Goal: Task Accomplishment & Management: Manage account settings

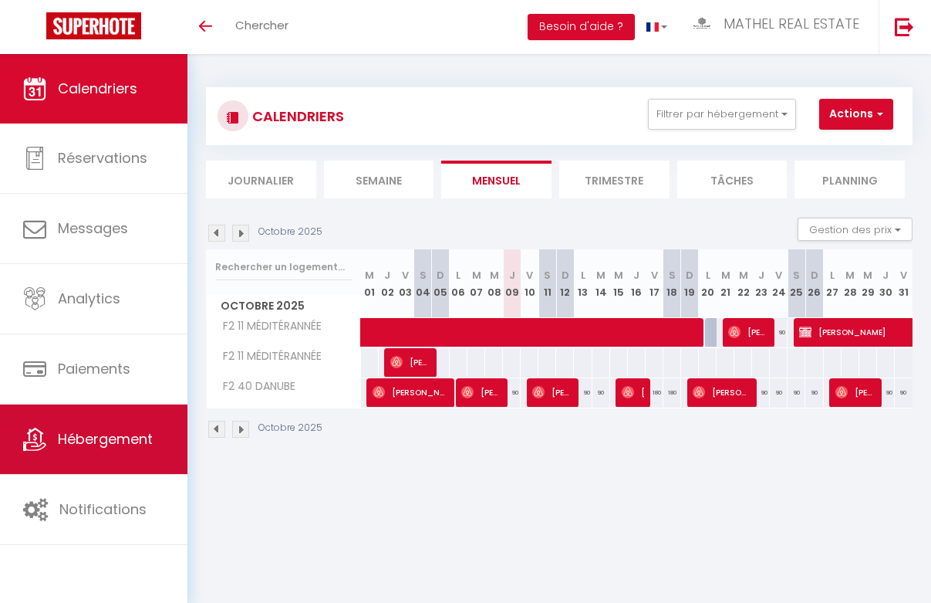
click at [105, 447] on span "Hébergement" at bounding box center [105, 438] width 95 height 19
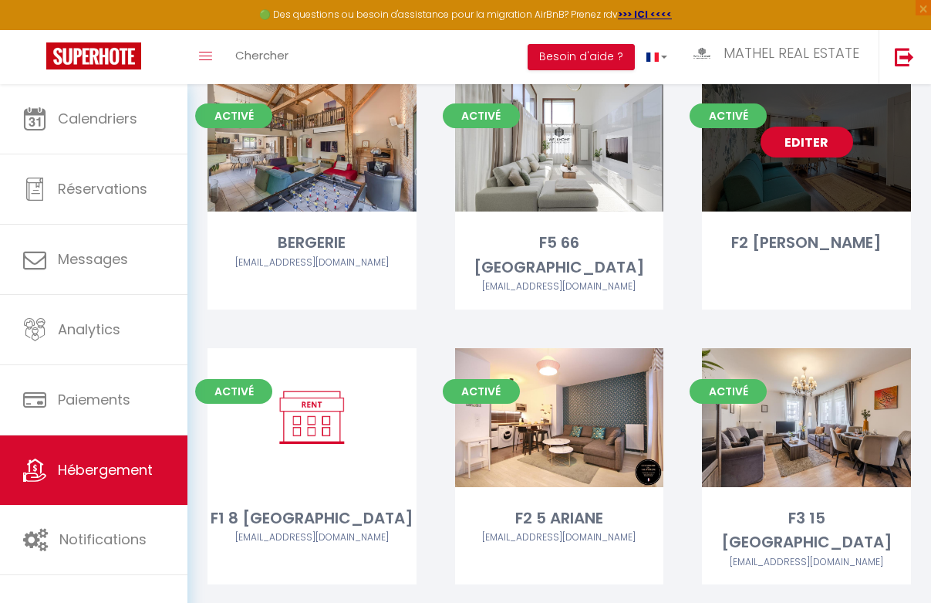
scroll to position [363, 0]
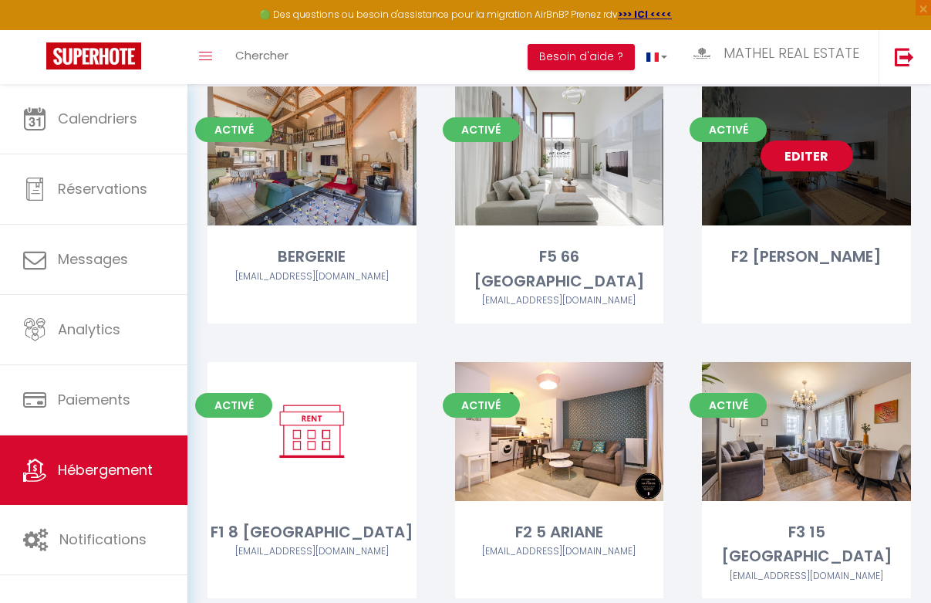
click at [802, 164] on link "Editer" at bounding box center [807, 155] width 93 height 31
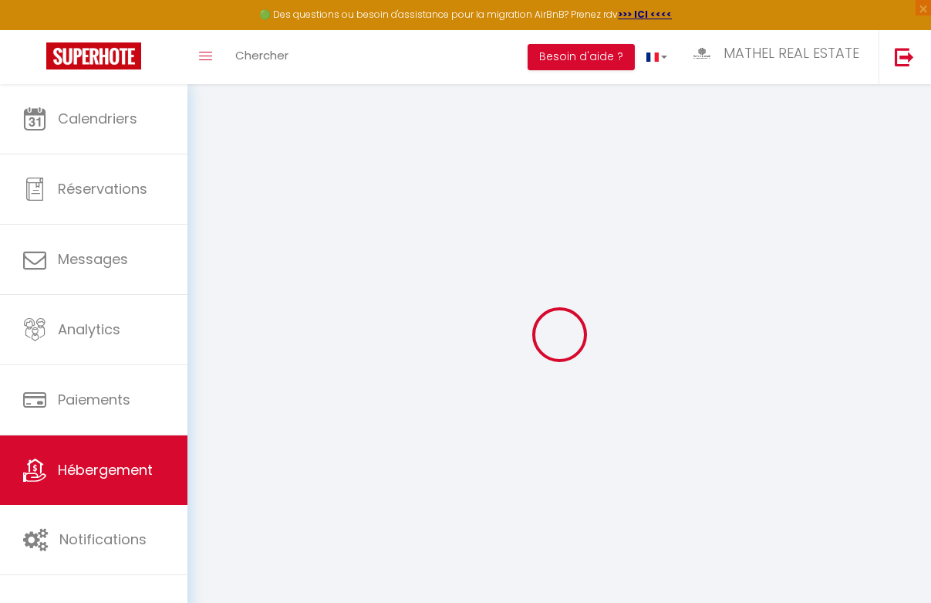
select select
checkbox input "false"
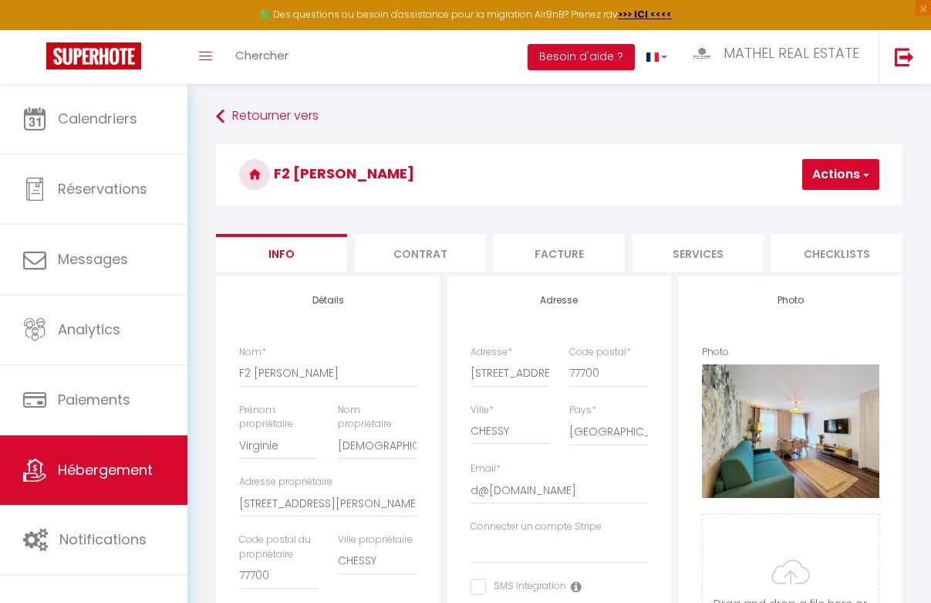
select select
checkbox input "false"
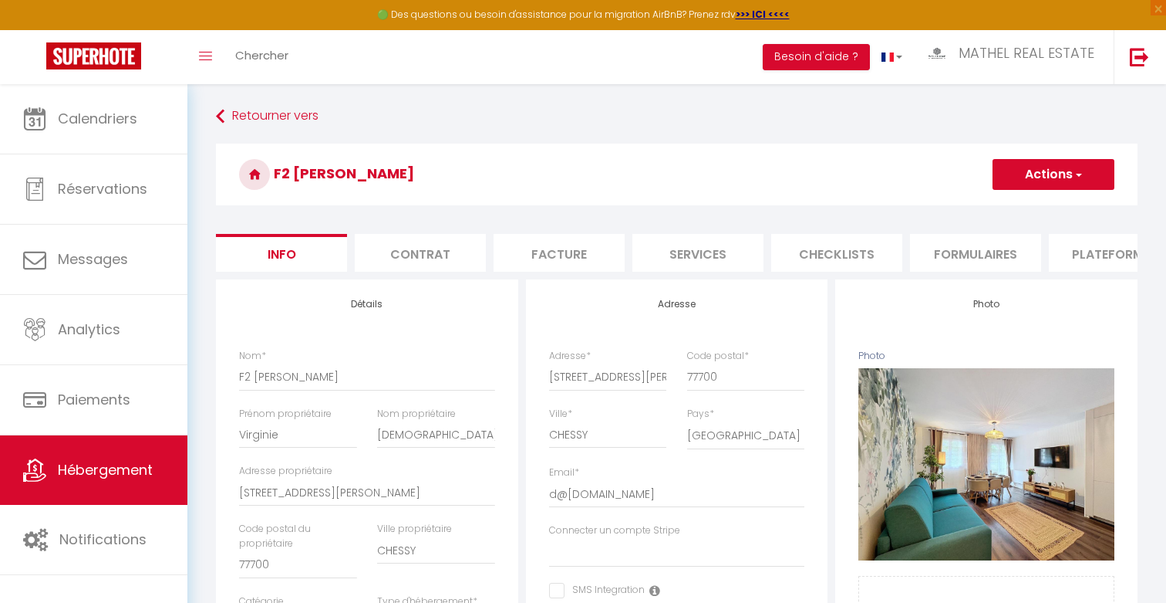
click at [930, 246] on li "Plateformes" at bounding box center [1114, 253] width 131 height 38
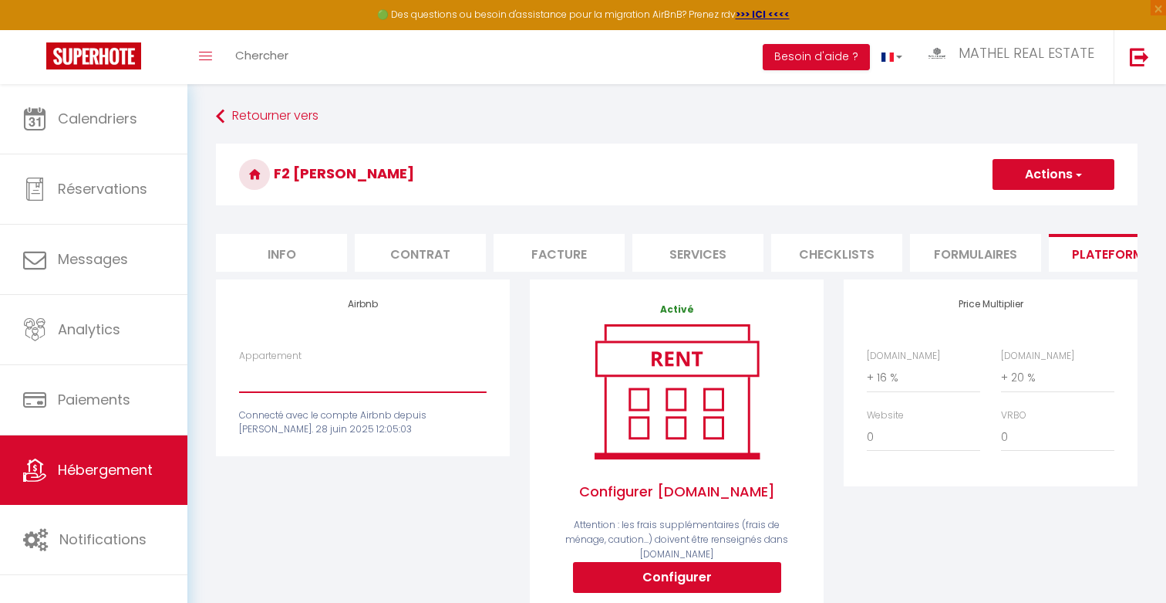
click at [354, 380] on select "F2 3 [PERSON_NAME] · [GEOGRAPHIC_DATA] à 5 min de [GEOGRAPHIC_DATA] - [EMAIL_AD…" at bounding box center [363, 377] width 248 height 29
select select "7935-1528179147011821401"
click at [239, 363] on select "F2 3 [PERSON_NAME] · [GEOGRAPHIC_DATA] à 5 min de [GEOGRAPHIC_DATA] - [EMAIL_AD…" at bounding box center [363, 377] width 248 height 29
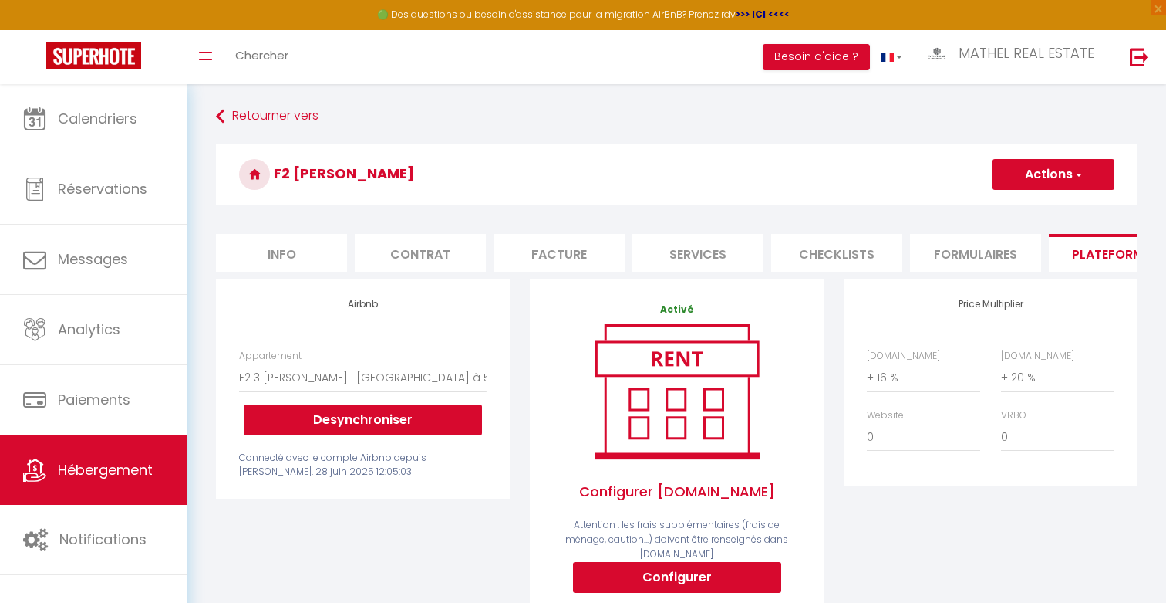
click at [930, 174] on button "Actions" at bounding box center [1054, 174] width 122 height 31
click at [930, 204] on link "Enregistrer" at bounding box center [1053, 208] width 122 height 20
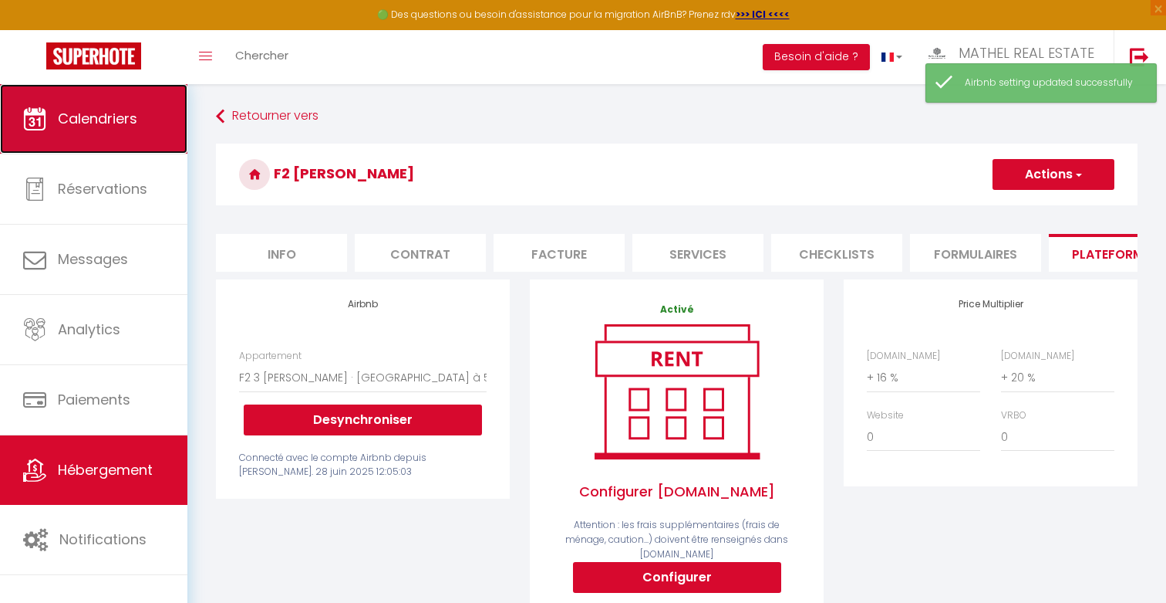
click at [120, 117] on span "Calendriers" at bounding box center [97, 118] width 79 height 19
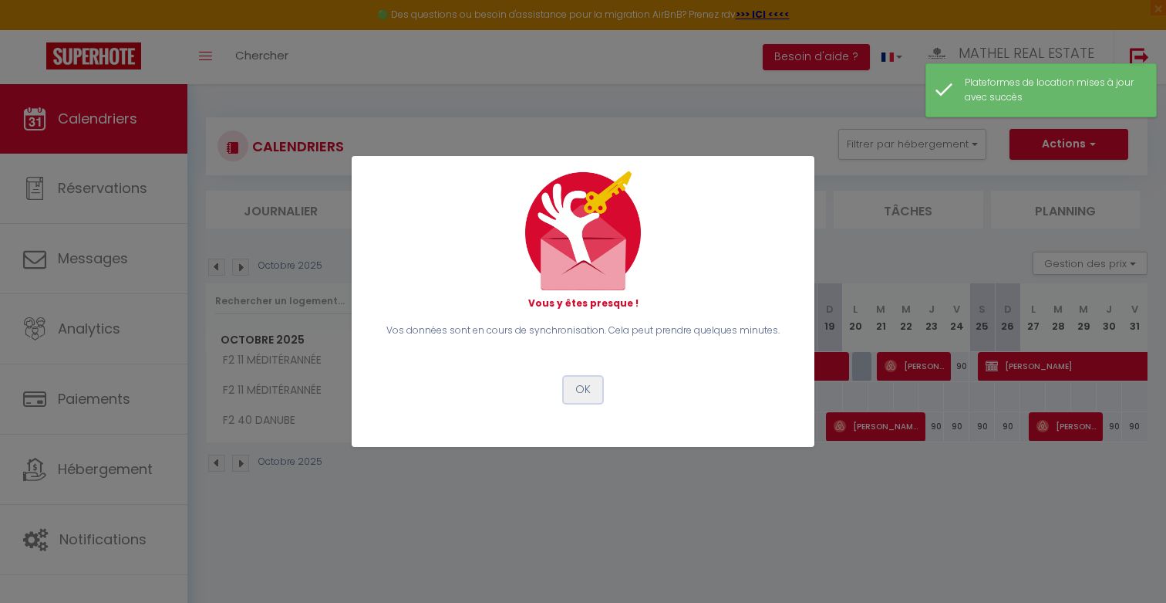
click at [574, 393] on button "OK" at bounding box center [583, 389] width 39 height 26
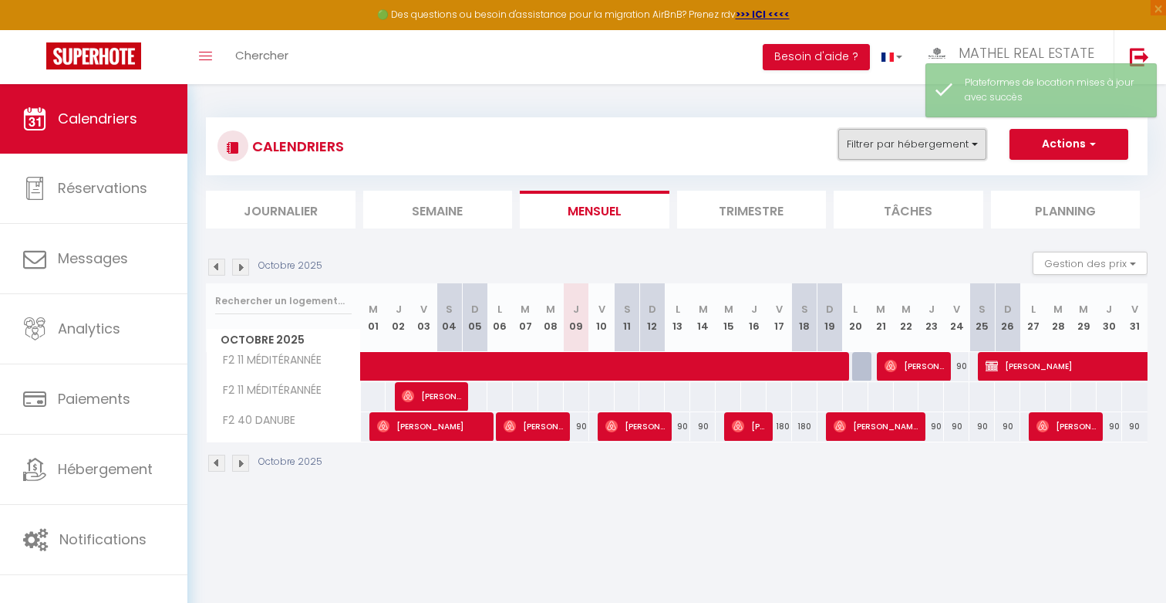
click at [885, 150] on button "Filtrer par hébergement" at bounding box center [913, 144] width 148 height 31
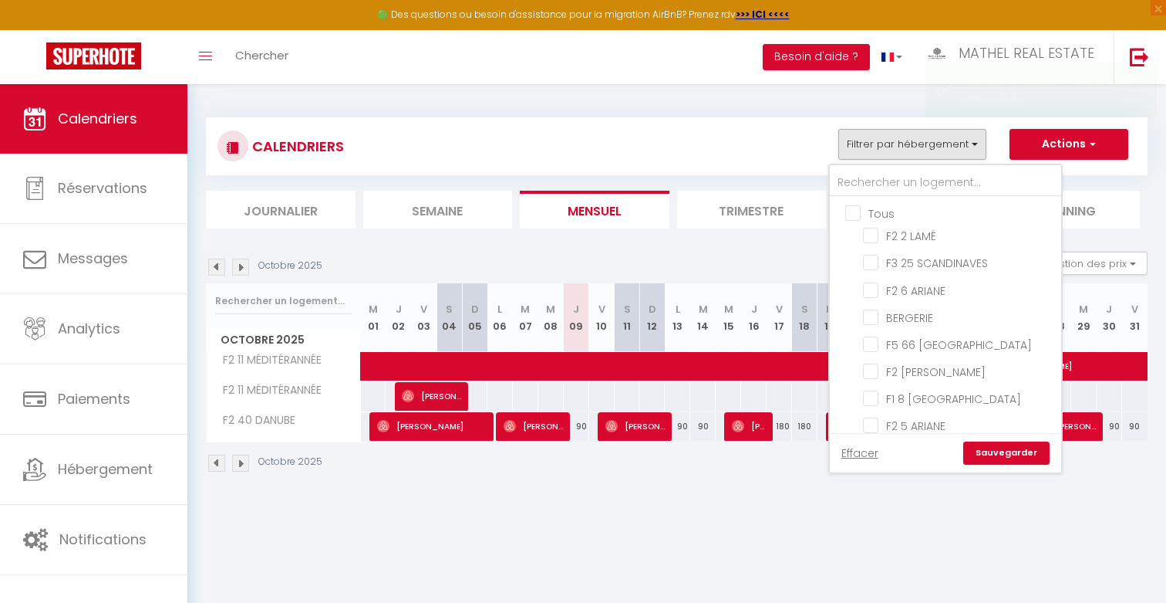
click at [878, 209] on input "Tous" at bounding box center [961, 211] width 231 height 15
checkbox input "true"
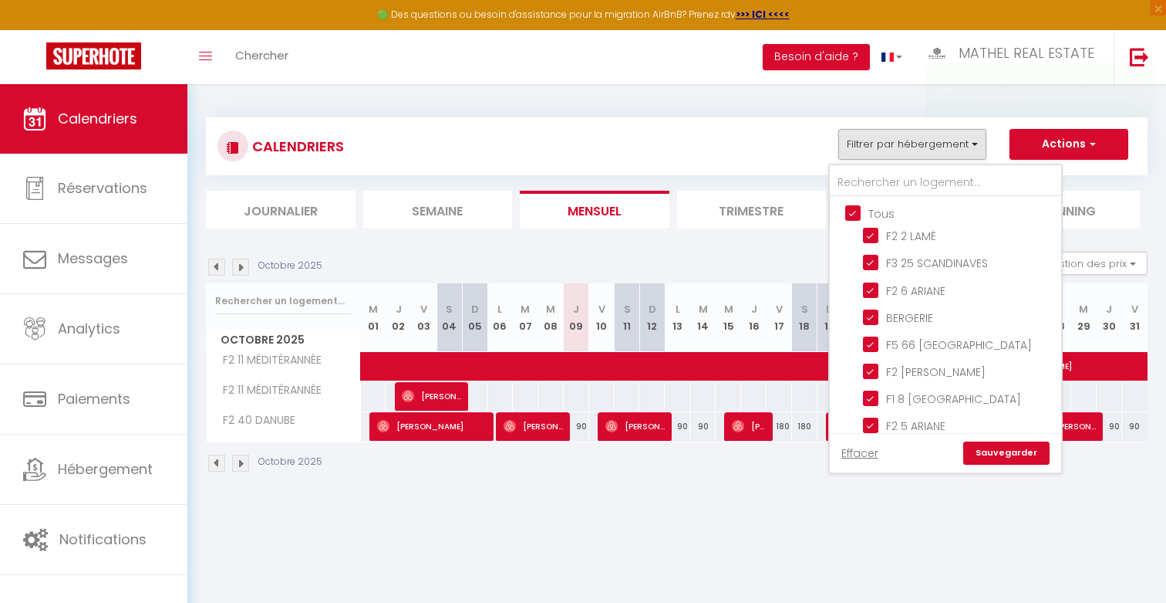
checkbox input "true"
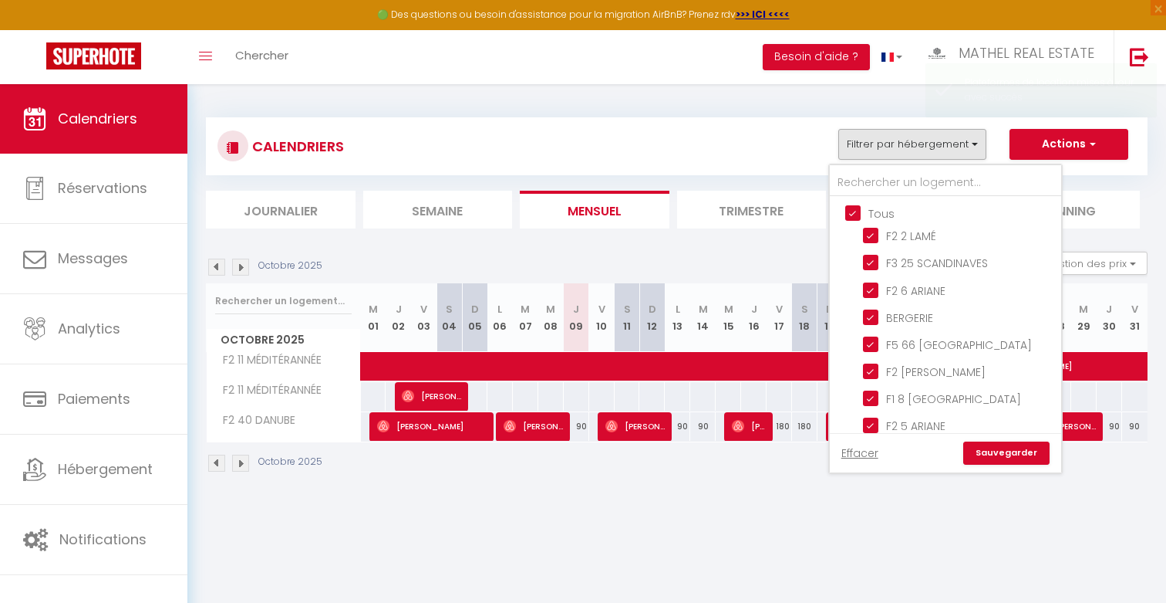
checkbox input "true"
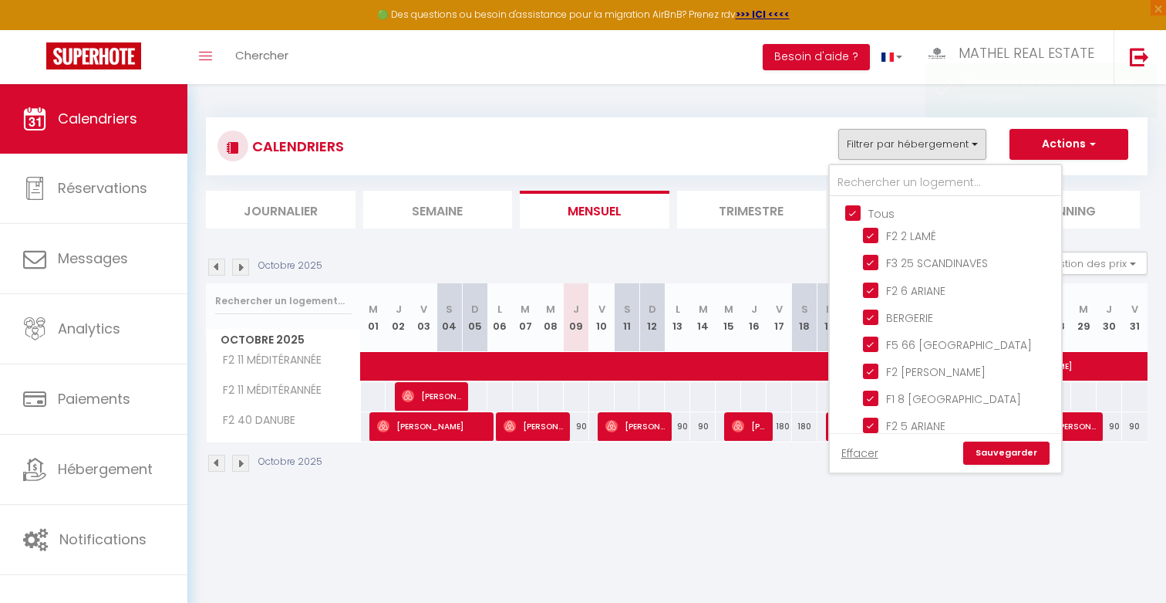
checkbox input "true"
click at [878, 209] on input "Tous" at bounding box center [961, 211] width 231 height 15
checkbox input "false"
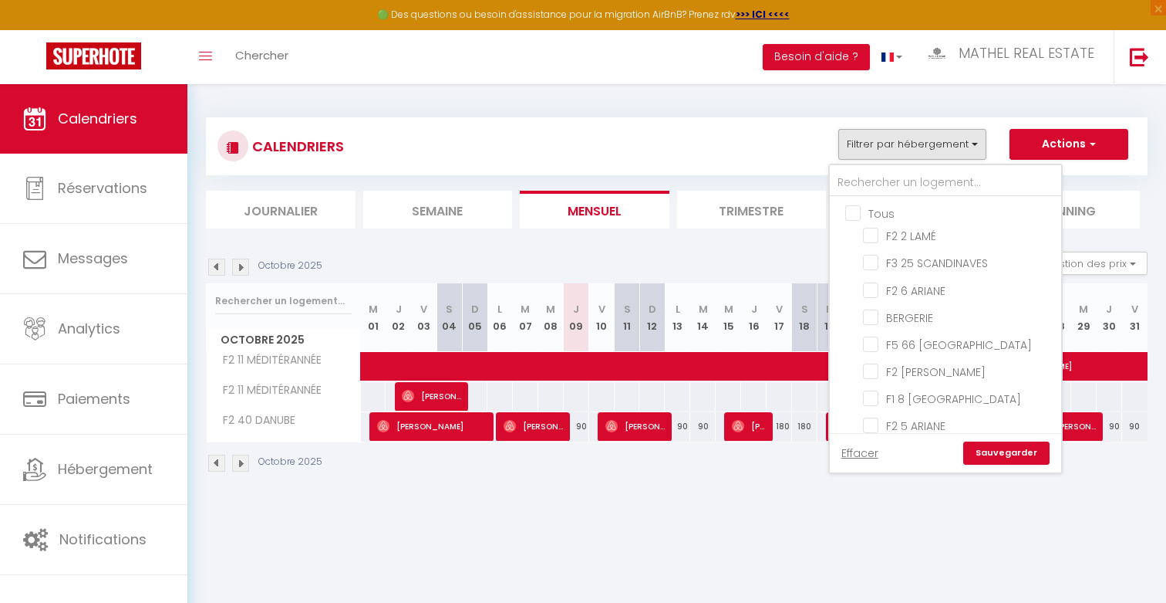
checkbox input "false"
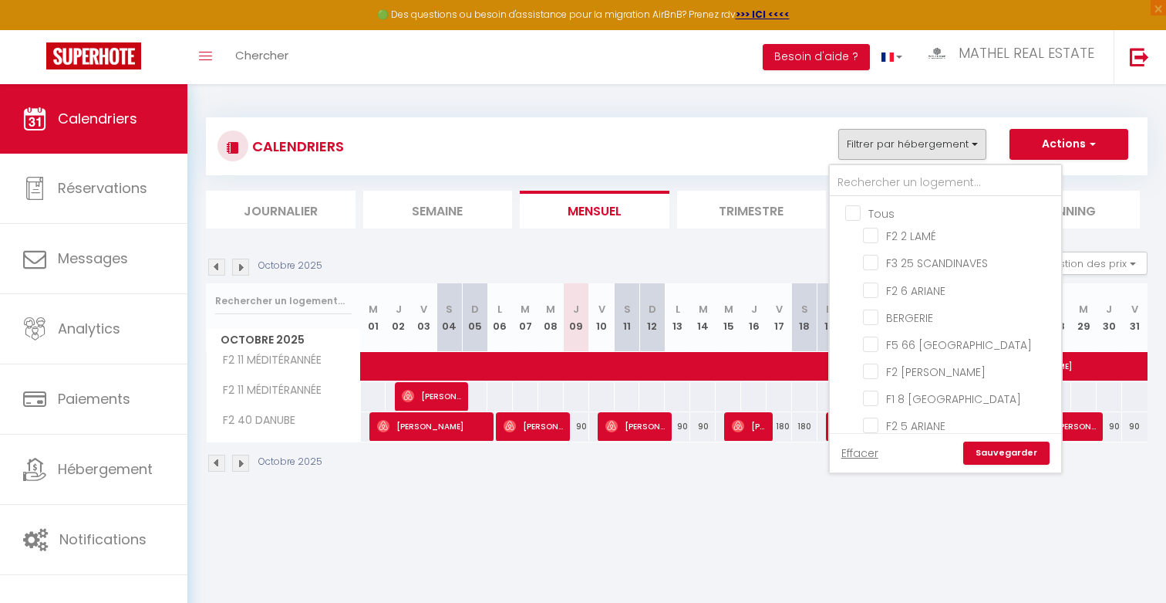
checkbox input "false"
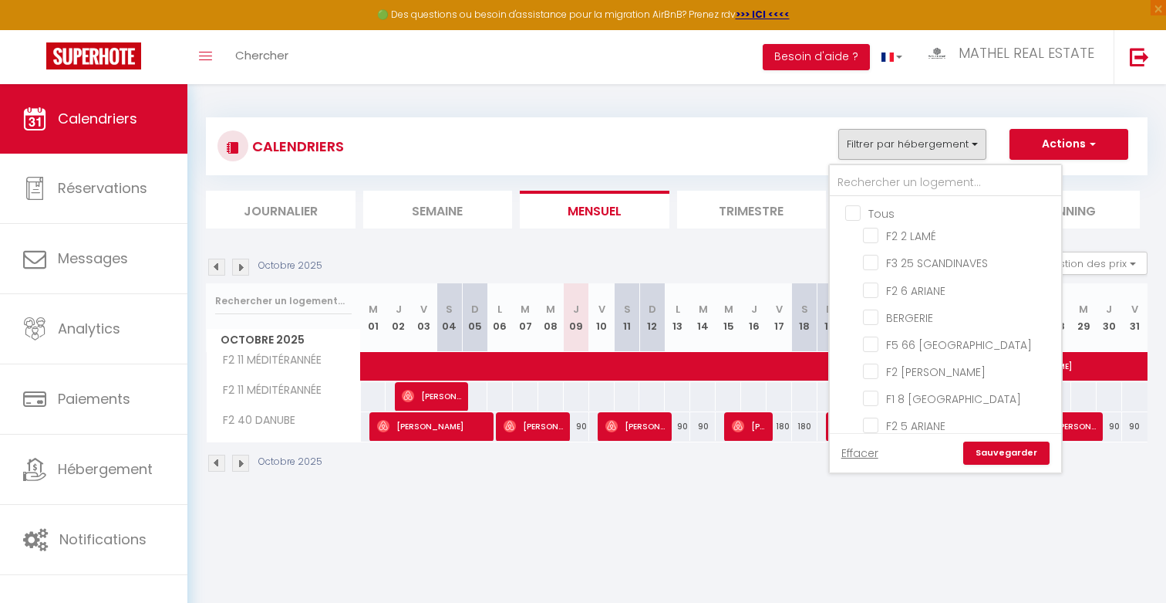
checkbox input "false"
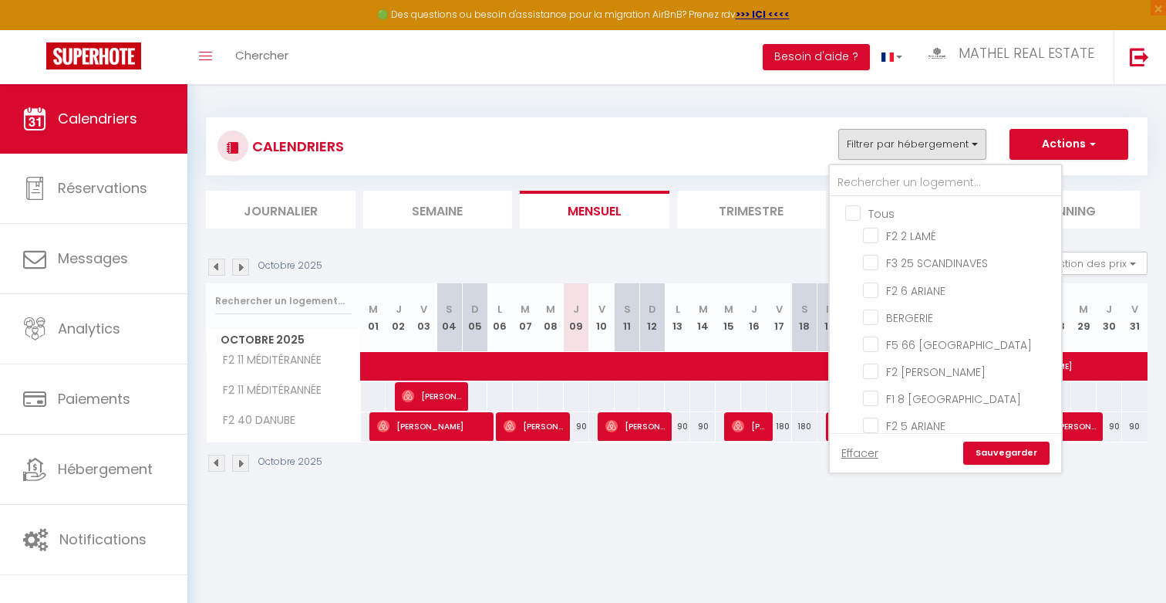
checkbox input "false"
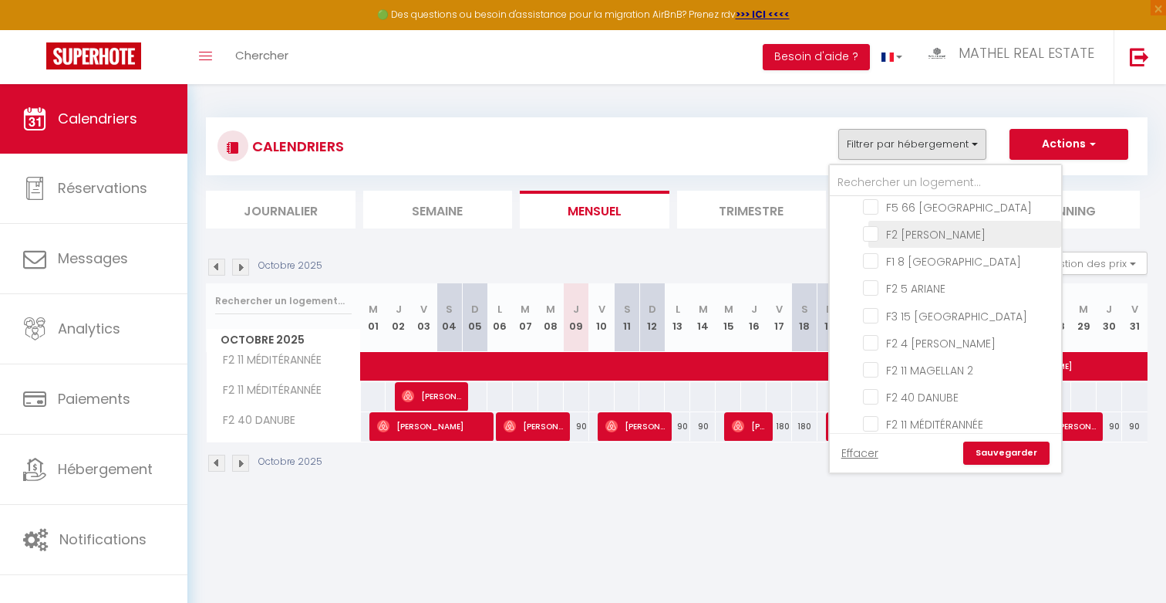
click at [928, 227] on input "F2 [PERSON_NAME]" at bounding box center [959, 232] width 193 height 15
checkbox input "true"
click at [930, 454] on link "Sauvegarder" at bounding box center [1007, 452] width 86 height 23
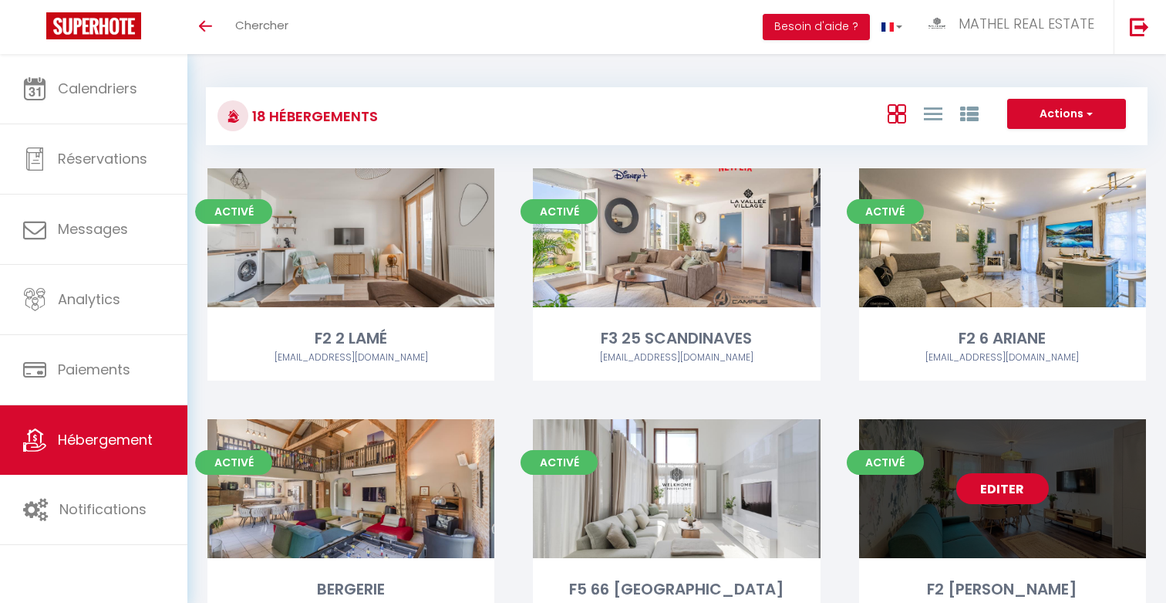
click at [1000, 481] on link "Editer" at bounding box center [1003, 488] width 93 height 31
click at [994, 496] on link "Editer" at bounding box center [1003, 488] width 93 height 31
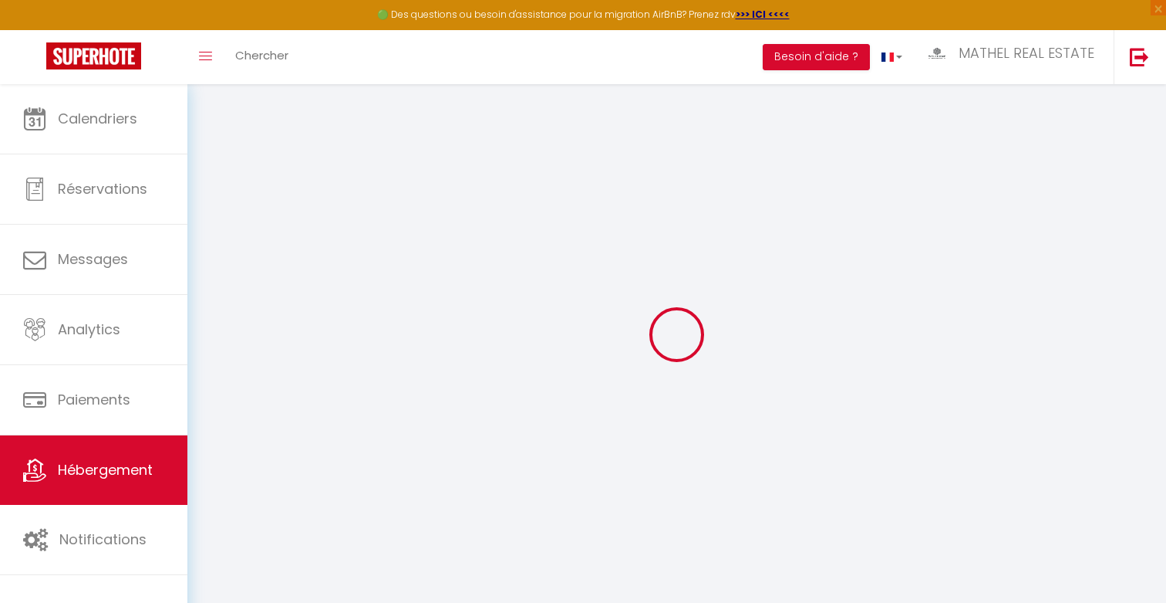
select select
checkbox input "false"
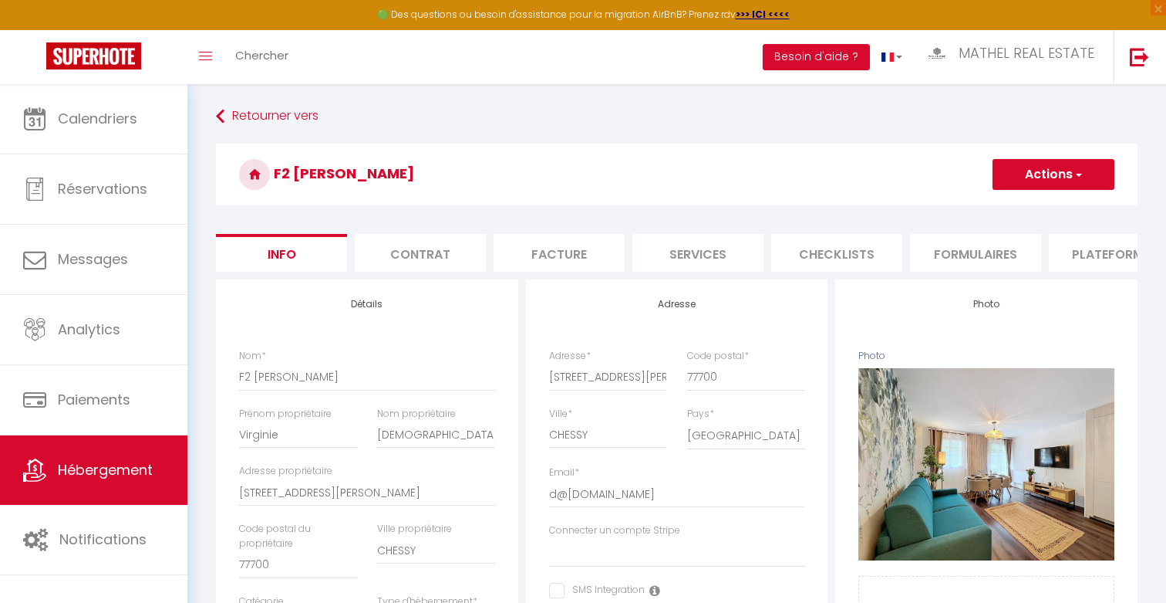
select select
checkbox input "false"
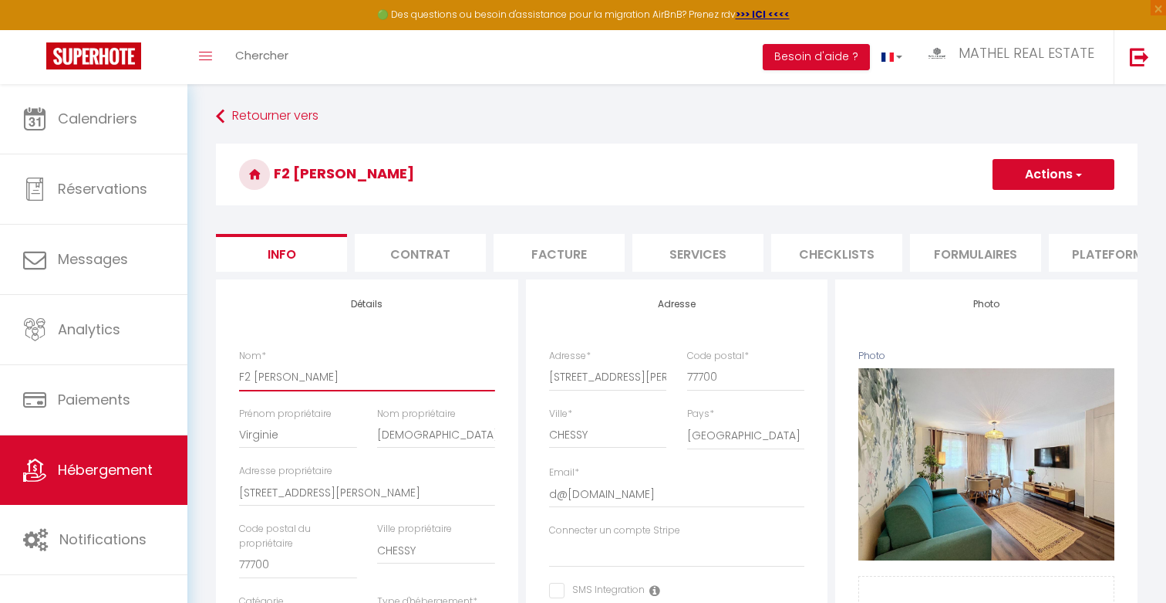
click at [254, 376] on input "F2 [PERSON_NAME]" at bounding box center [367, 377] width 256 height 28
type input "F2 3FONTAINE"
select select
checkbox input "false"
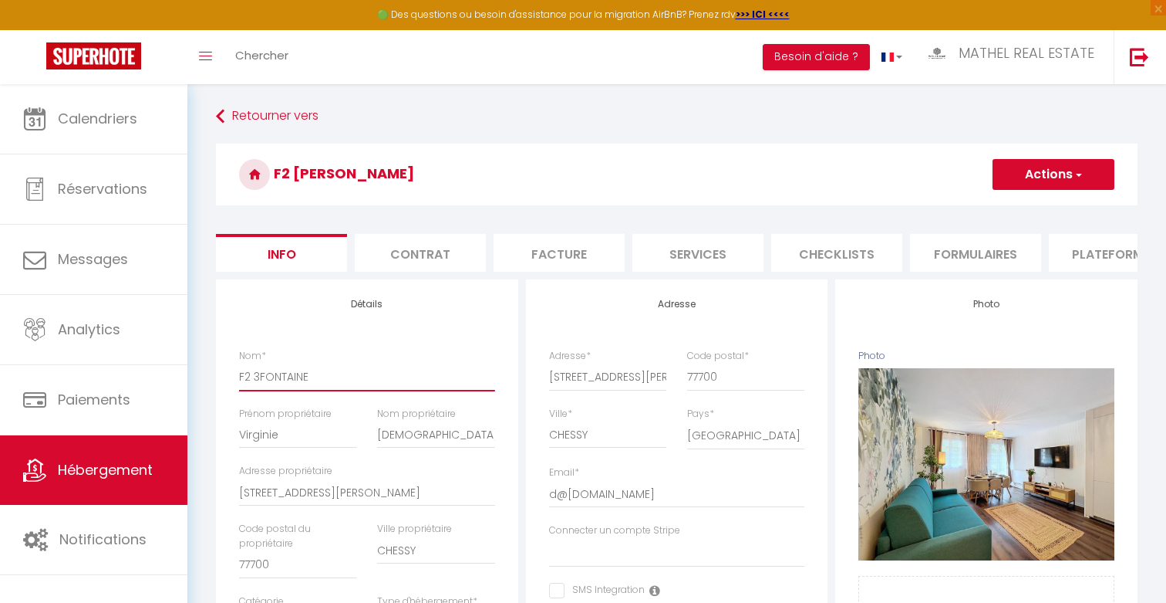
checkbox input "false"
type input "F2 3 [PERSON_NAME]"
select select
checkbox input "false"
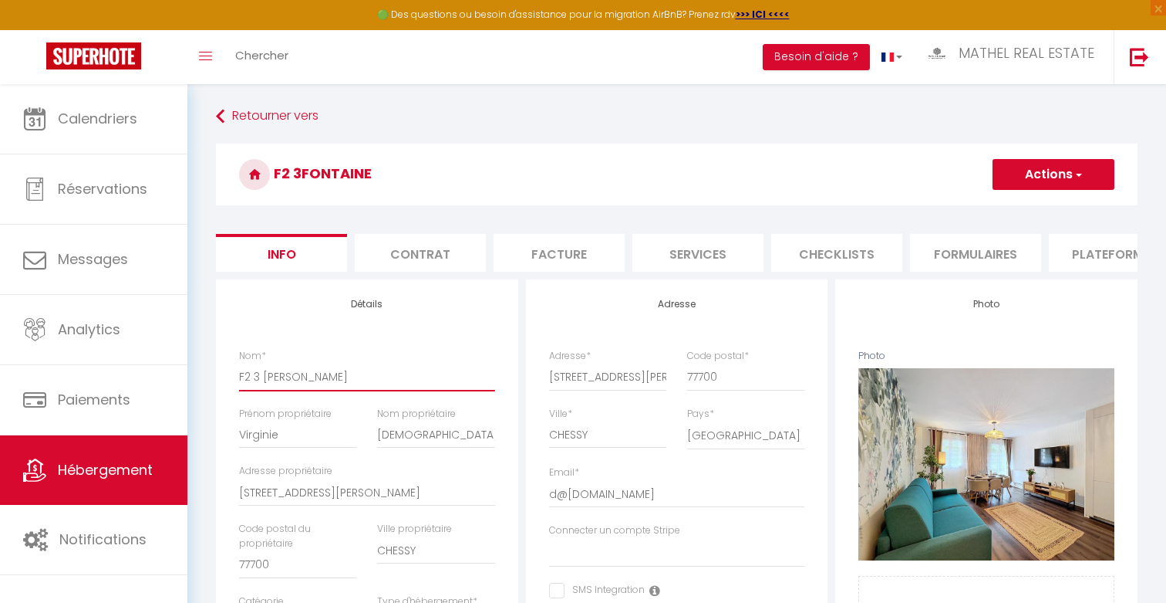
checkbox input "false"
type input "F2 3 [PERSON_NAME]"
click at [1032, 181] on button "Actions" at bounding box center [1054, 174] width 122 height 31
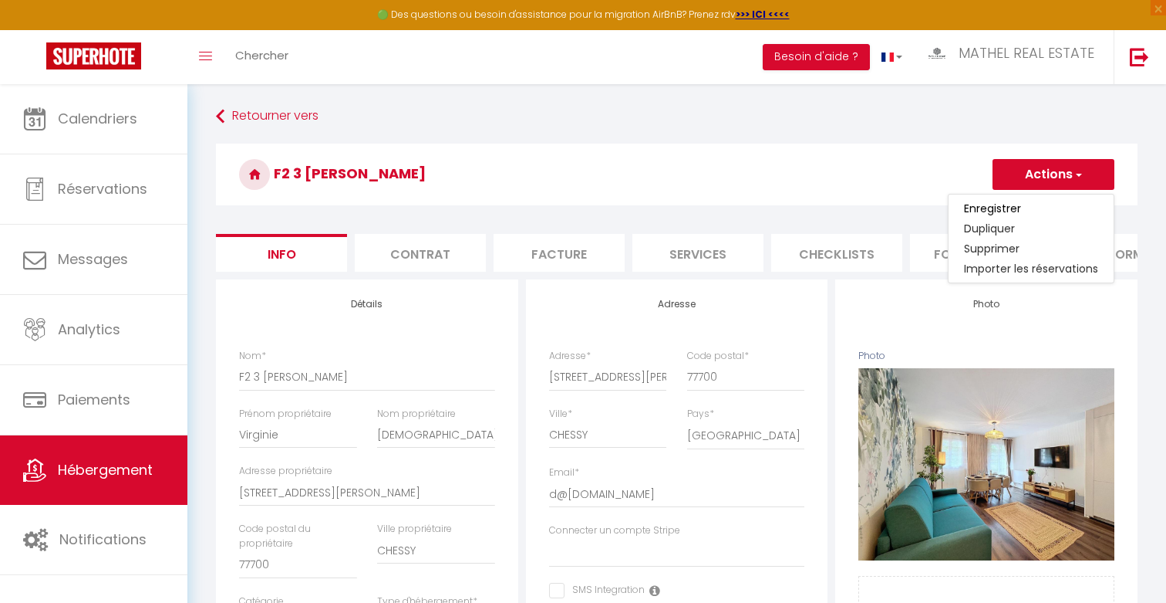
click at [1024, 204] on link "Enregistrer" at bounding box center [1031, 208] width 165 height 20
click at [1031, 176] on button "Actions" at bounding box center [1054, 174] width 122 height 31
click at [1008, 208] on input "Enregistrer" at bounding box center [992, 208] width 57 height 15
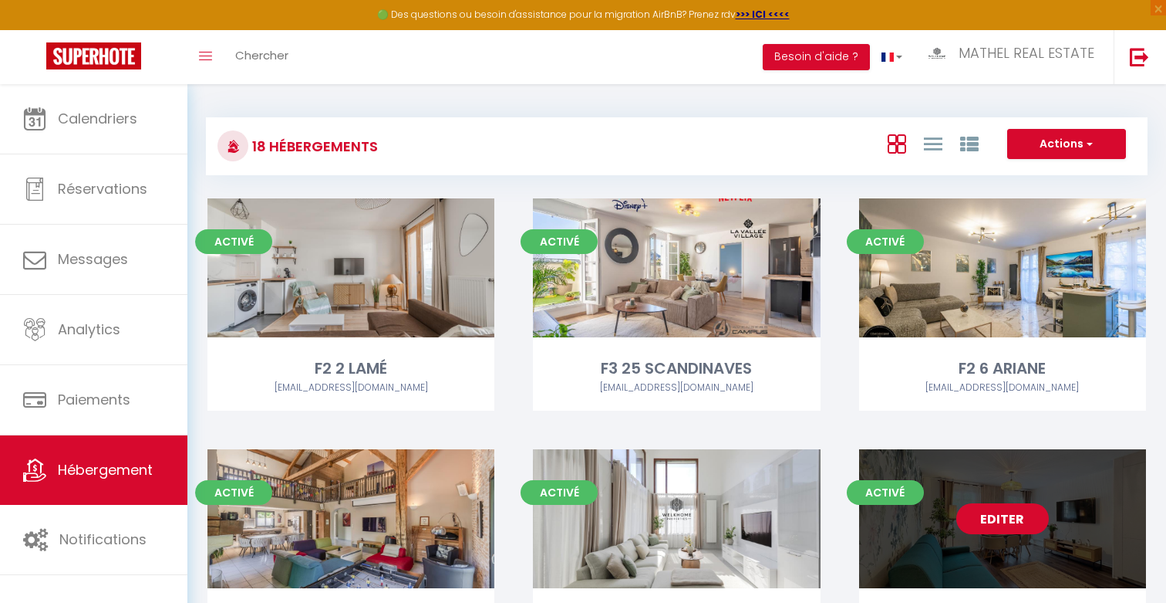
click at [1001, 506] on link "Editer" at bounding box center [1003, 518] width 93 height 31
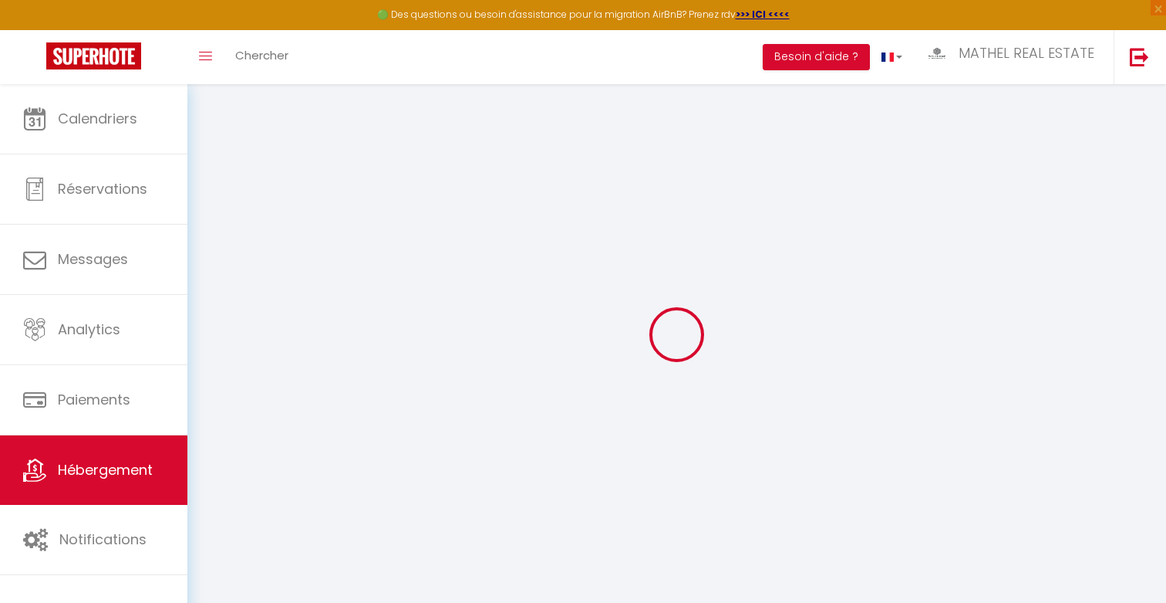
select select
checkbox input "false"
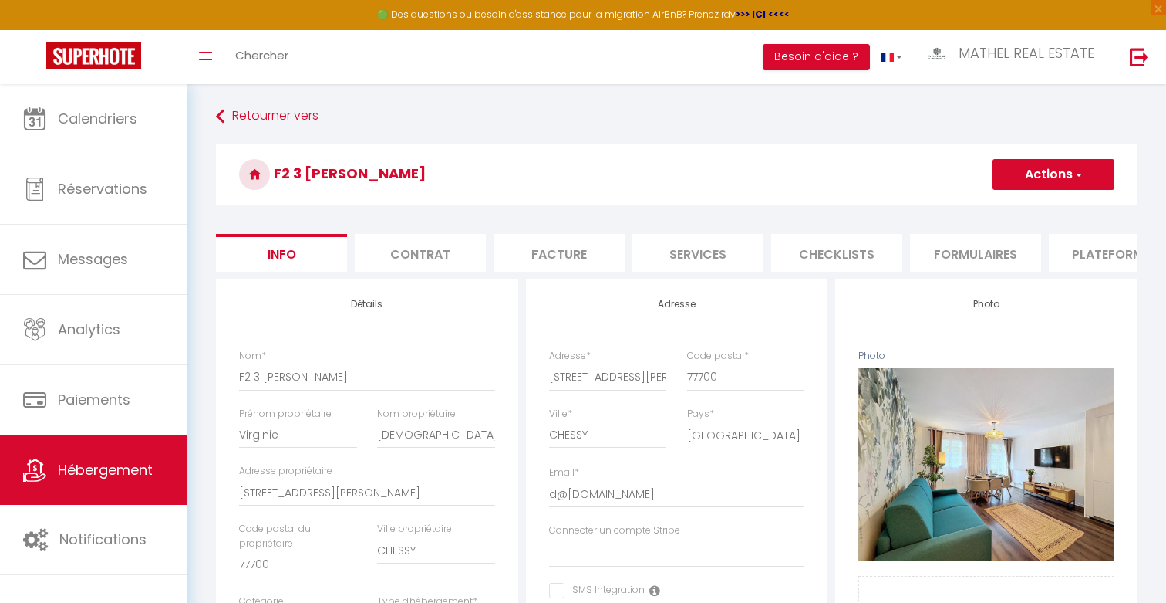
select select
checkbox input "false"
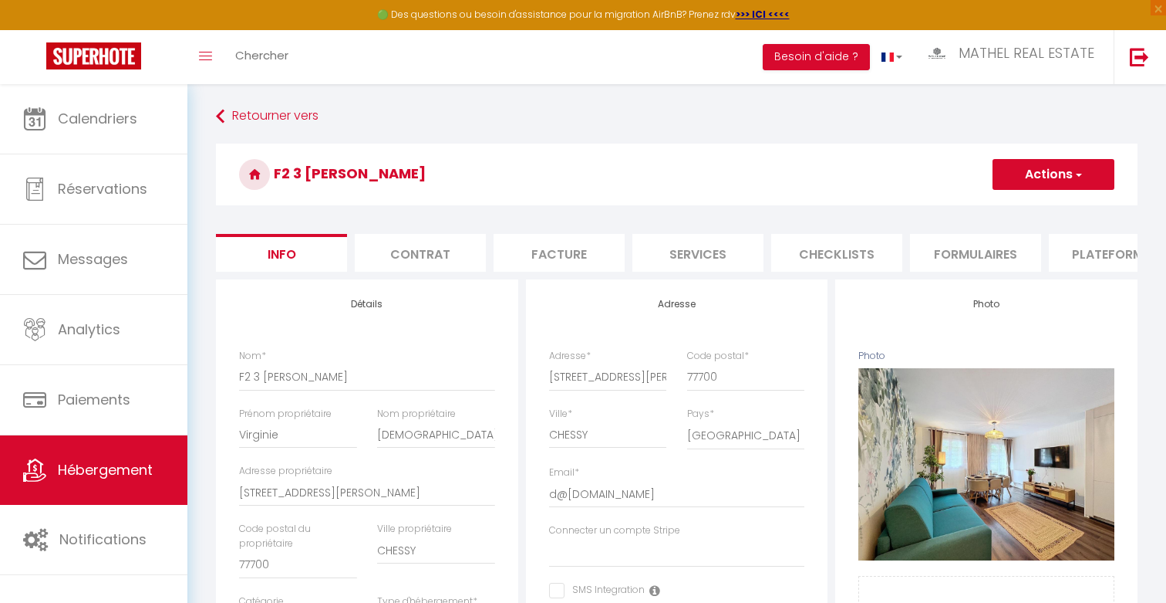
click at [1090, 264] on li "Plateformes" at bounding box center [1114, 253] width 131 height 38
select select
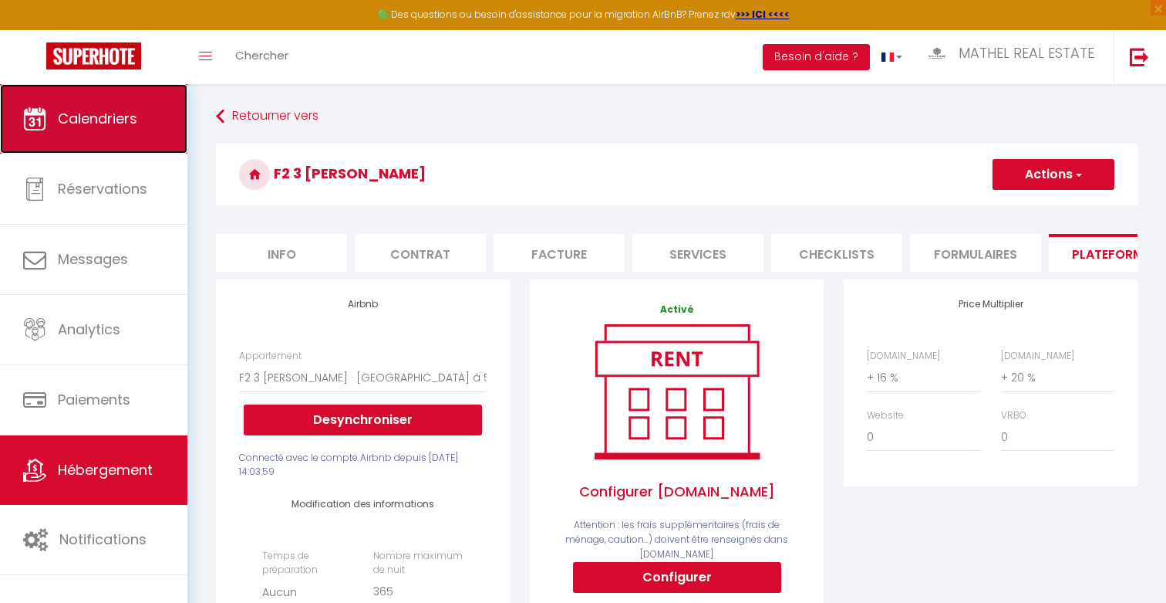
click at [95, 133] on link "Calendriers" at bounding box center [93, 118] width 187 height 69
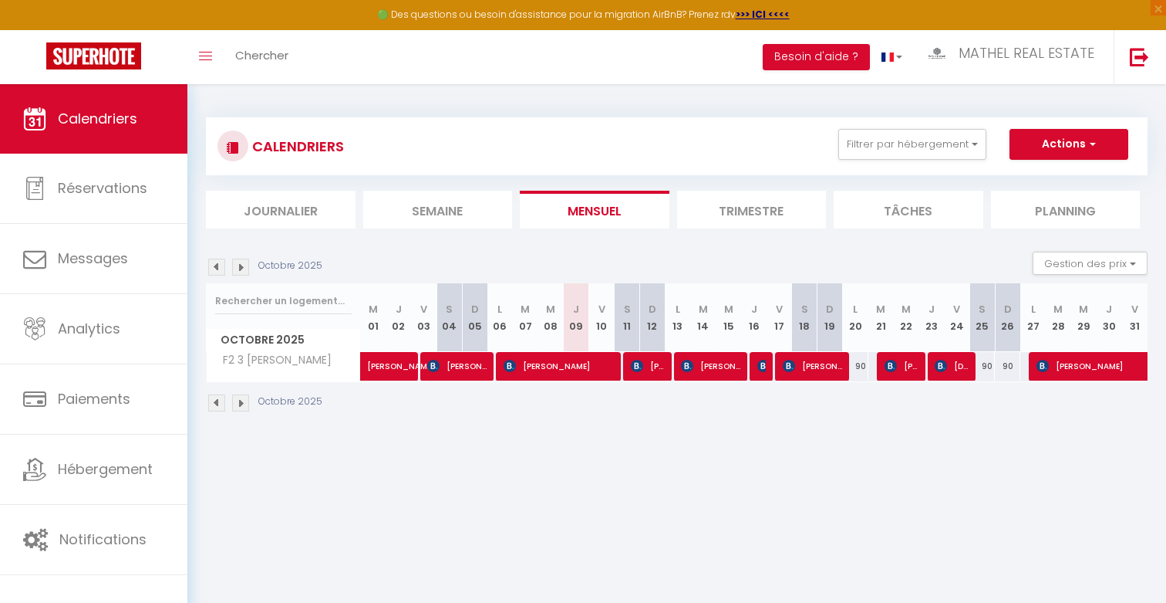
click at [239, 270] on img at bounding box center [240, 266] width 17 height 17
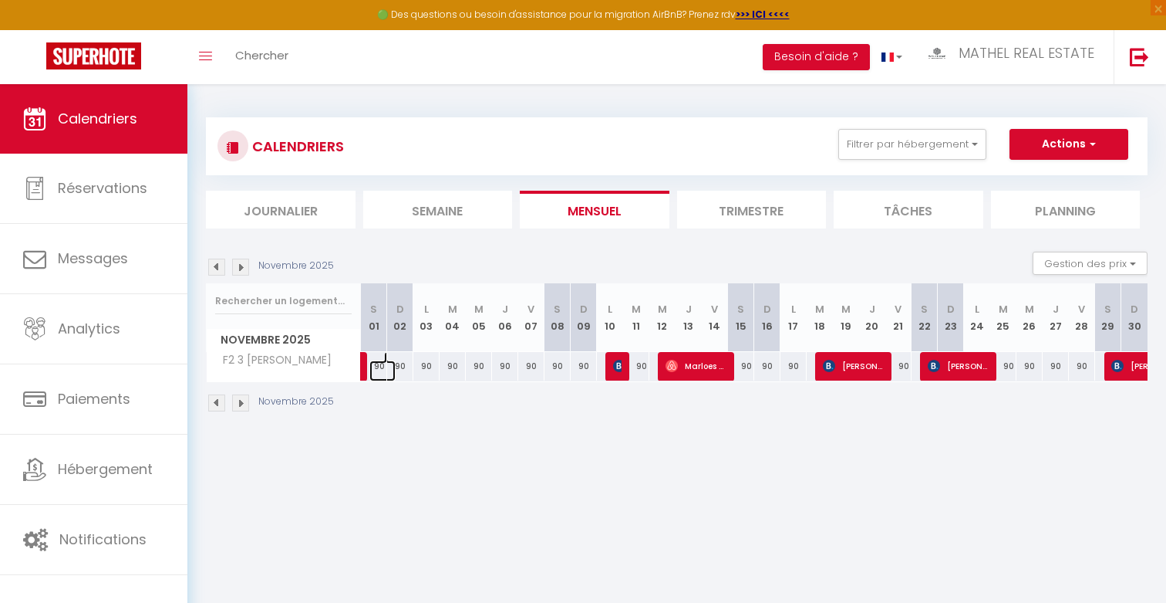
click at [380, 370] on link at bounding box center [383, 370] width 26 height 21
type input "90"
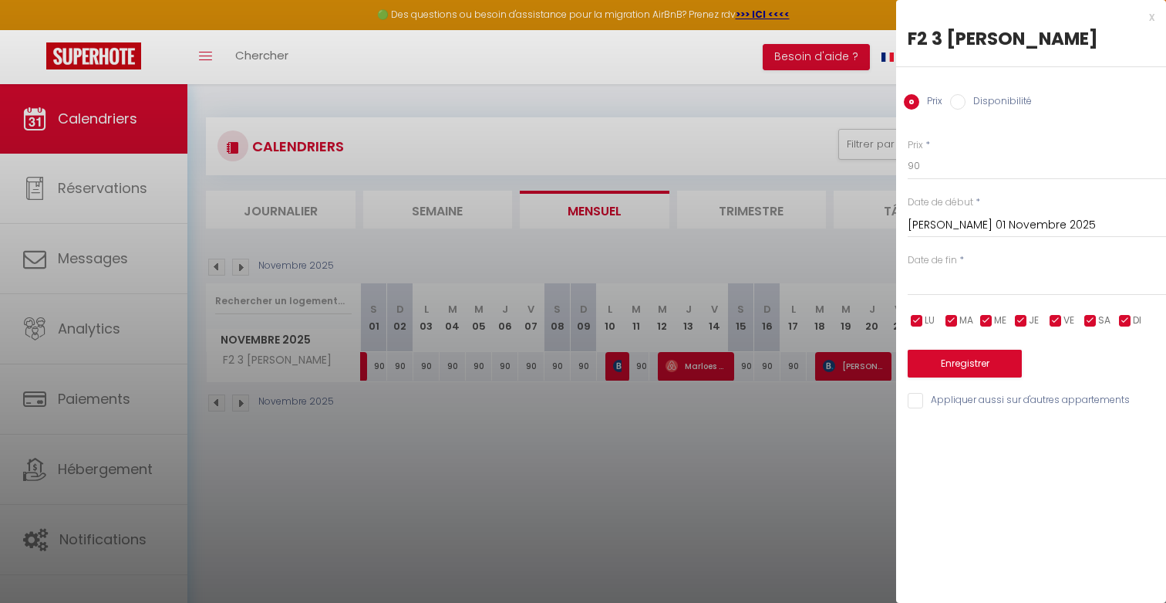
click at [947, 222] on input "[PERSON_NAME] 01 Novembre 2025" at bounding box center [1037, 225] width 258 height 20
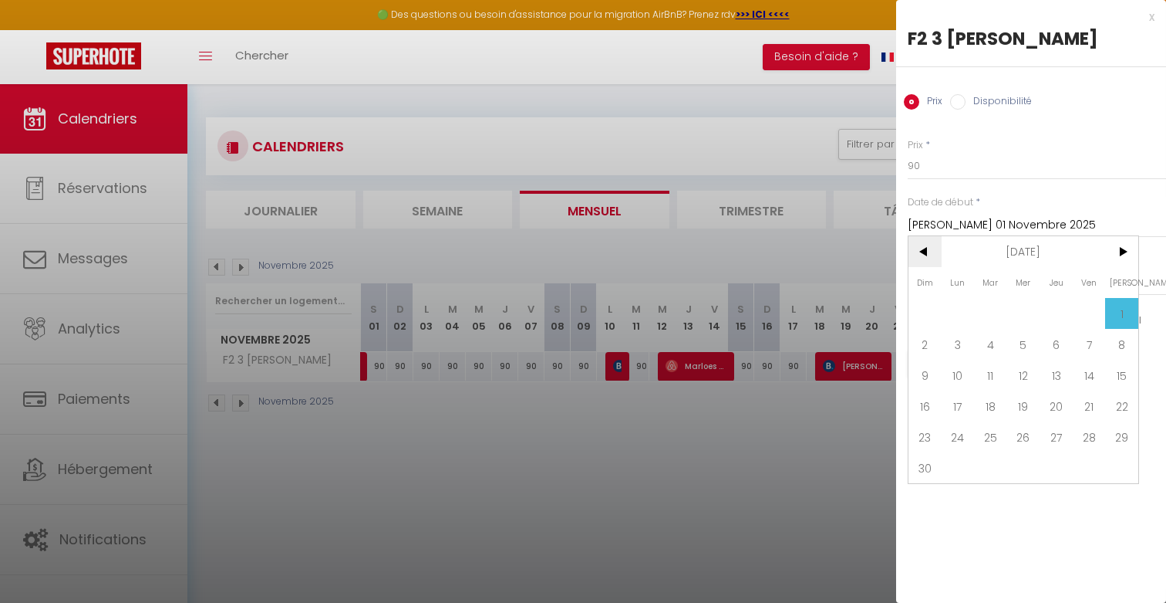
click at [926, 255] on span "<" at bounding box center [925, 251] width 33 height 31
click at [1058, 346] on span "9" at bounding box center [1056, 344] width 33 height 31
type input "Jeu 09 Octobre 2025"
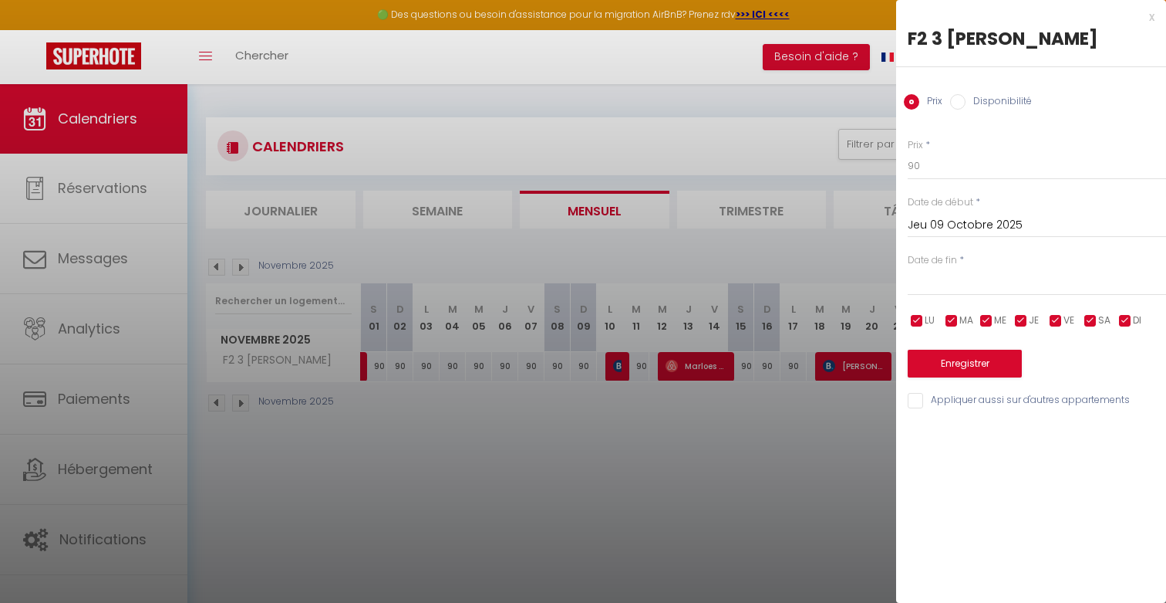
click at [1068, 285] on input "text" at bounding box center [1037, 283] width 258 height 20
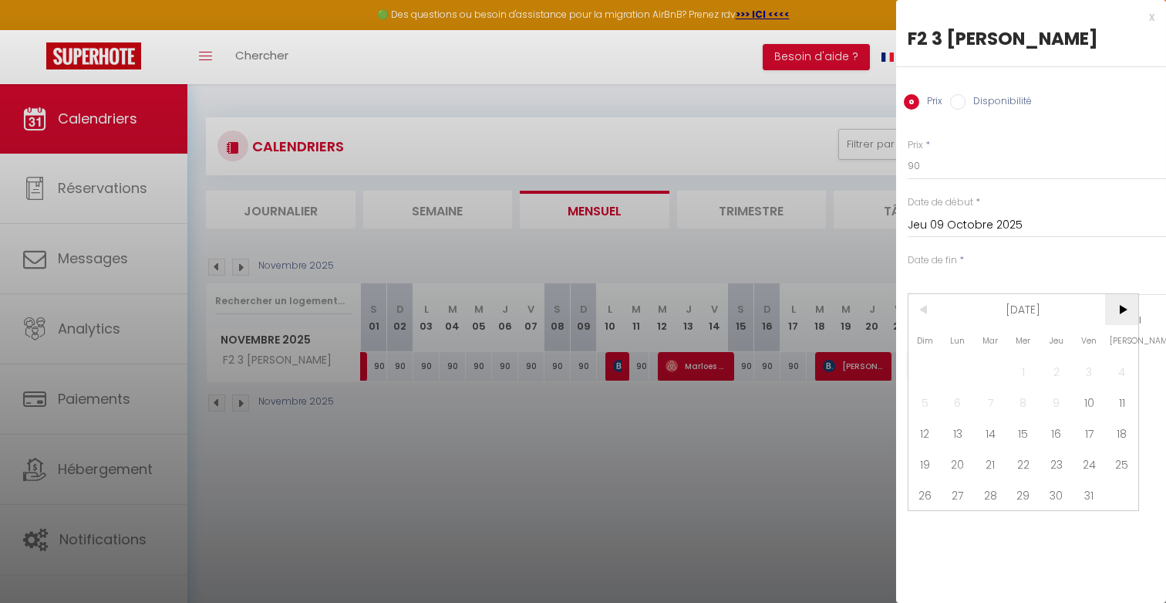
click at [1127, 314] on span ">" at bounding box center [1122, 309] width 33 height 31
click at [931, 316] on span "<" at bounding box center [925, 309] width 33 height 31
click at [1112, 434] on span "20" at bounding box center [1122, 432] width 33 height 31
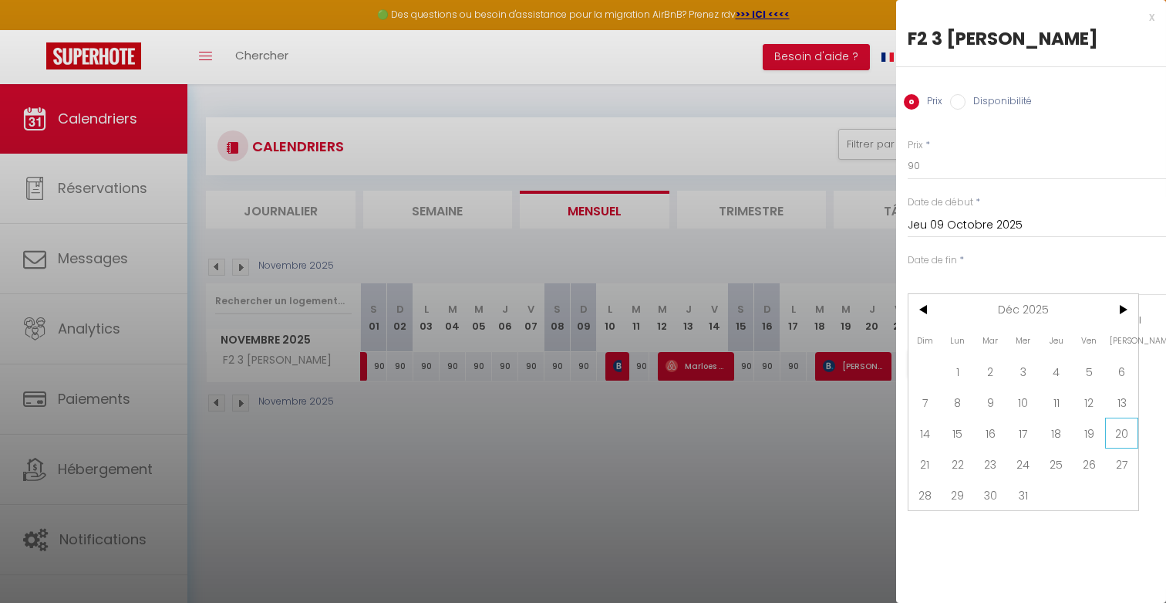
type input "[PERSON_NAME] 20 Décembre 2025"
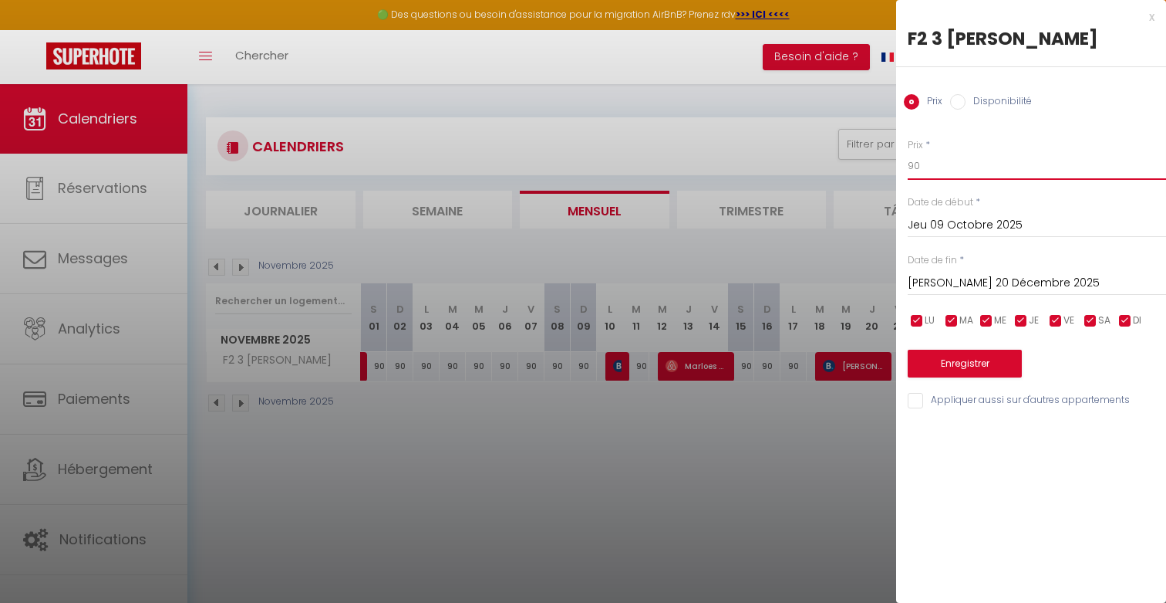
drag, startPoint x: 935, startPoint y: 170, endPoint x: 851, endPoint y: 157, distance: 85.0
click at [851, 157] on body "🟢 Des questions ou besoin d'assistance pour la migration AirBnB? Prenez rdv >>>…" at bounding box center [583, 385] width 1166 height 603
type input "100"
click at [974, 368] on button "Enregistrer" at bounding box center [965, 363] width 114 height 28
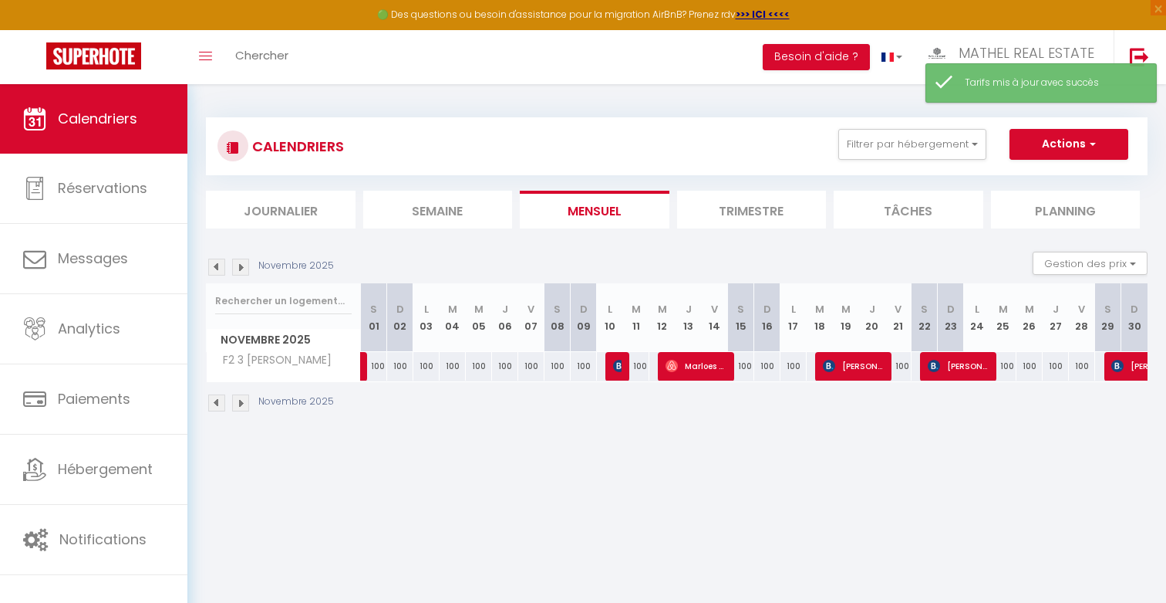
click at [785, 369] on div "100" at bounding box center [794, 366] width 26 height 29
checkbox input "false"
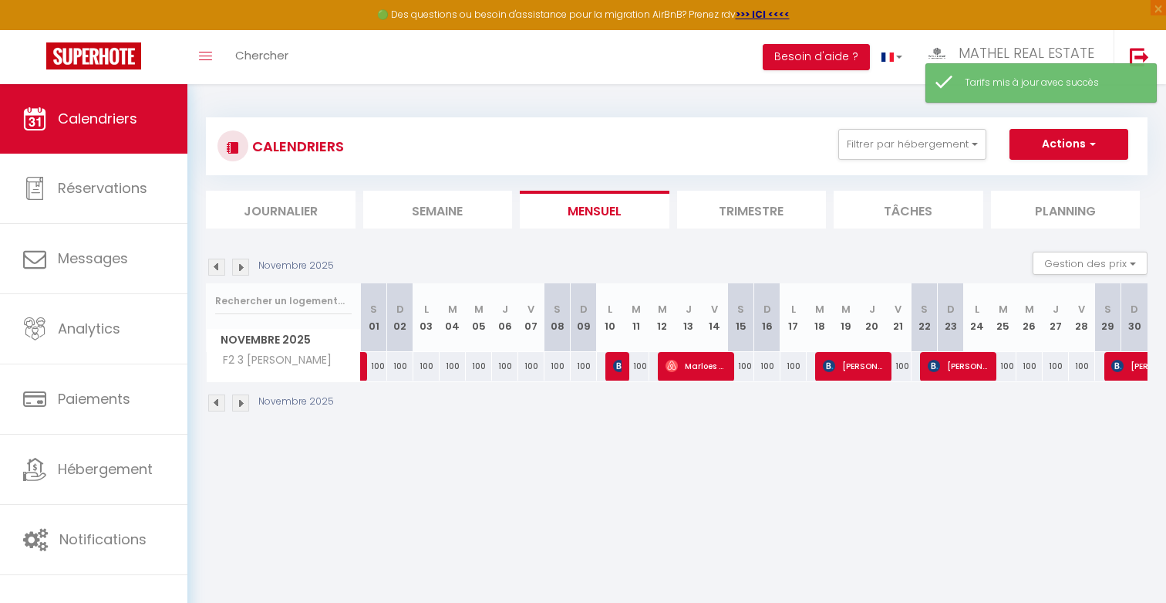
checkbox input "false"
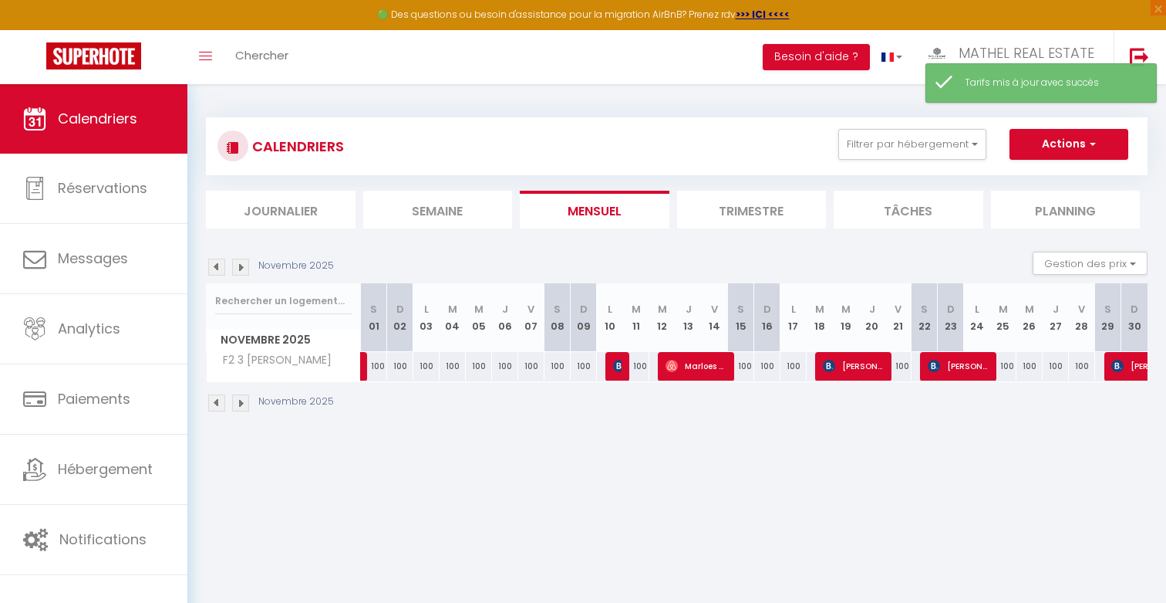
checkbox input "false"
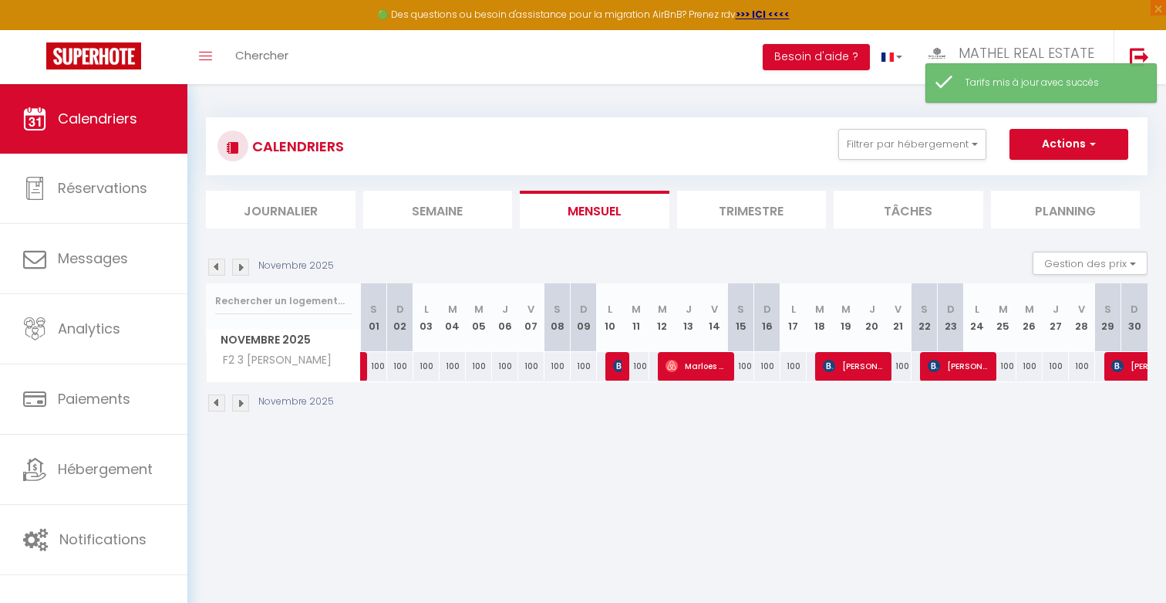
checkbox input "false"
type input "100"
type input "Lun 17 Novembre 2025"
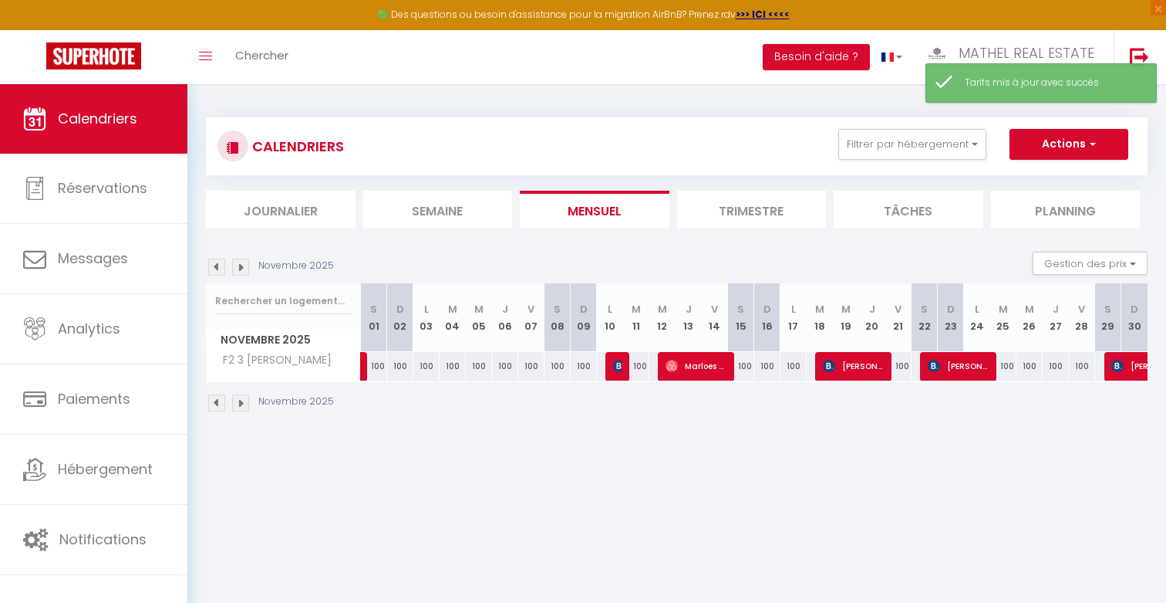
type input "[DATE] Novembre 2025"
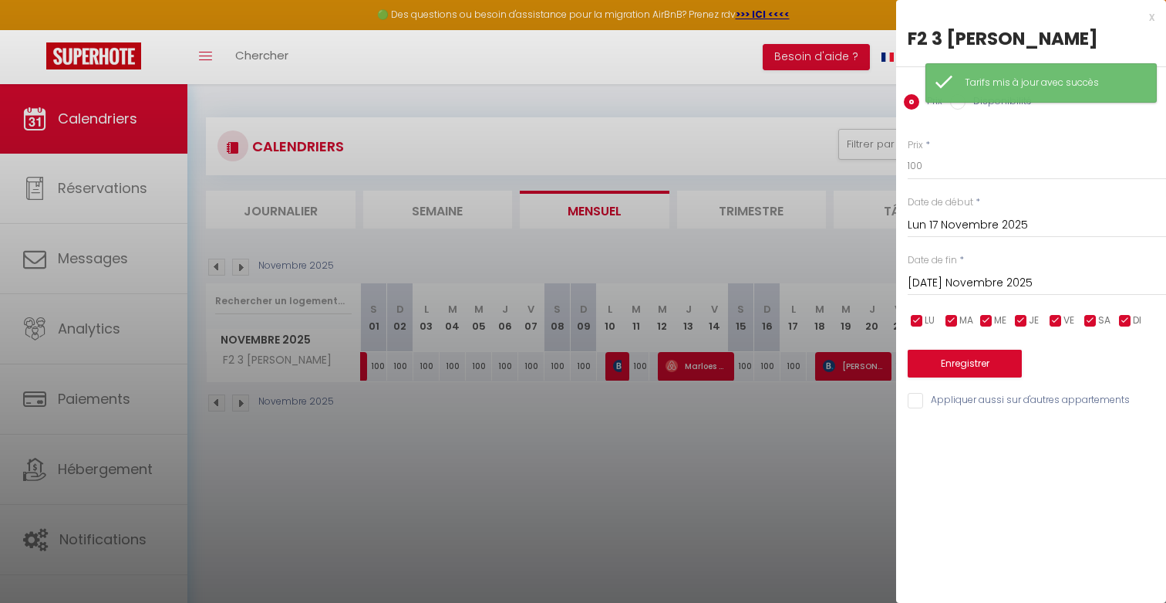
click at [754, 276] on div at bounding box center [583, 301] width 1166 height 603
checkbox input "false"
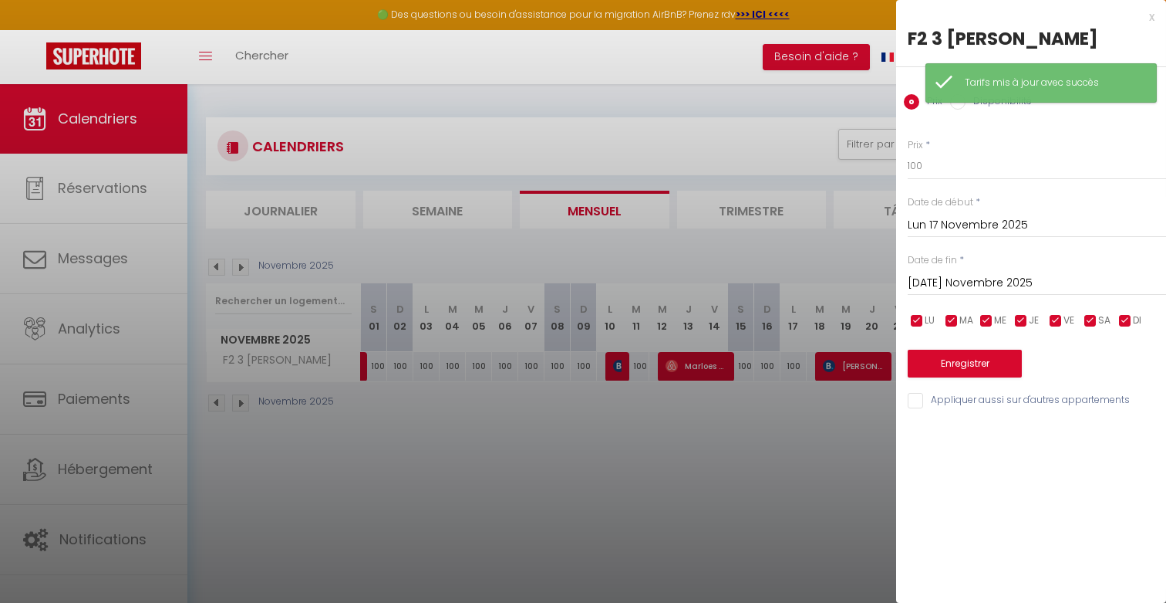
checkbox input "false"
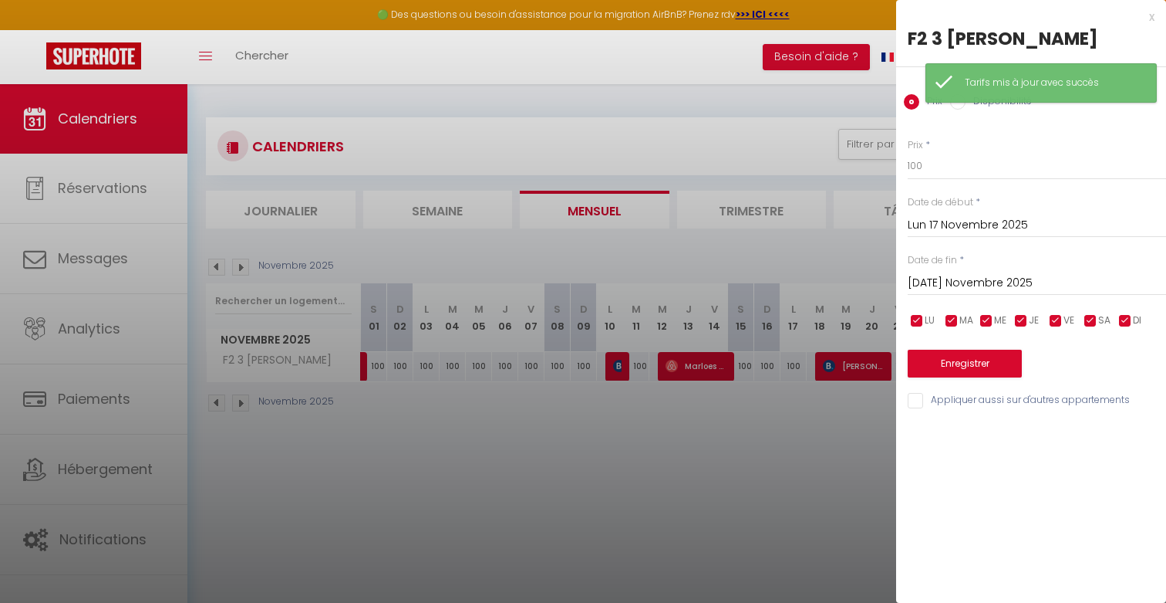
checkbox input "false"
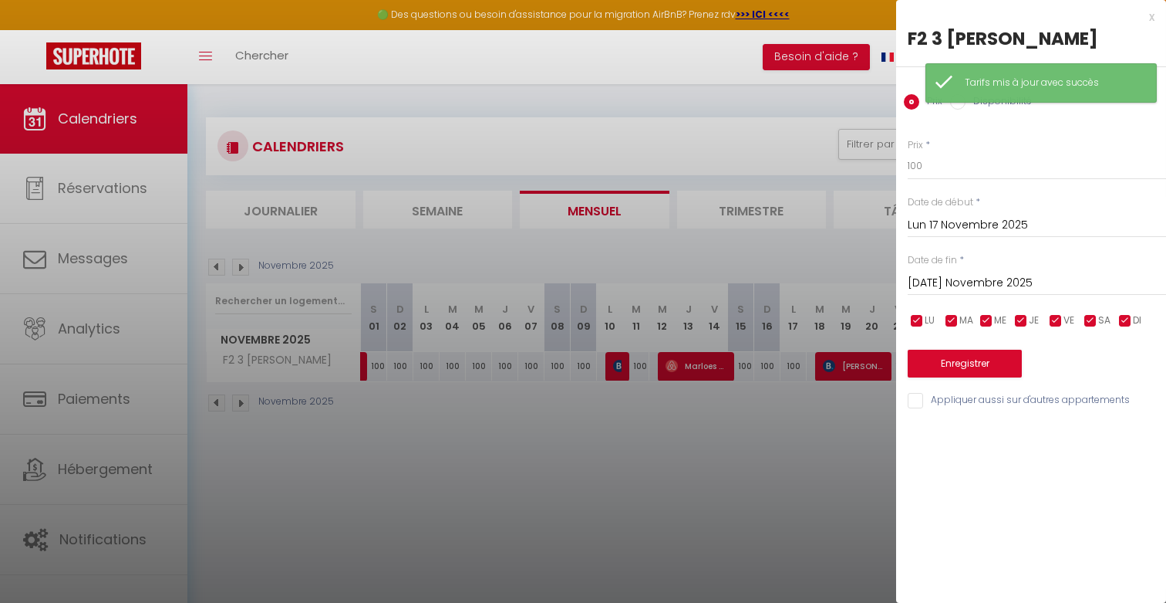
checkbox input "false"
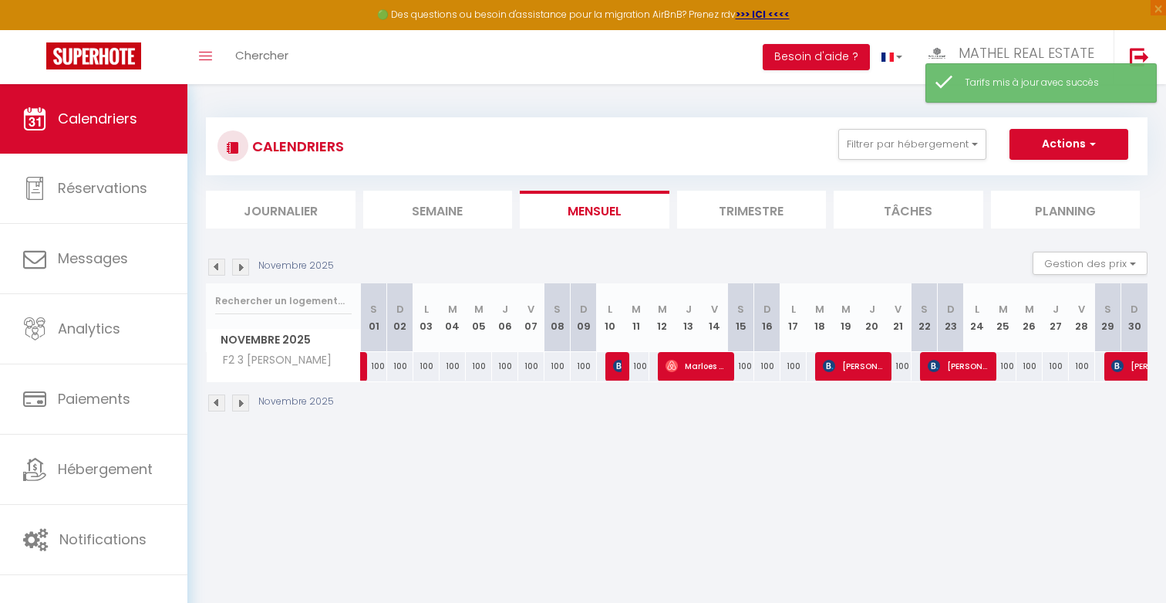
click at [893, 149] on body "🟢 Des questions ou besoin d'assistance pour la migration AirBnB? Prenez rdv >>>…" at bounding box center [583, 385] width 1166 height 603
click at [884, 156] on button "Filtrer par hébergement" at bounding box center [913, 144] width 148 height 31
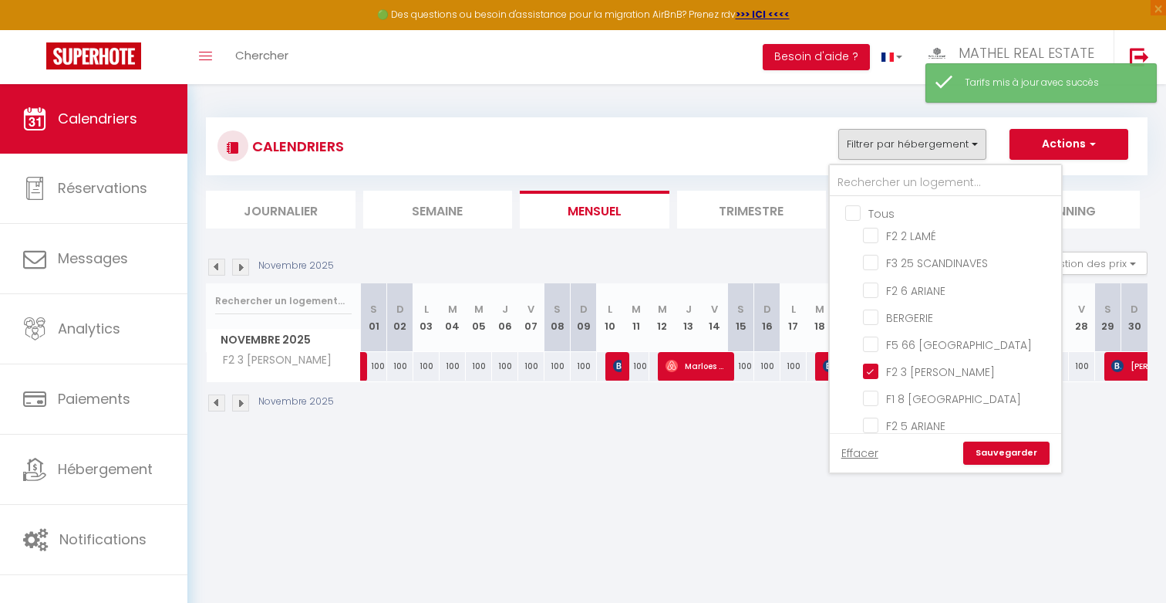
click at [892, 218] on input "Tous" at bounding box center [961, 211] width 231 height 15
checkbox input "true"
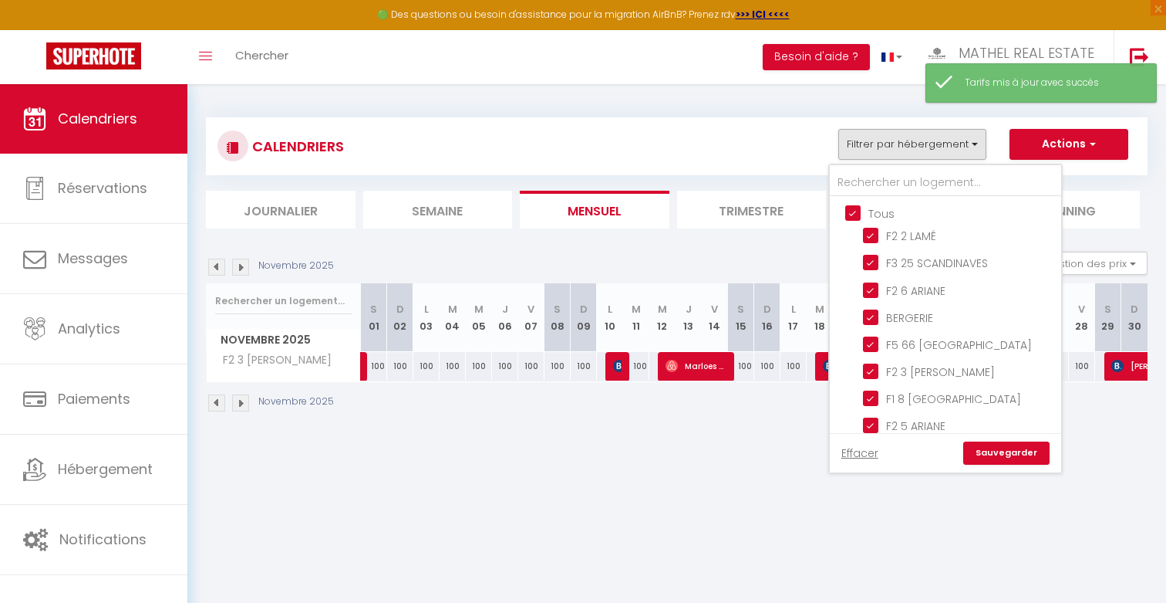
checkbox input "true"
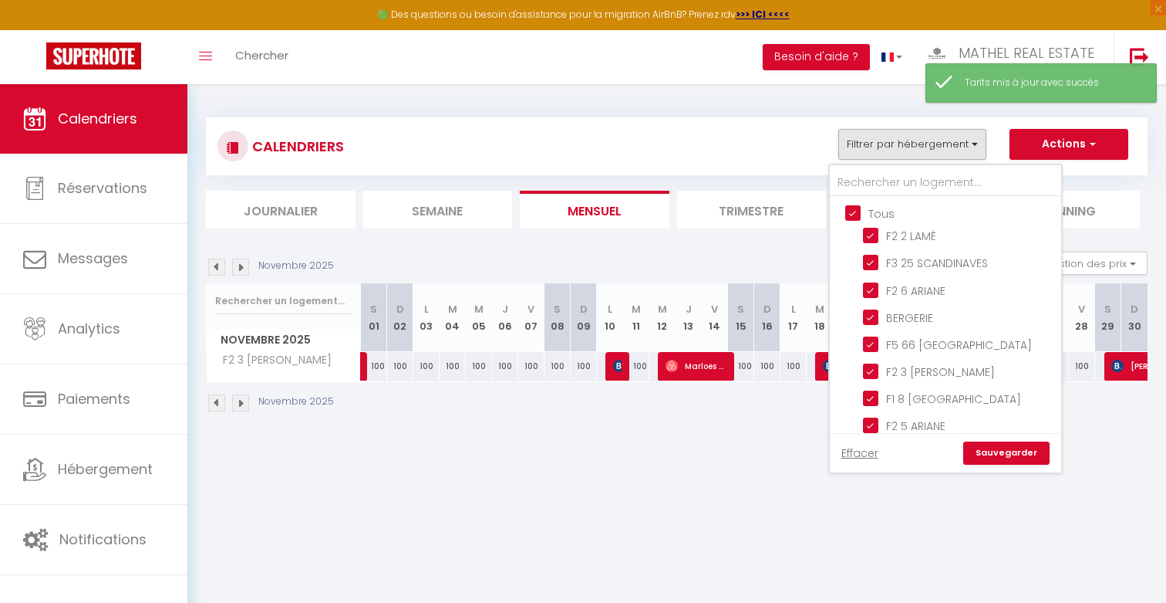
checkbox input "true"
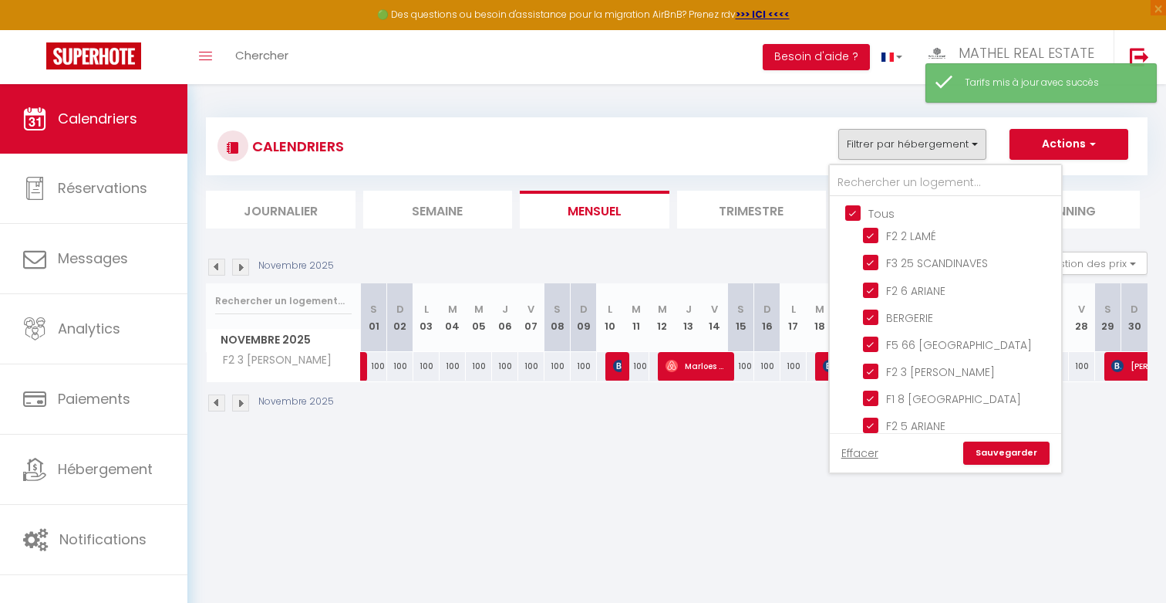
checkbox input "true"
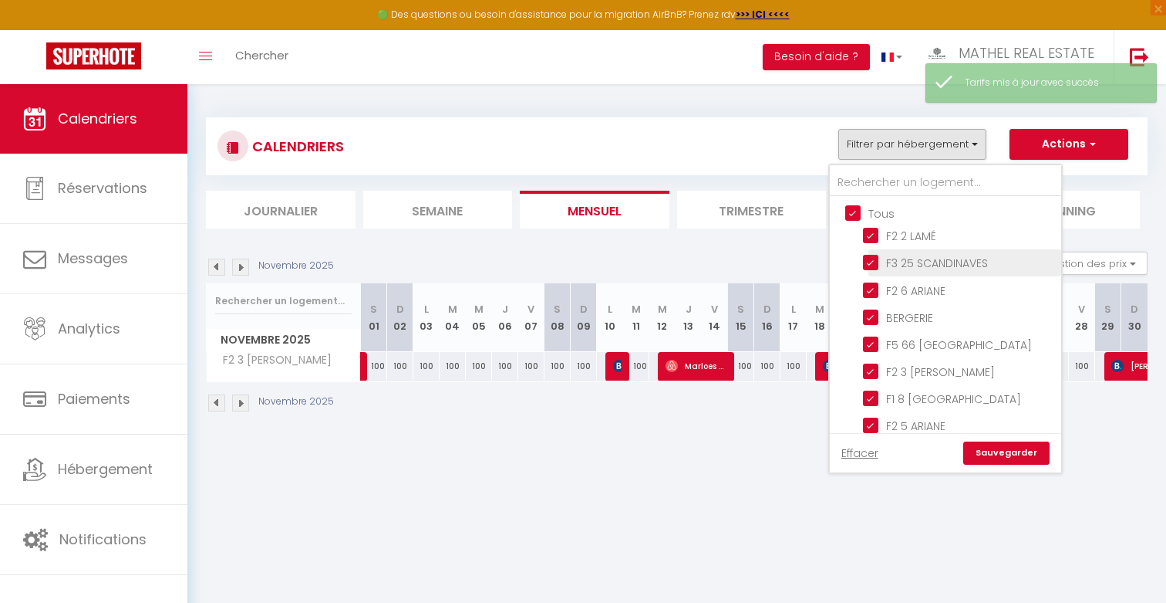
click at [902, 258] on input "F3 25 SCANDINAVES" at bounding box center [959, 261] width 193 height 15
checkbox input "false"
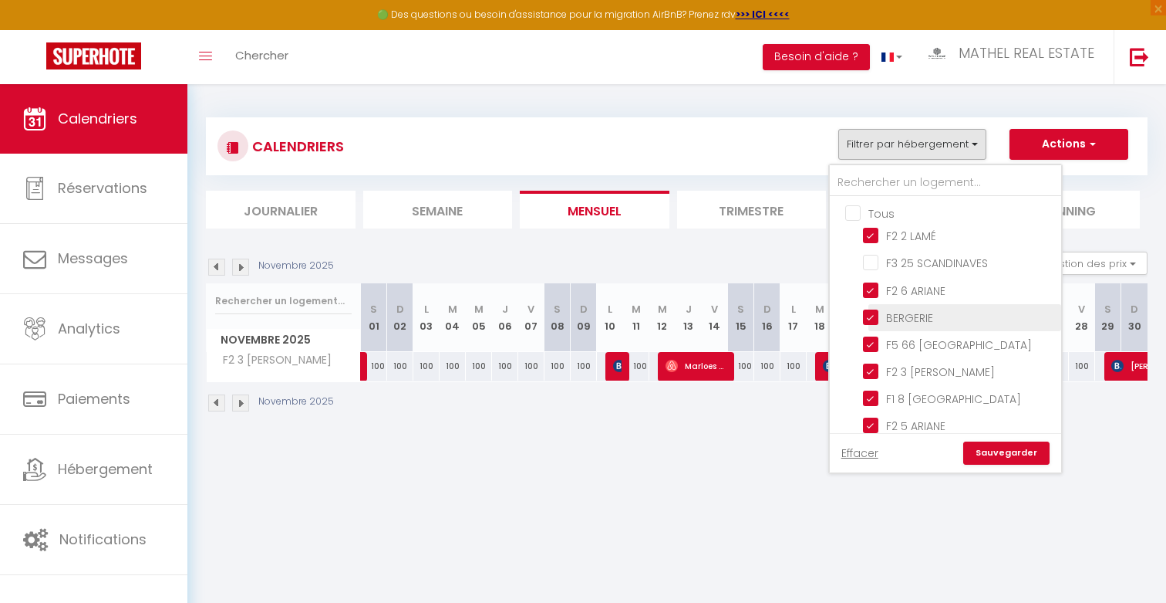
click at [903, 312] on input "BERGERIE" at bounding box center [959, 316] width 193 height 15
checkbox input "false"
click at [906, 346] on input "F5 66 [GEOGRAPHIC_DATA]" at bounding box center [959, 343] width 193 height 15
checkbox input "false"
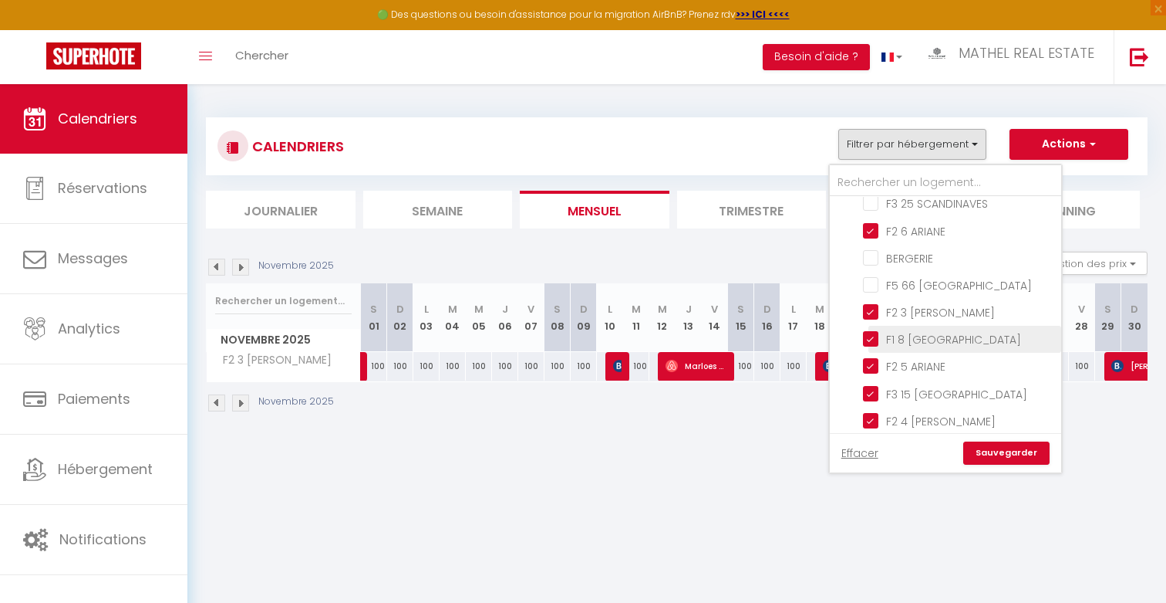
scroll to position [66, 0]
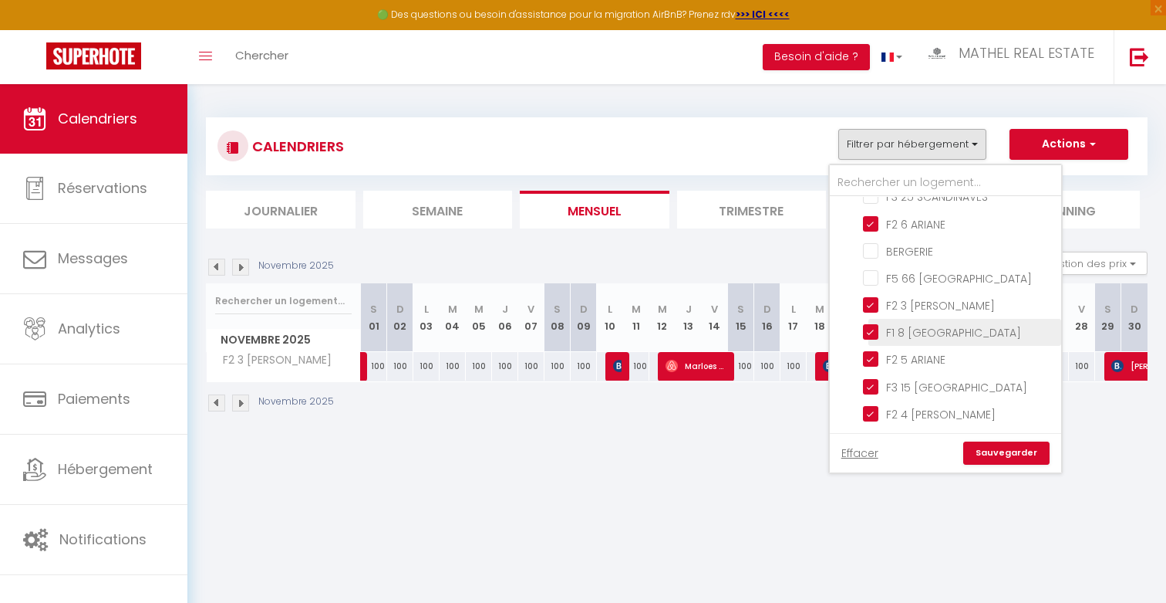
click at [910, 331] on input "F1 8 [GEOGRAPHIC_DATA]" at bounding box center [959, 330] width 193 height 15
checkbox input "false"
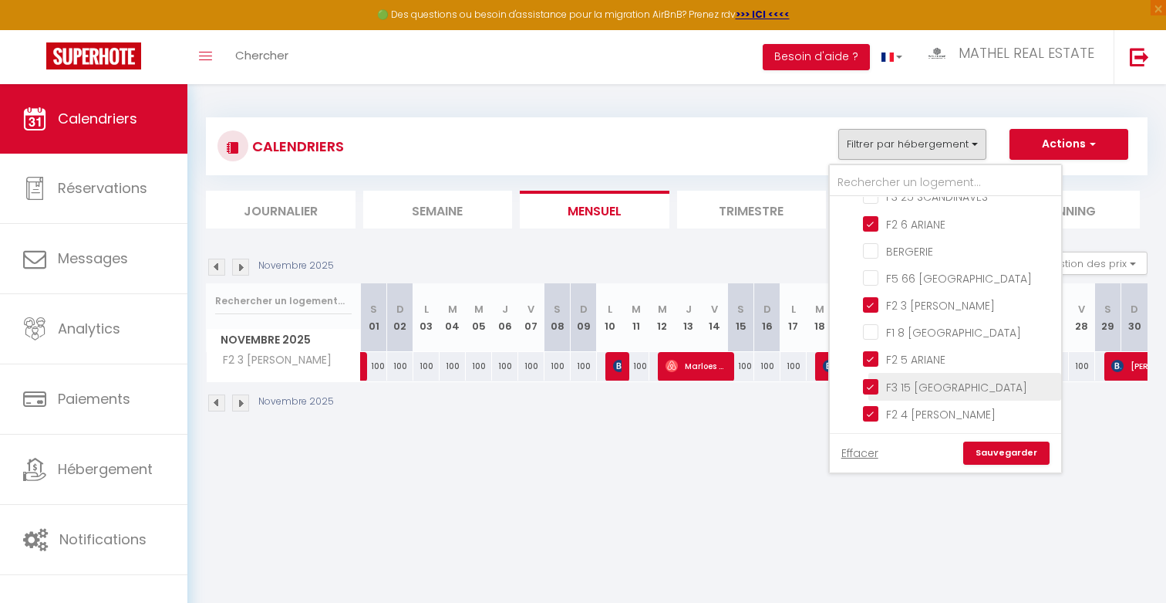
click at [906, 386] on input "F3 15 [GEOGRAPHIC_DATA]" at bounding box center [959, 384] width 193 height 15
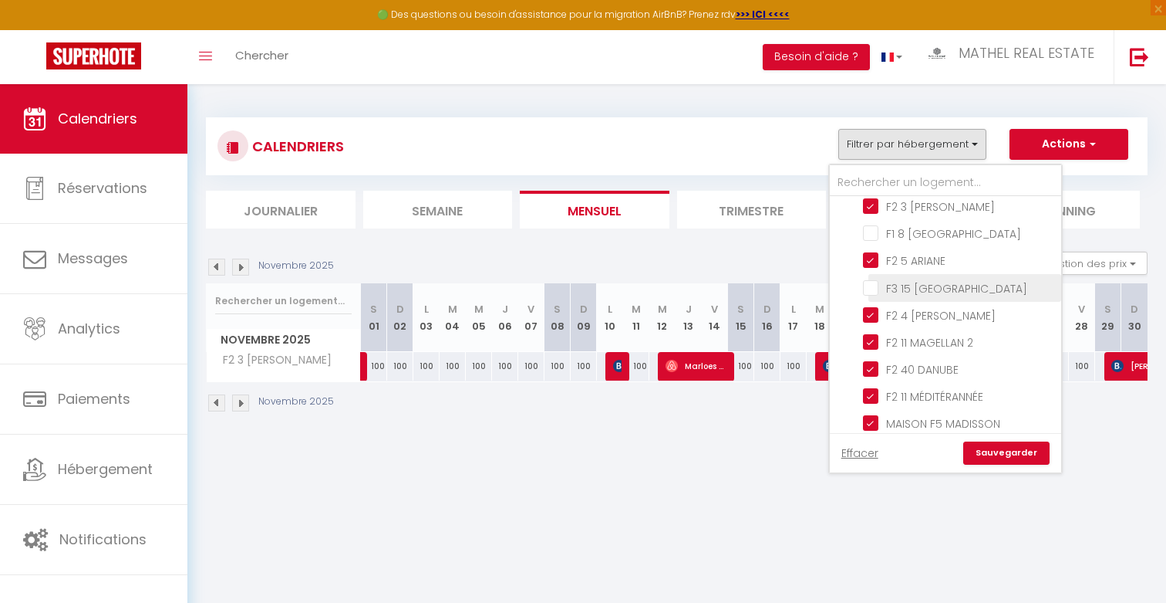
scroll to position [168, 0]
click at [914, 280] on input "F3 15 [GEOGRAPHIC_DATA]" at bounding box center [959, 282] width 193 height 15
checkbox input "true"
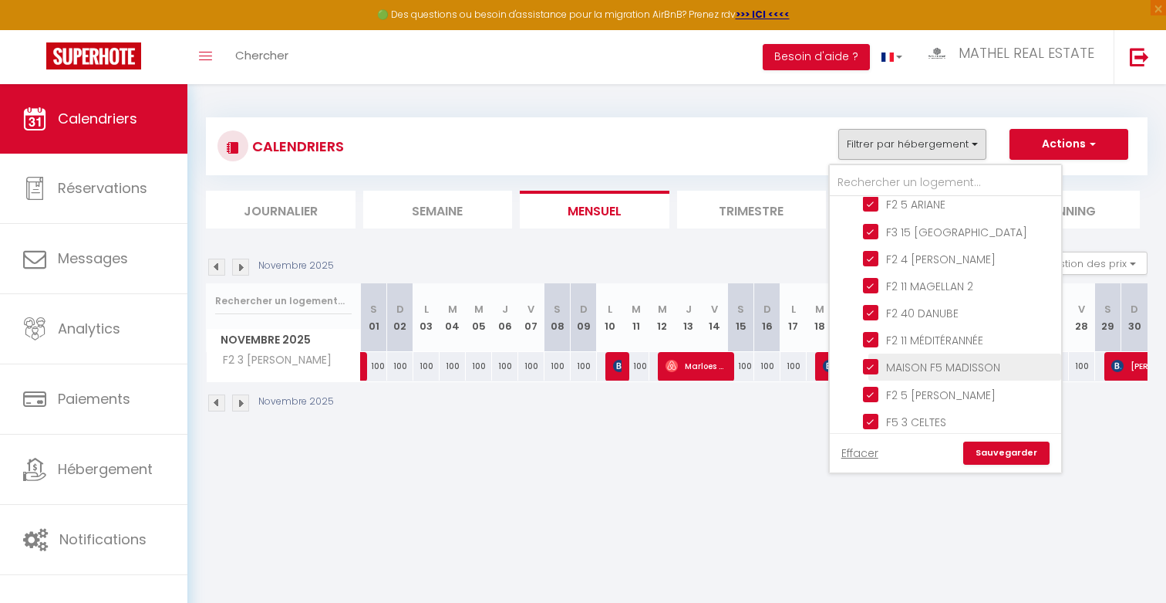
click at [917, 360] on input "MAISON F5 MADISSON" at bounding box center [959, 365] width 193 height 15
checkbox input "false"
click at [918, 361] on input "F5 3 CELTES" at bounding box center [959, 363] width 193 height 15
checkbox input "false"
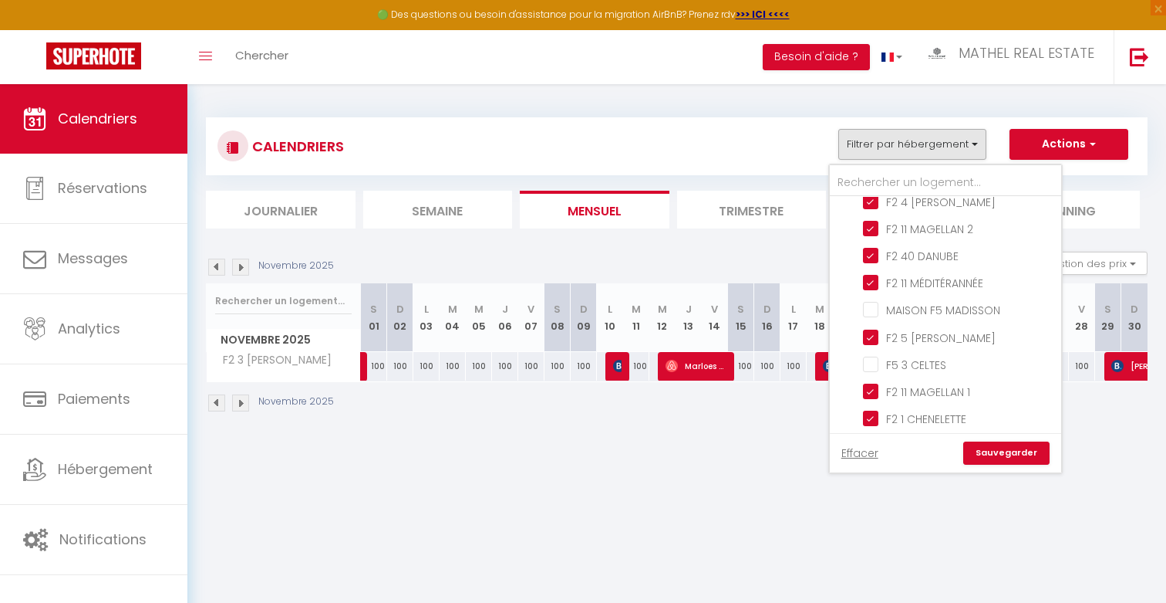
click at [992, 447] on link "Sauvegarder" at bounding box center [1007, 452] width 86 height 23
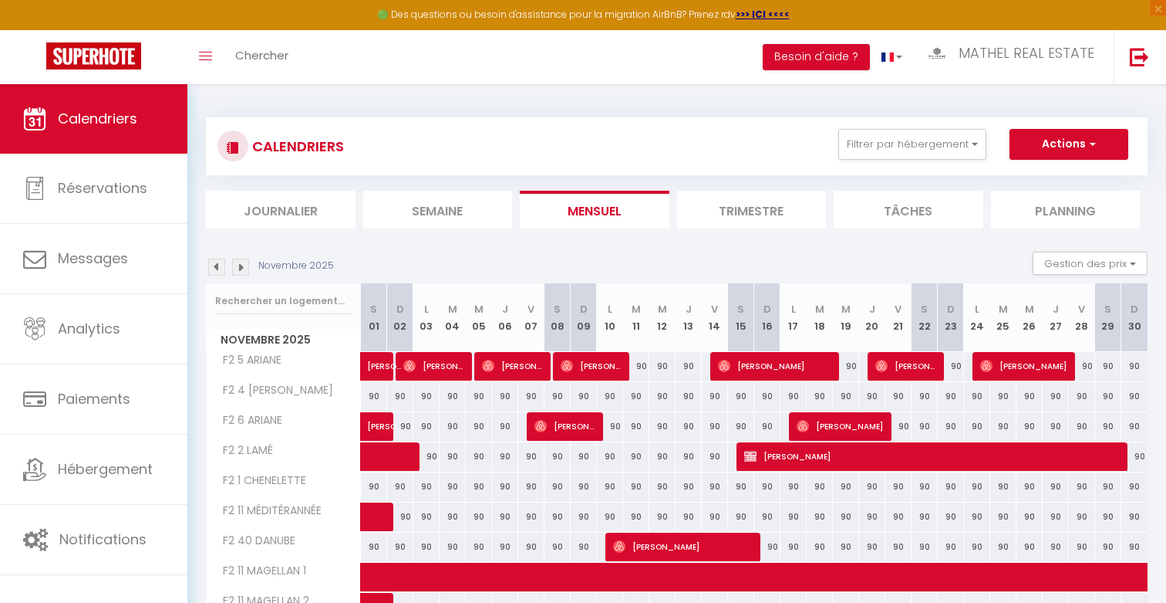
scroll to position [174, 0]
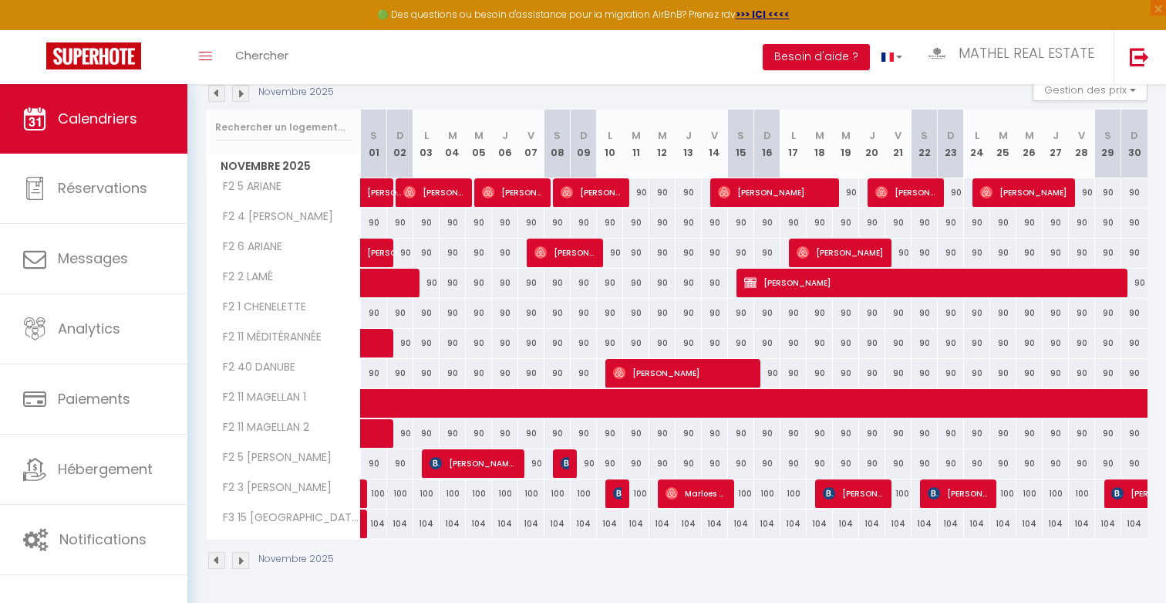
click at [660, 188] on div "90" at bounding box center [663, 192] width 26 height 29
type input "90"
type input "Mer 12 Novembre 2025"
type input "Jeu 13 Novembre 2025"
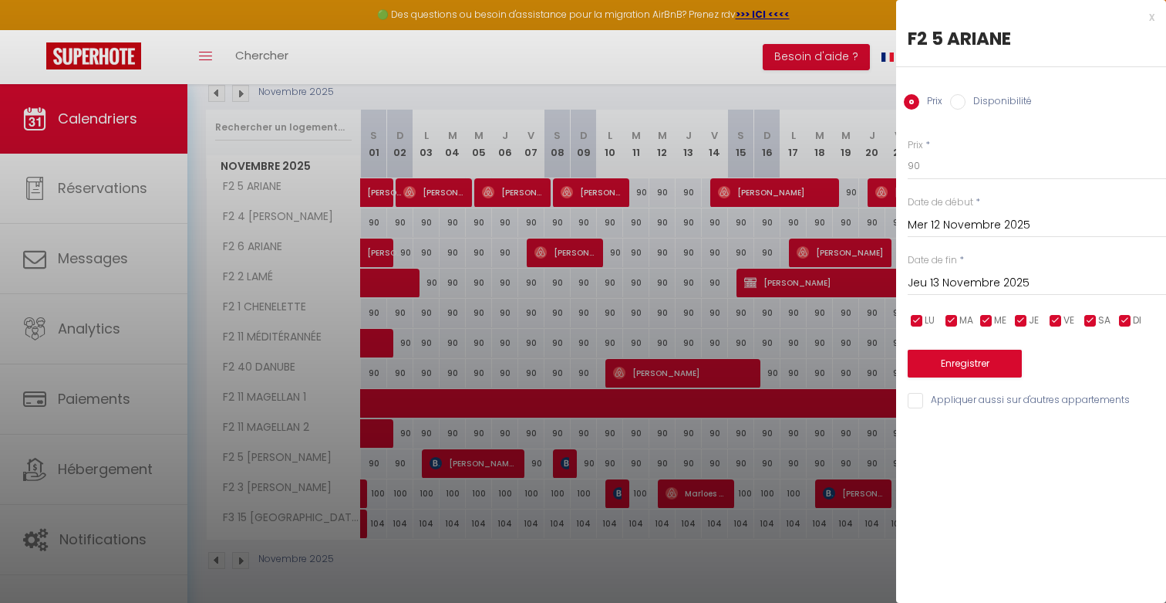
click at [931, 225] on input "Mer 12 Novembre 2025" at bounding box center [1037, 225] width 258 height 20
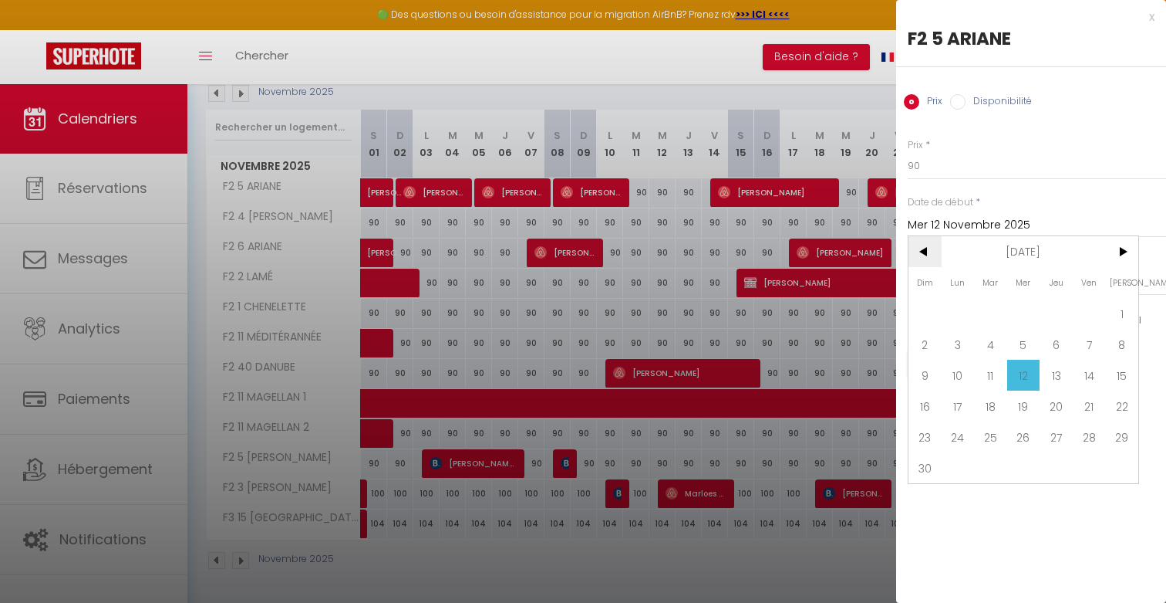
click at [921, 247] on span "<" at bounding box center [925, 251] width 33 height 31
click at [1062, 344] on span "9" at bounding box center [1056, 344] width 33 height 31
type input "Jeu 09 Octobre 2025"
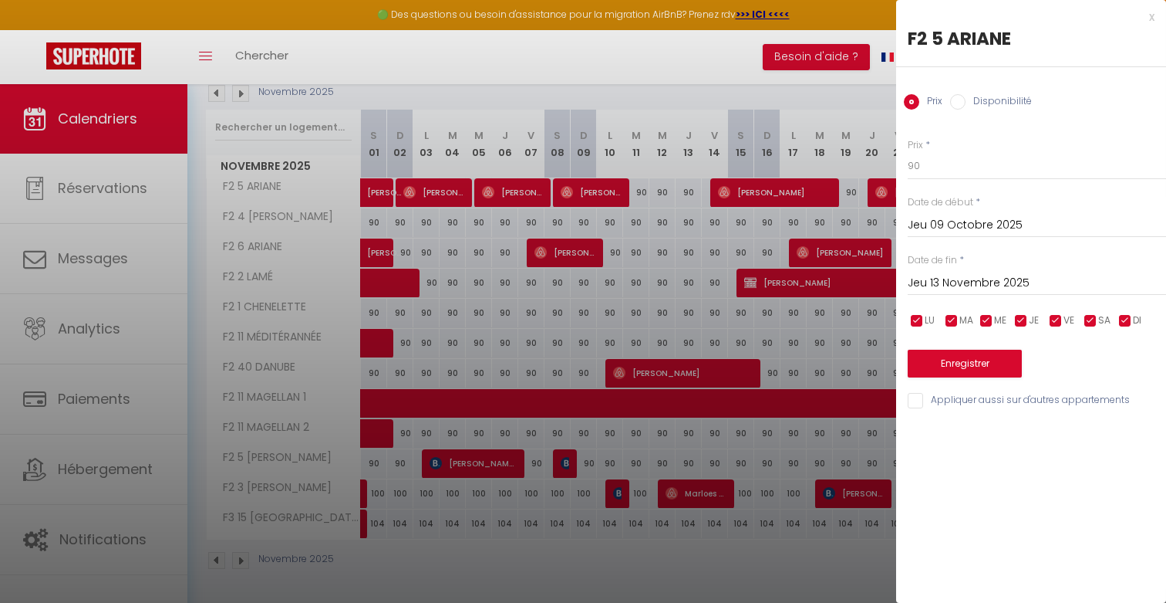
click at [1001, 286] on input "Jeu 13 Novembre 2025" at bounding box center [1037, 283] width 258 height 20
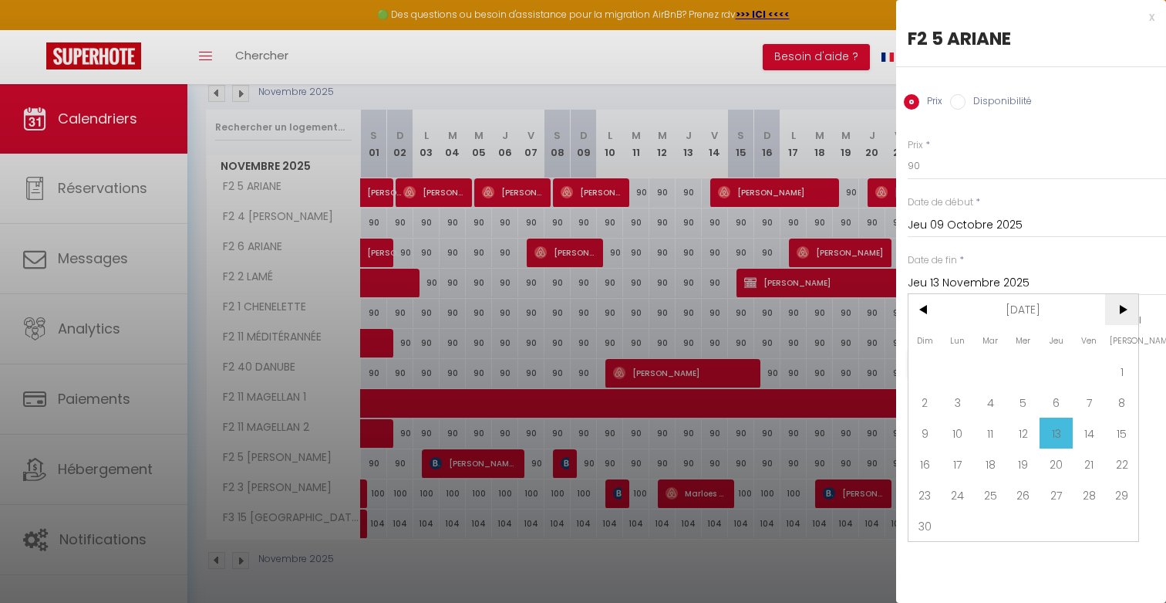
click at [1124, 315] on span ">" at bounding box center [1122, 309] width 33 height 31
click at [928, 308] on span "<" at bounding box center [925, 309] width 33 height 31
click at [1117, 432] on span "20" at bounding box center [1122, 432] width 33 height 31
type input "[PERSON_NAME] 20 Décembre 2025"
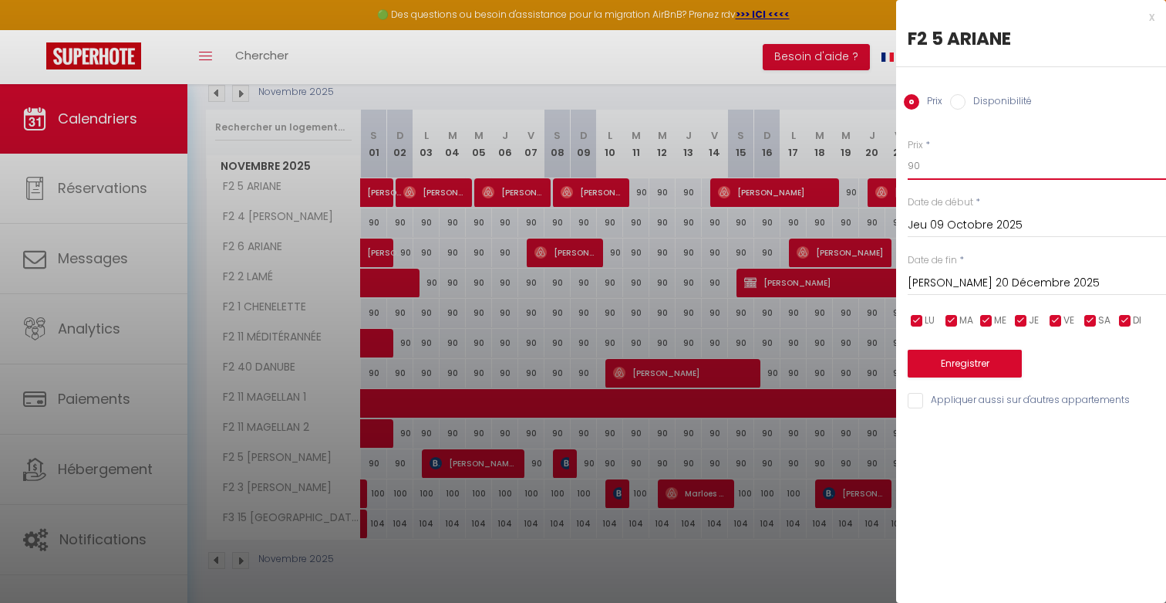
drag, startPoint x: 944, startPoint y: 168, endPoint x: 852, endPoint y: 160, distance: 92.1
click at [859, 161] on body "🟢 Des questions ou besoin d'assistance pour la migration AirBnB? Prenez rdv >>>…" at bounding box center [583, 257] width 1166 height 693
type input "1"
type input "99"
click at [933, 397] on input "Appliquer aussi sur d'autres appartements" at bounding box center [1037, 400] width 258 height 15
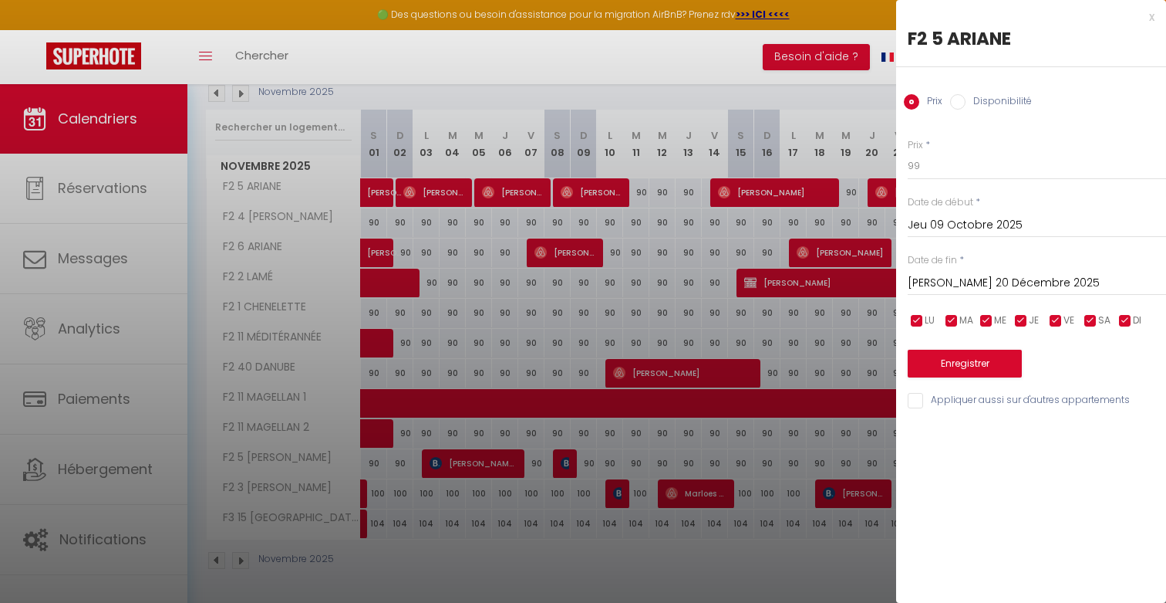
checkbox input "true"
click at [956, 364] on button "Enregistrer" at bounding box center [965, 363] width 114 height 28
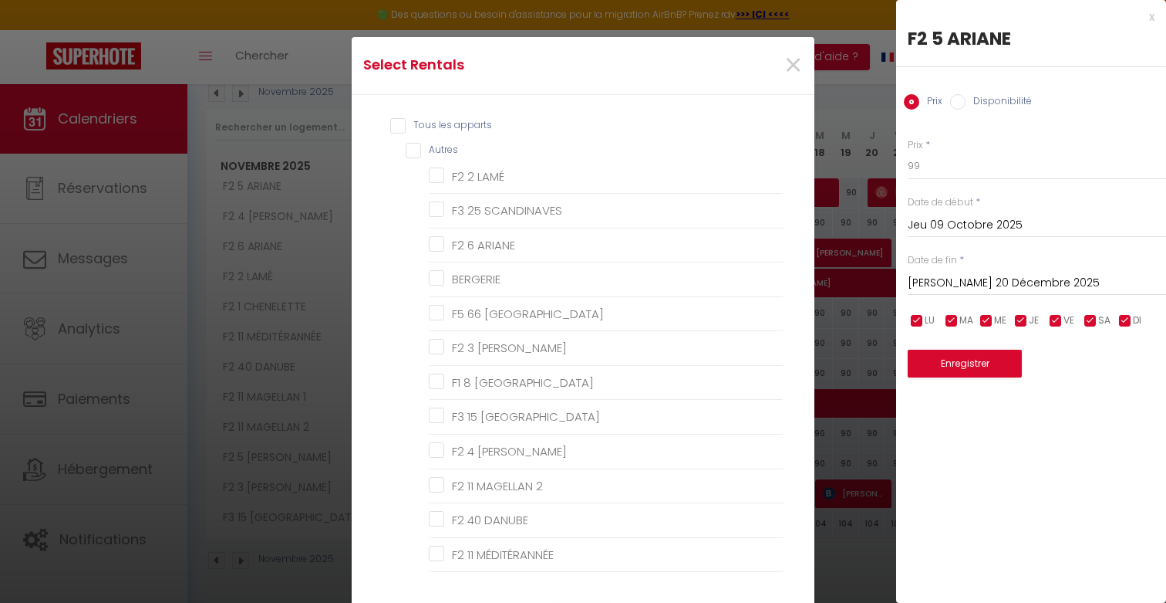
click at [419, 116] on div "Tous les apparts Autres F2 2 LAMÉ F3 25 SCANDINAVES F2 6 ARIANE BERGERIE F5 66 …" at bounding box center [583, 341] width 401 height 463
click at [419, 121] on input "Tous les apparts" at bounding box center [586, 125] width 393 height 15
checkbox input "true"
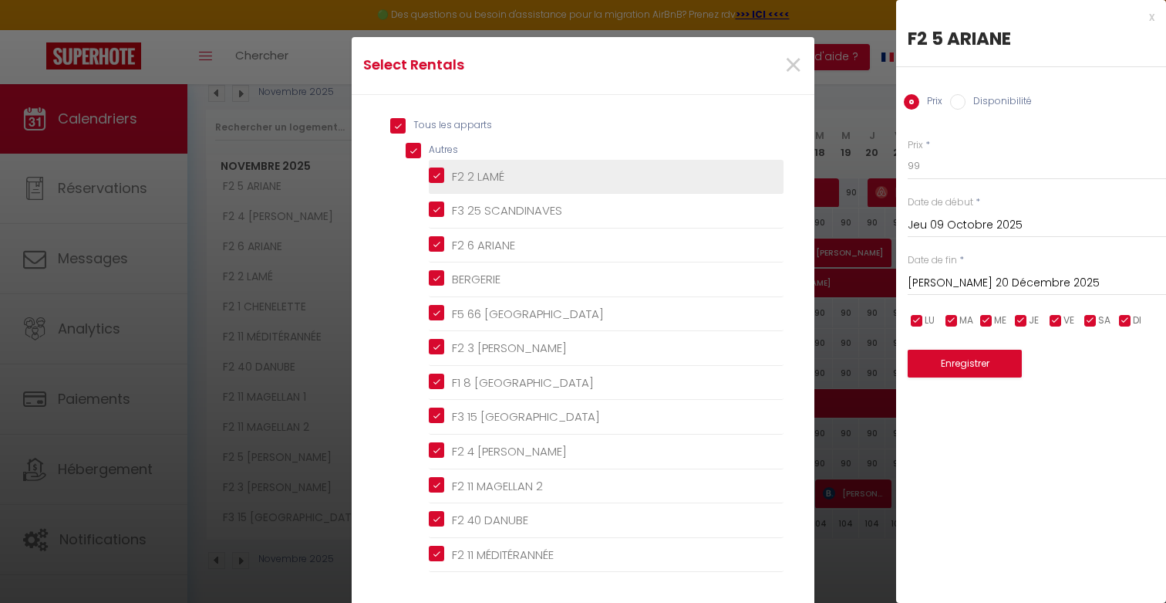
checkbox input "true"
checkbox LAMÉ "true"
checkbox SCANDINAVES "true"
checkbox ARIANE "true"
checkbox input "true"
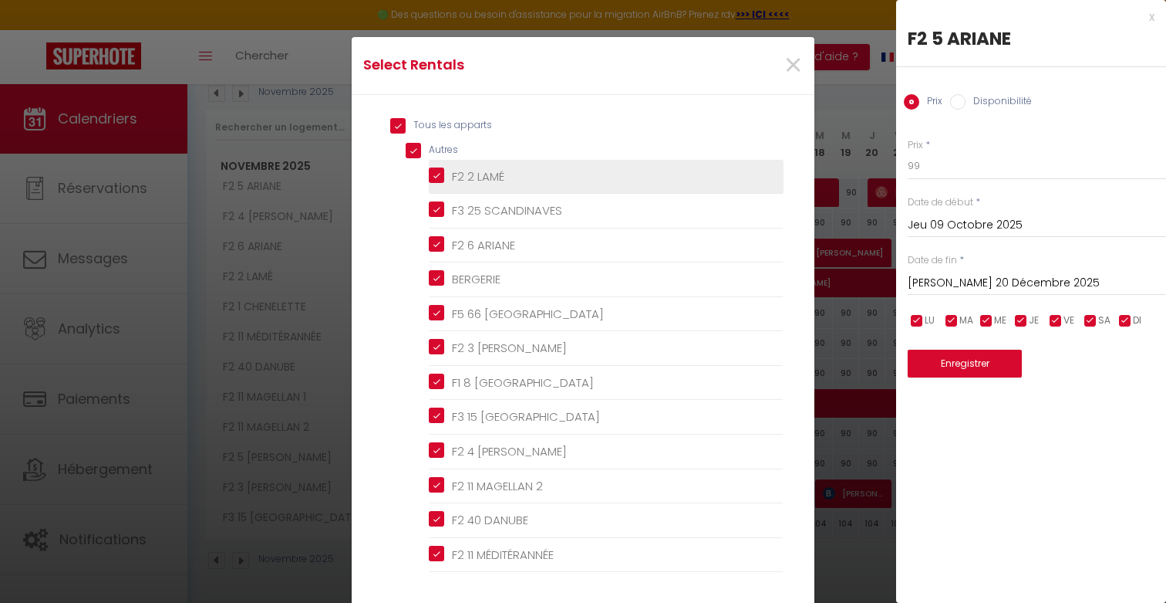
checkbox PRAGUE "true"
checkbox FONTAINE "true"
checkbox AMSTERDAM "true"
checkbox PRAGUE "true"
checkbox MARTEL "true"
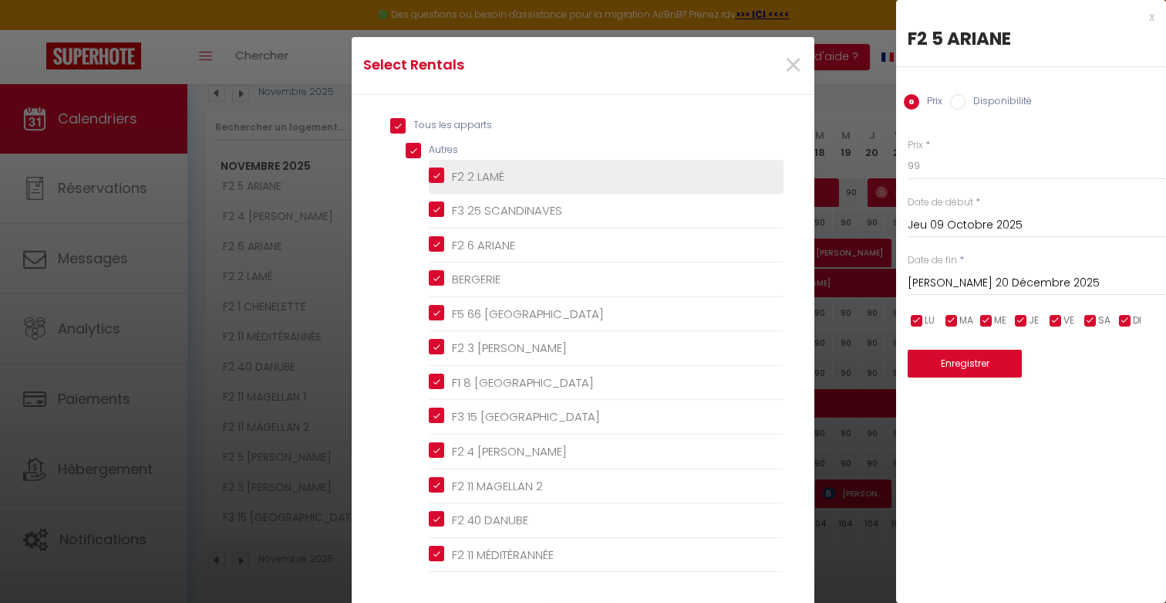
checkbox 2 "true"
checkbox DANUBE "true"
checkbox MÉDITÉRANNÉE "true"
checkbox MADISSON "true"
checkbox FRANK "true"
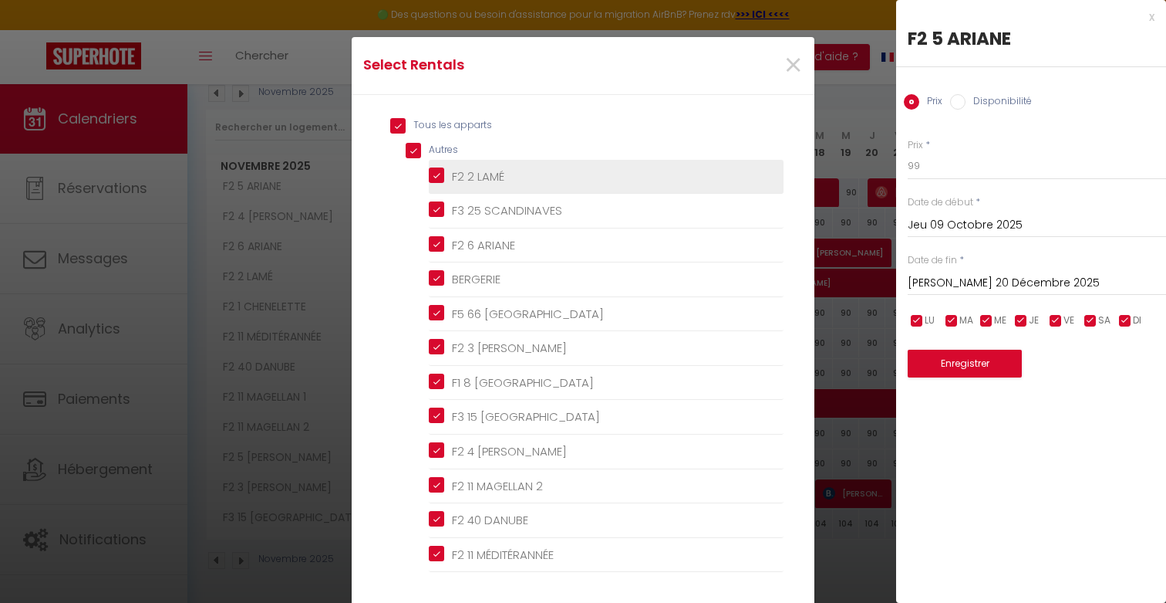
checkbox CELTES "true"
checkbox 1 "true"
checkbox CHENELETTE "true"
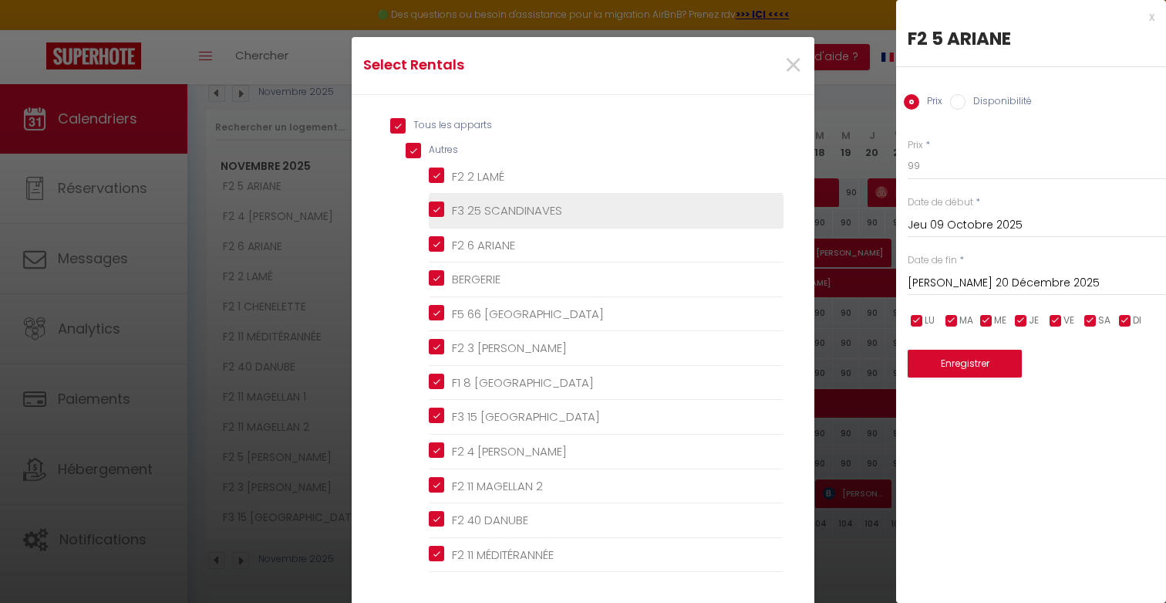
click at [468, 203] on SCANDINAVES "F3 25 SCANDINAVES" at bounding box center [606, 210] width 355 height 15
checkbox SCANDINAVES "false"
checkbox input "false"
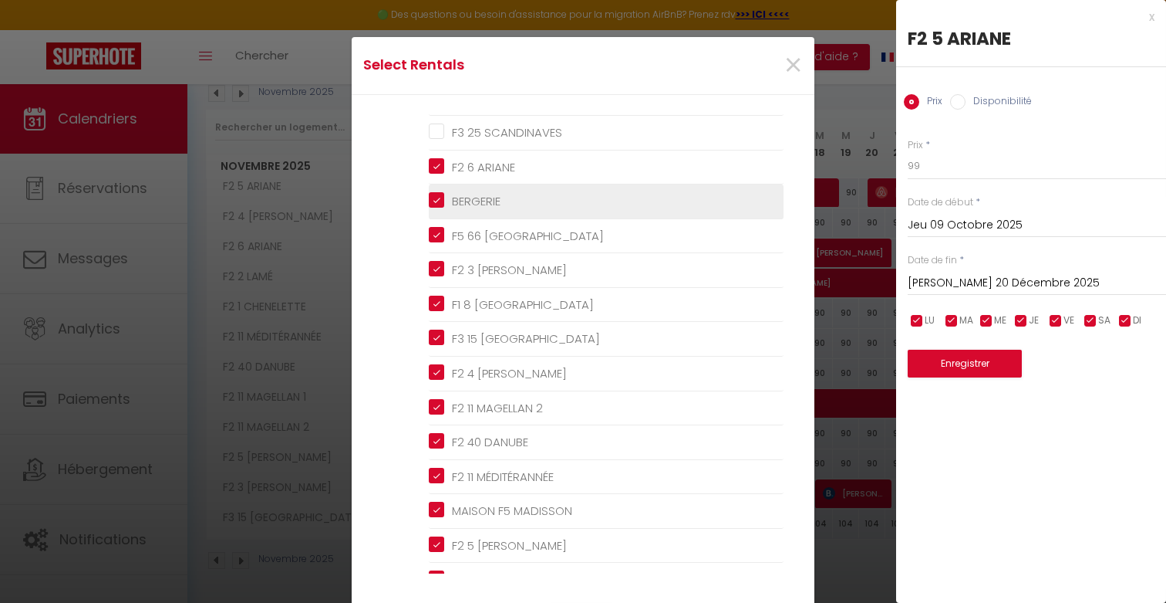
click at [465, 201] on input "BERGERIE" at bounding box center [606, 201] width 355 height 15
checkbox input "false"
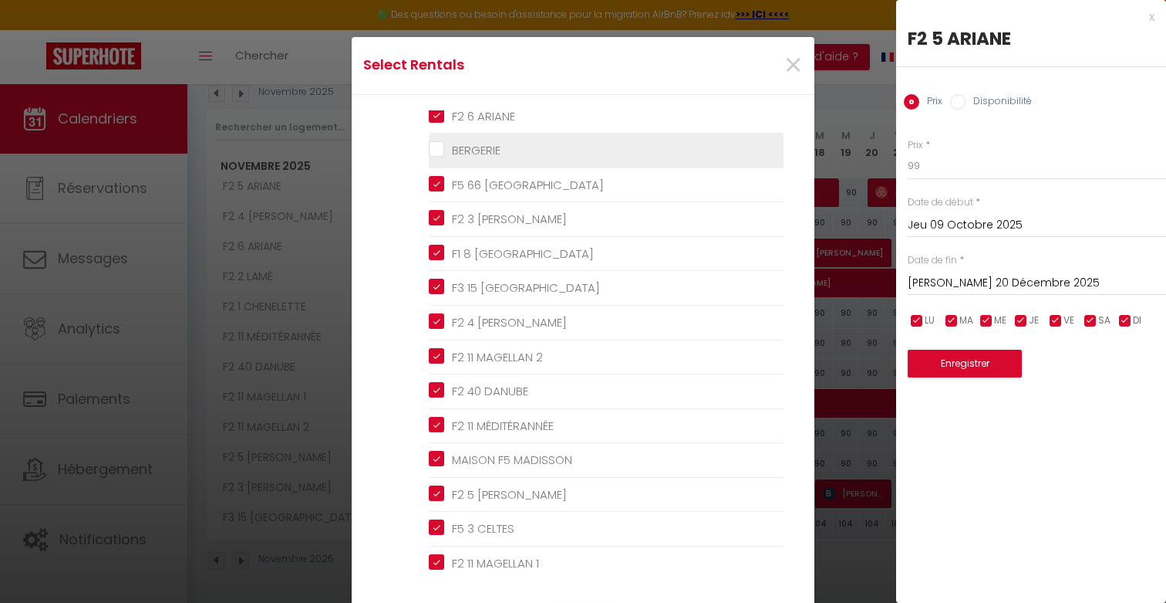
scroll to position [135, 0]
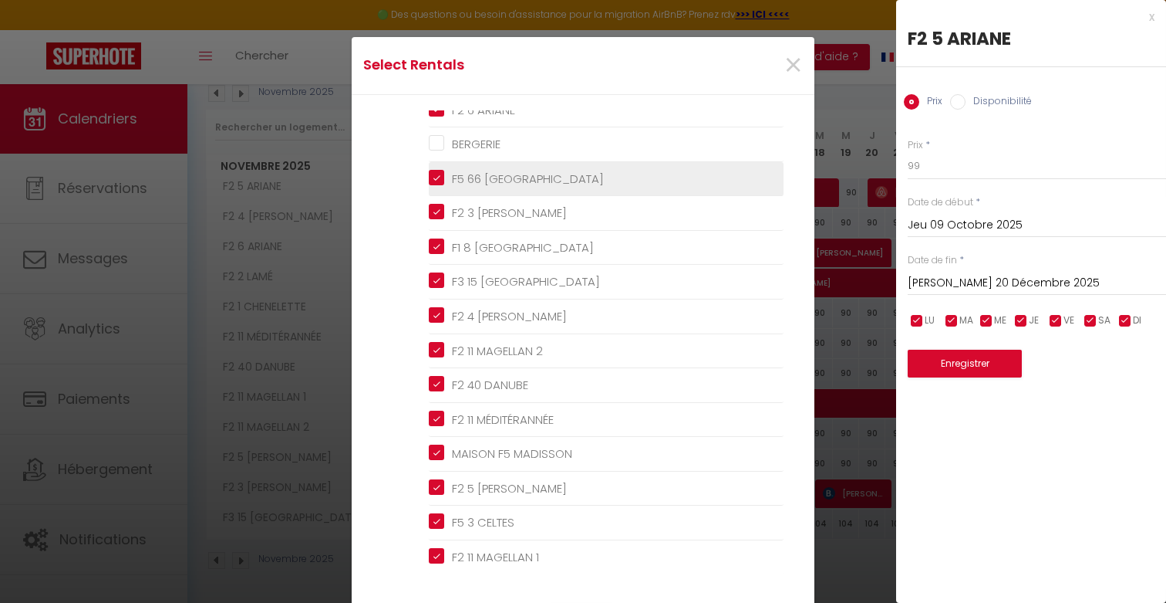
click at [468, 181] on PRAGUE "F5 66 [GEOGRAPHIC_DATA]" at bounding box center [606, 178] width 355 height 15
checkbox PRAGUE "false"
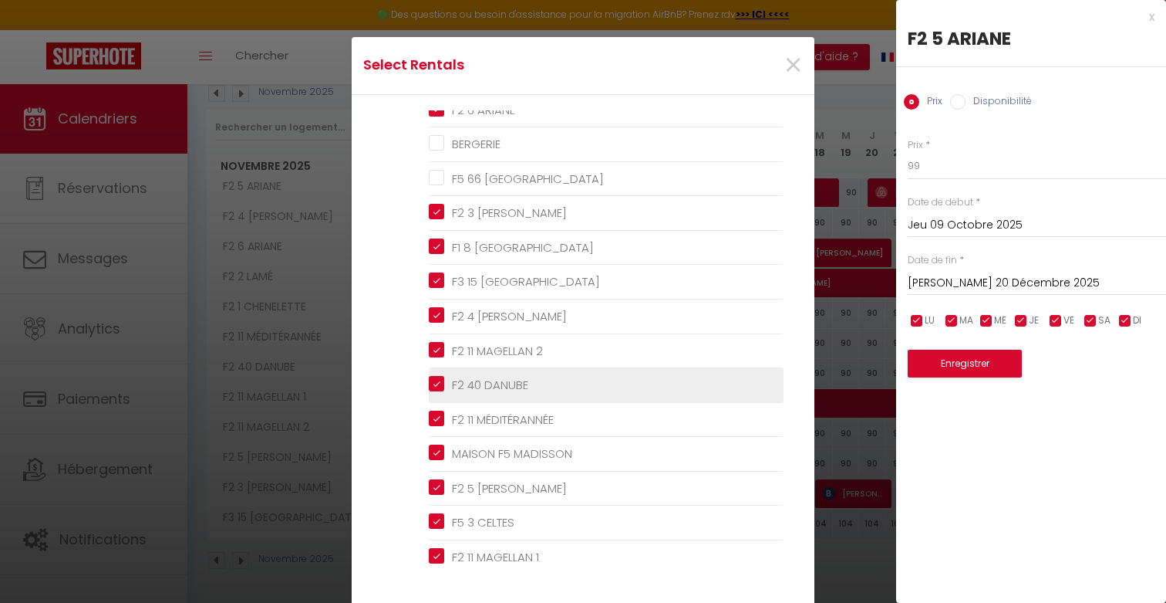
scroll to position [178, 0]
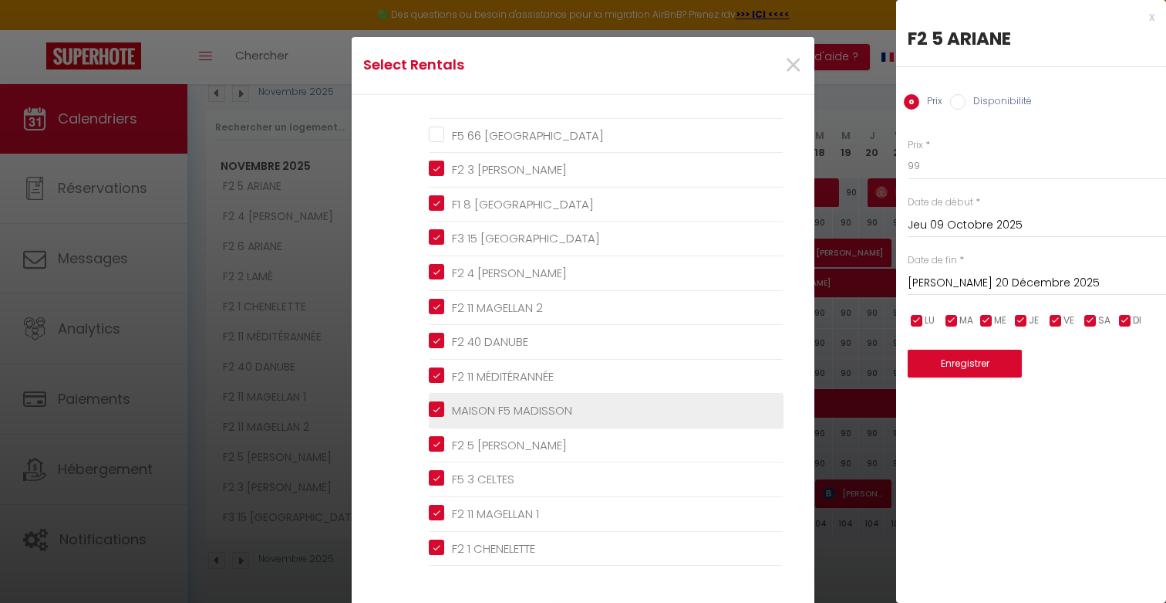
click at [485, 404] on MADISSON "MAISON F5 MADISSON" at bounding box center [606, 410] width 355 height 15
checkbox MADISSON "false"
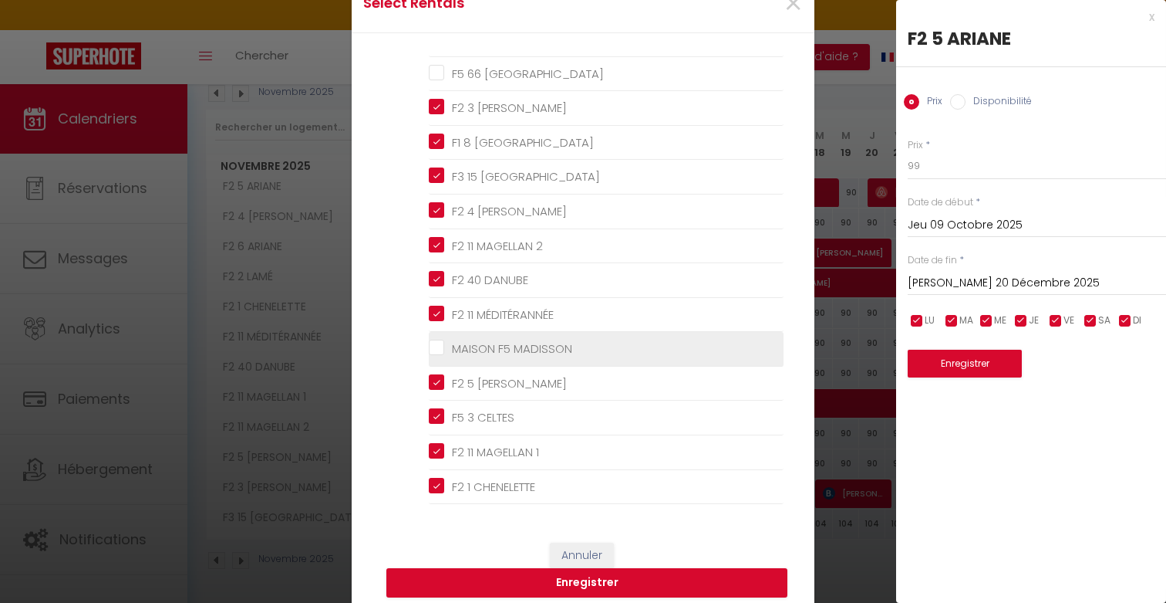
scroll to position [68, 0]
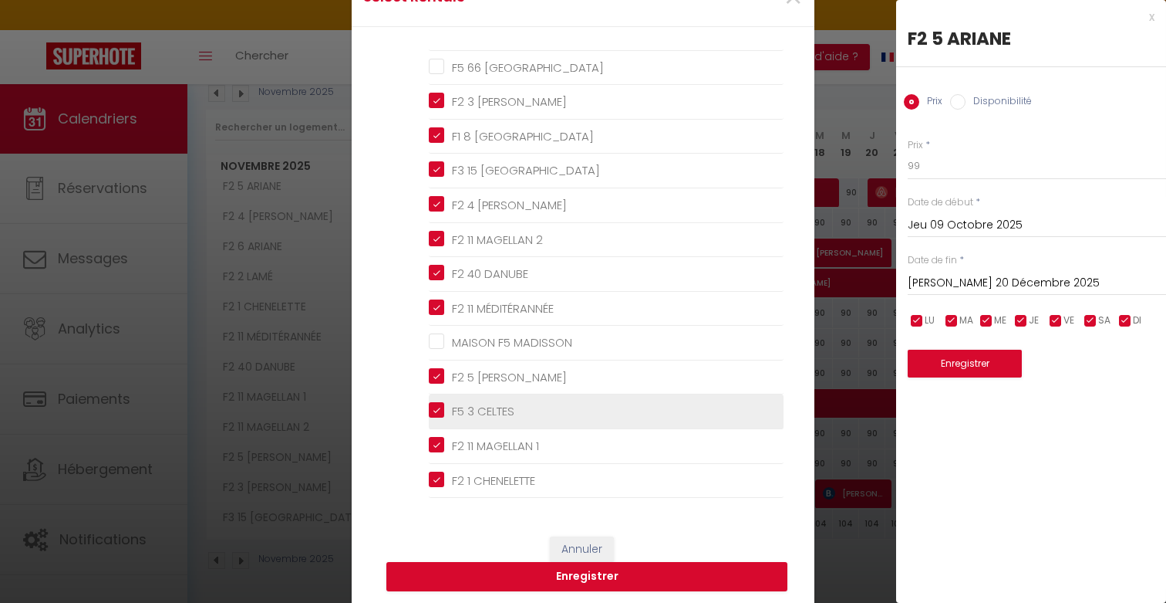
click at [488, 412] on CELTES "F5 3 CELTES" at bounding box center [606, 410] width 355 height 15
checkbox CELTES "false"
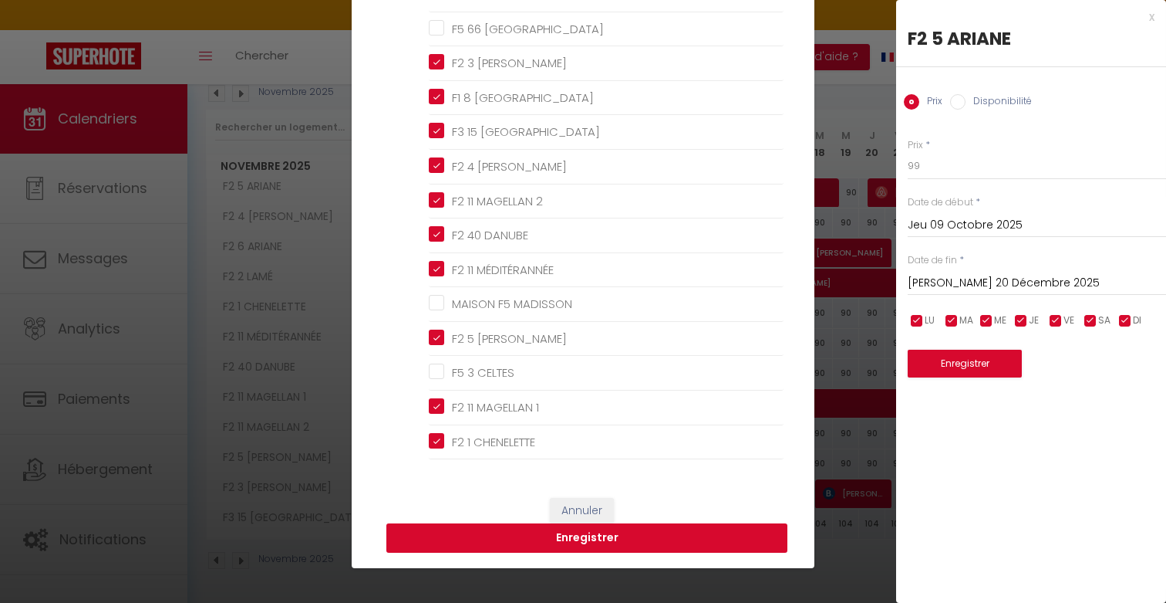
scroll to position [133, 0]
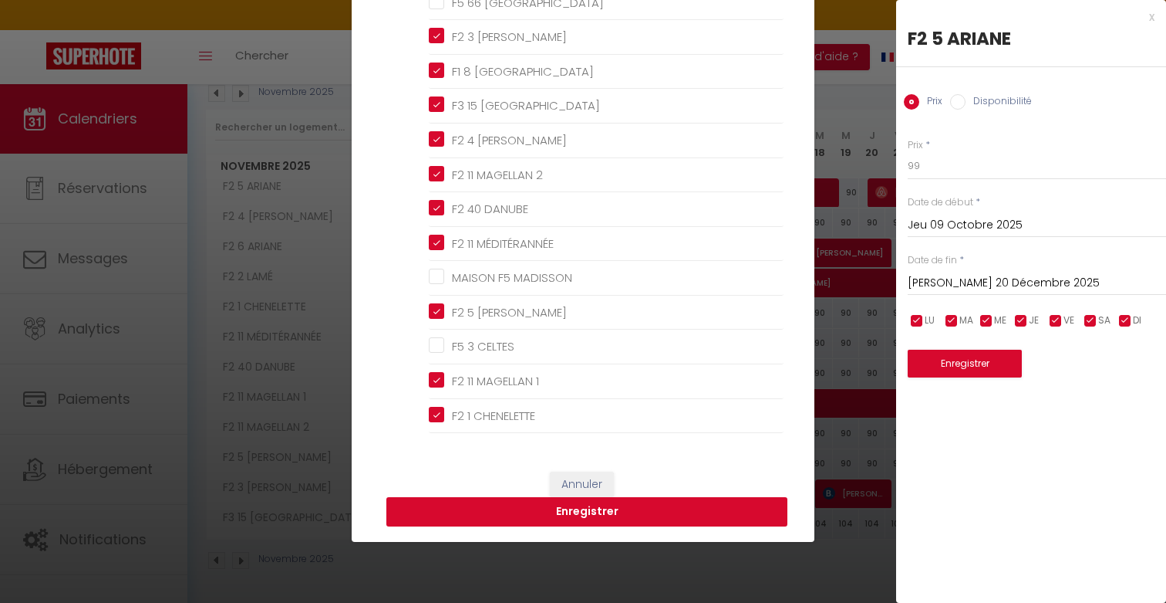
click at [622, 508] on button "Enregistrer" at bounding box center [587, 511] width 401 height 29
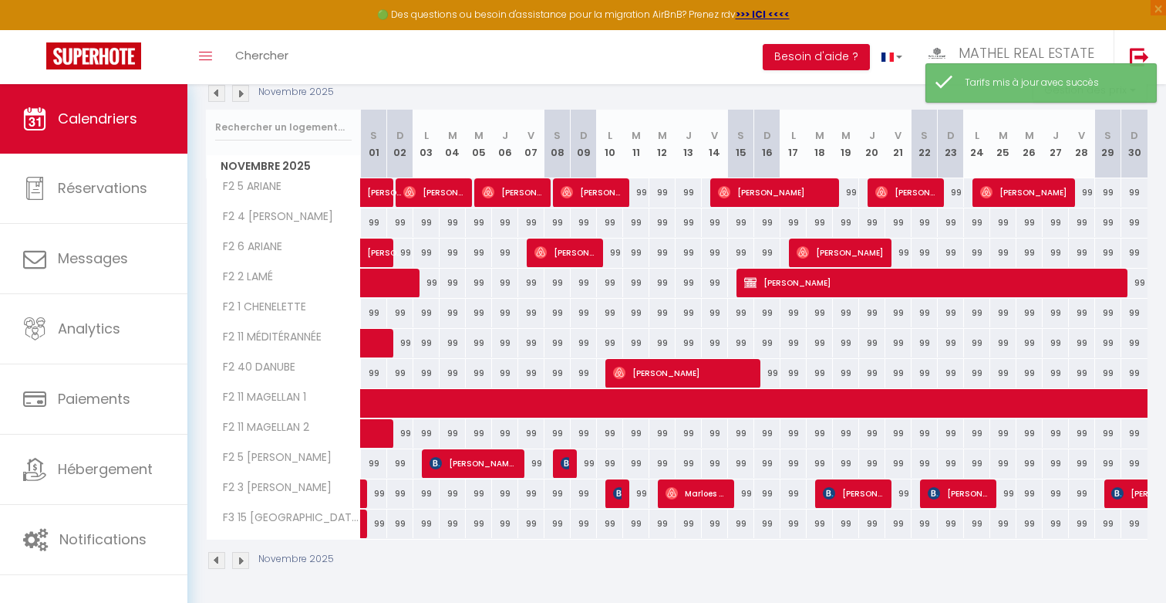
click at [238, 93] on img at bounding box center [240, 93] width 17 height 17
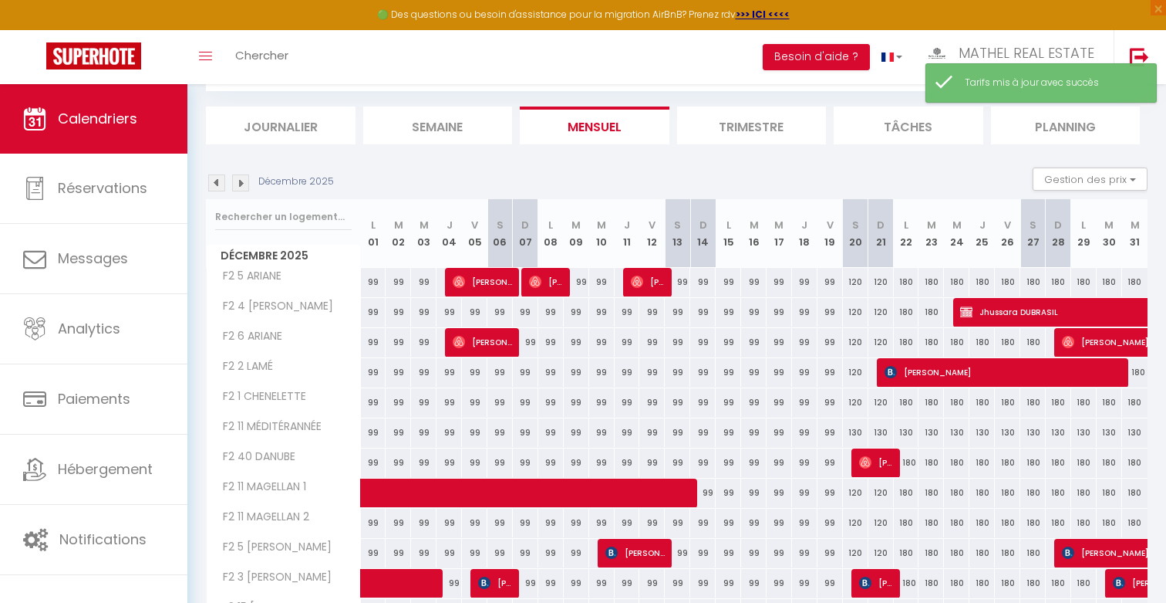
scroll to position [174, 0]
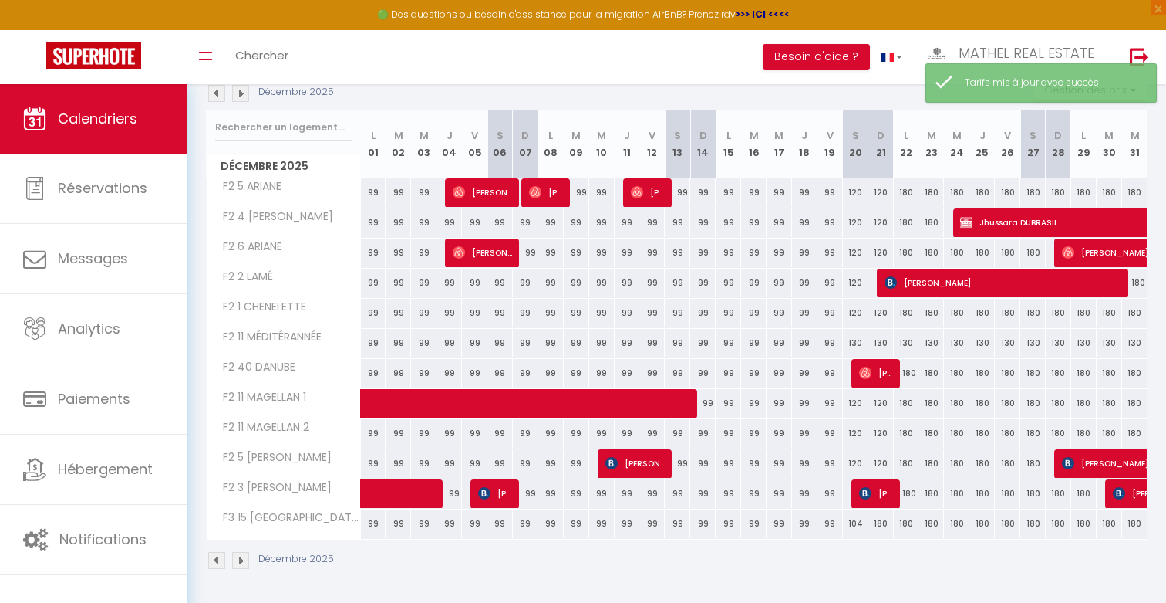
click at [857, 193] on div "120" at bounding box center [855, 192] width 25 height 29
type input "120"
type input "[PERSON_NAME] 20 Décembre 2025"
type input "Dim 21 Décembre 2025"
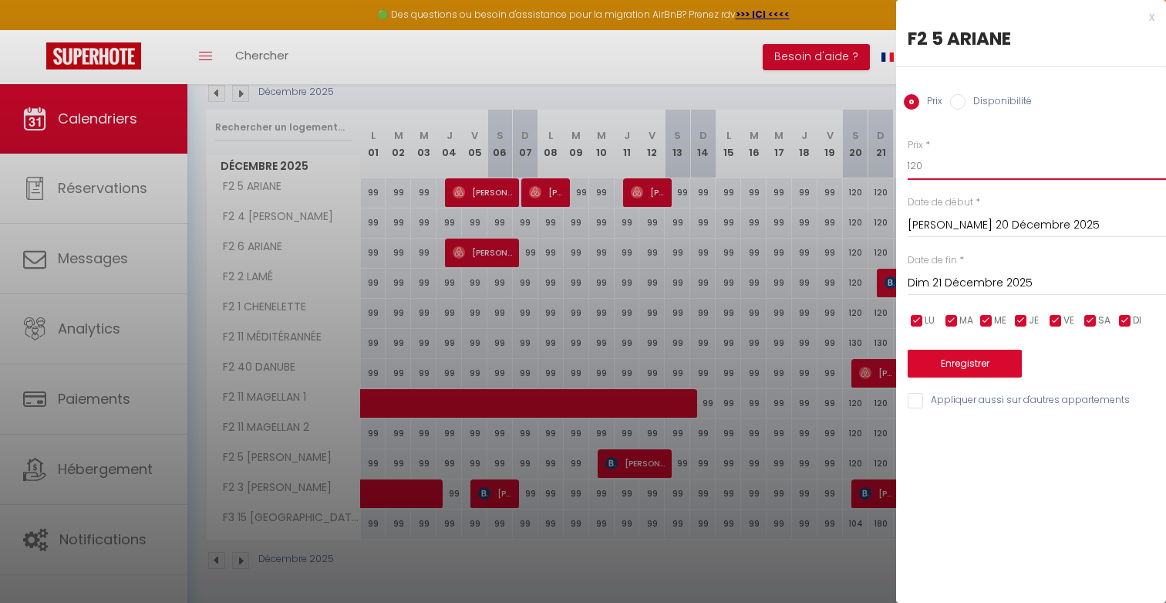
drag, startPoint x: 979, startPoint y: 167, endPoint x: 829, endPoint y: 163, distance: 149.7
click at [834, 165] on body "🟢 Des questions ou besoin d'assistance pour la migration AirBnB? Prenez rdv >>>…" at bounding box center [583, 257] width 1166 height 693
type input "139"
click at [984, 288] on input "Dim 21 Décembre 2025" at bounding box center [1037, 283] width 258 height 20
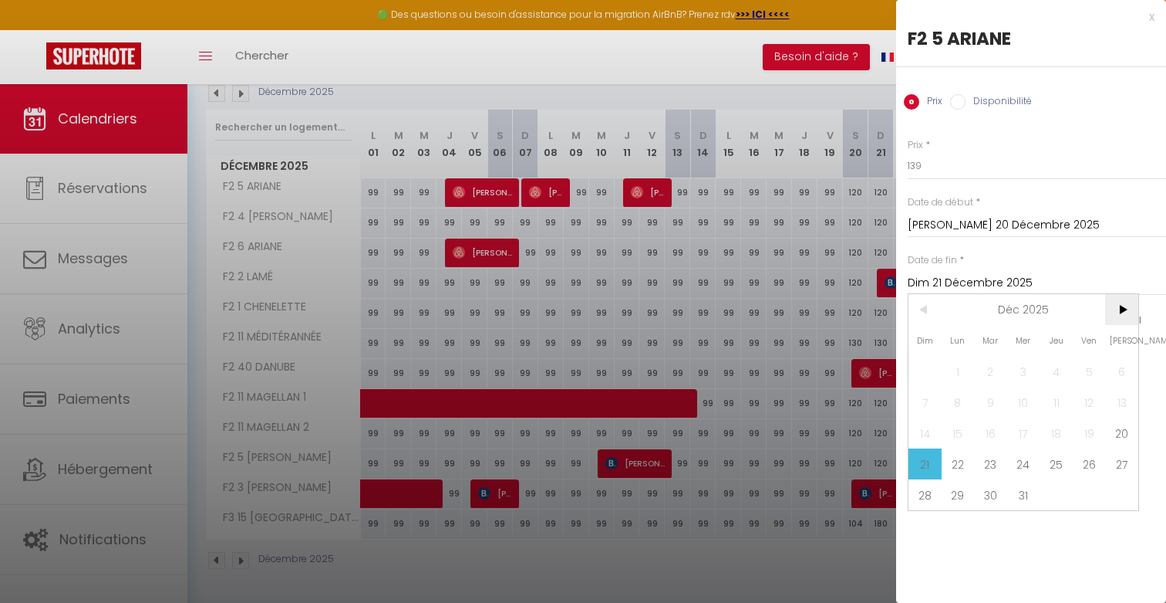
click at [1125, 309] on span ">" at bounding box center [1122, 309] width 33 height 31
click at [1058, 372] on span "1" at bounding box center [1056, 371] width 33 height 31
type input "Jeu 01 Janvier 2026"
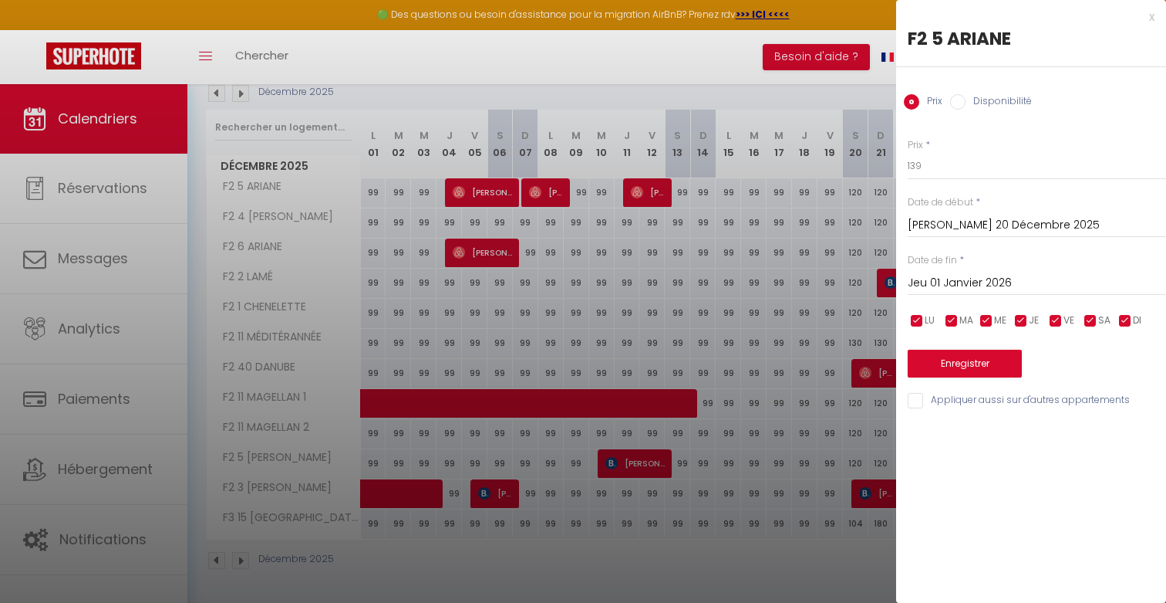
click at [952, 408] on label "Appliquer aussi sur d'autres appartements" at bounding box center [1026, 401] width 207 height 17
click at [952, 408] on input "Appliquer aussi sur d'autres appartements" at bounding box center [1037, 400] width 258 height 15
checkbox input "true"
click at [943, 364] on button "Enregistrer" at bounding box center [965, 363] width 114 height 28
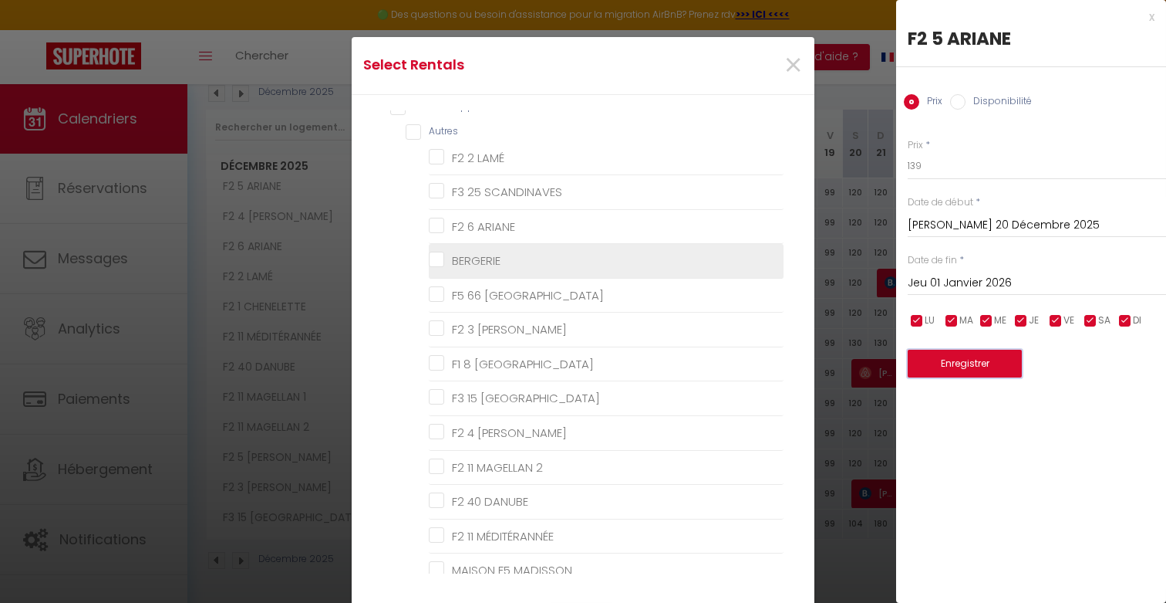
scroll to position [19, 0]
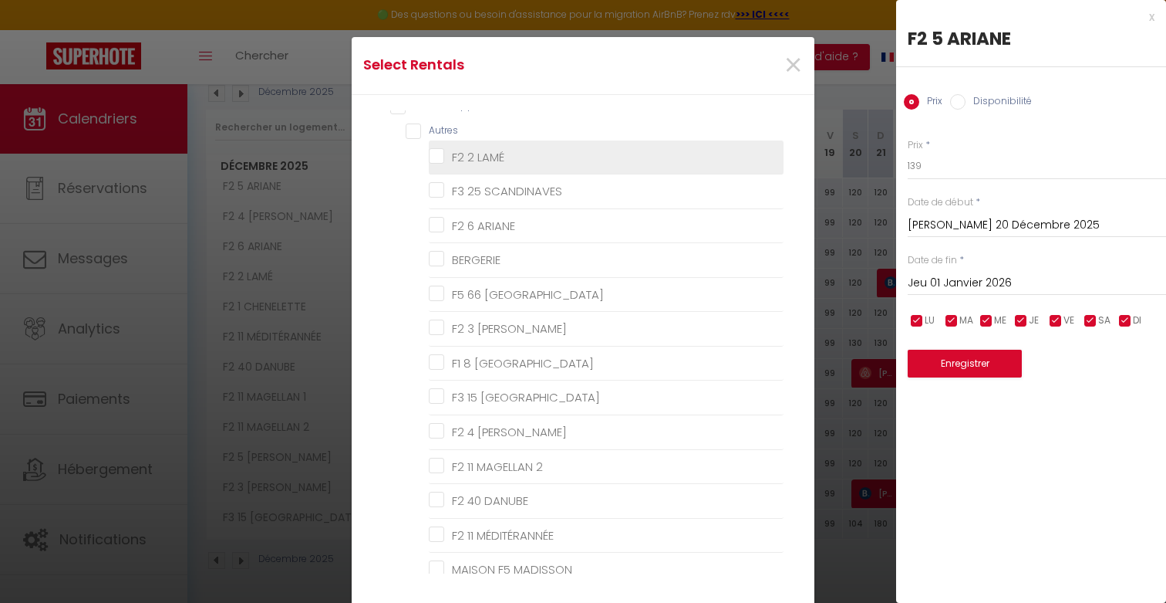
click at [473, 160] on LAMÉ "F2 2 LAMÉ" at bounding box center [606, 156] width 355 height 15
checkbox LAMÉ "true"
checkbox SCANDINAVES "false"
checkbox ARIANE "false"
checkbox input "false"
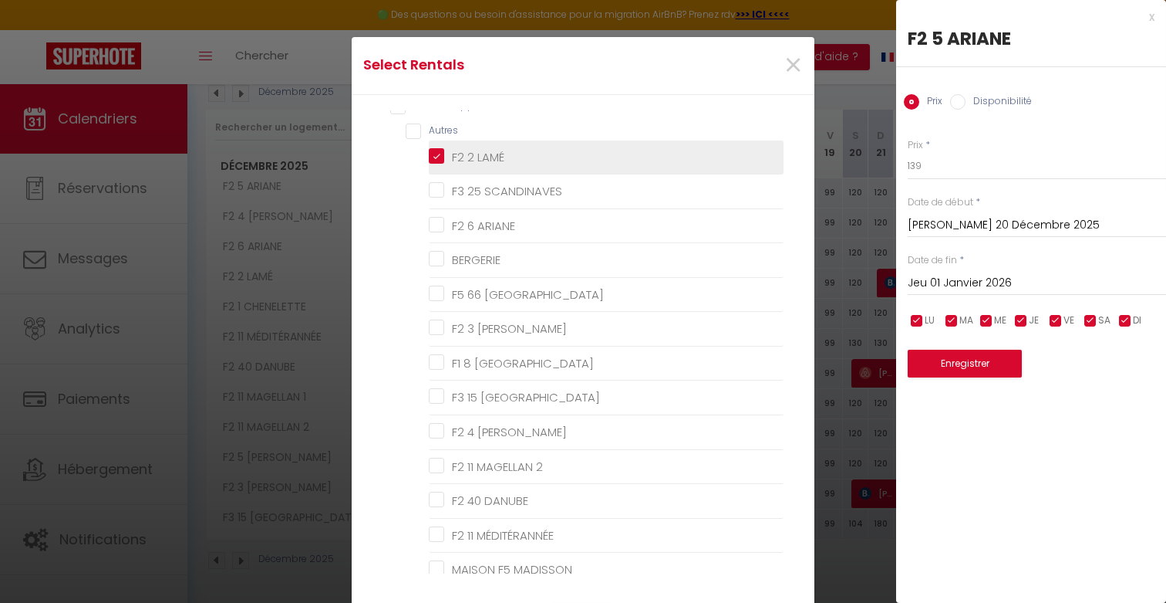
checkbox PRAGUE "false"
checkbox FONTAINE "false"
checkbox AMSTERDAM "false"
checkbox PRAGUE "false"
checkbox MARTEL "false"
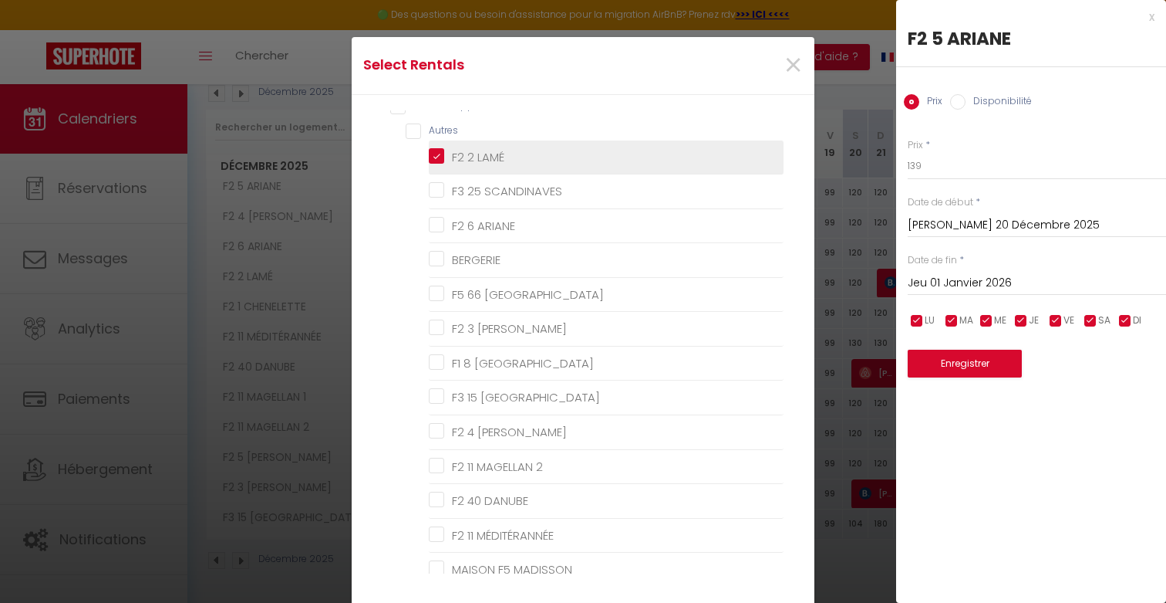
checkbox 2 "false"
checkbox DANUBE "false"
checkbox MÉDITÉRANNÉE "false"
checkbox MADISSON "false"
checkbox FRANK "false"
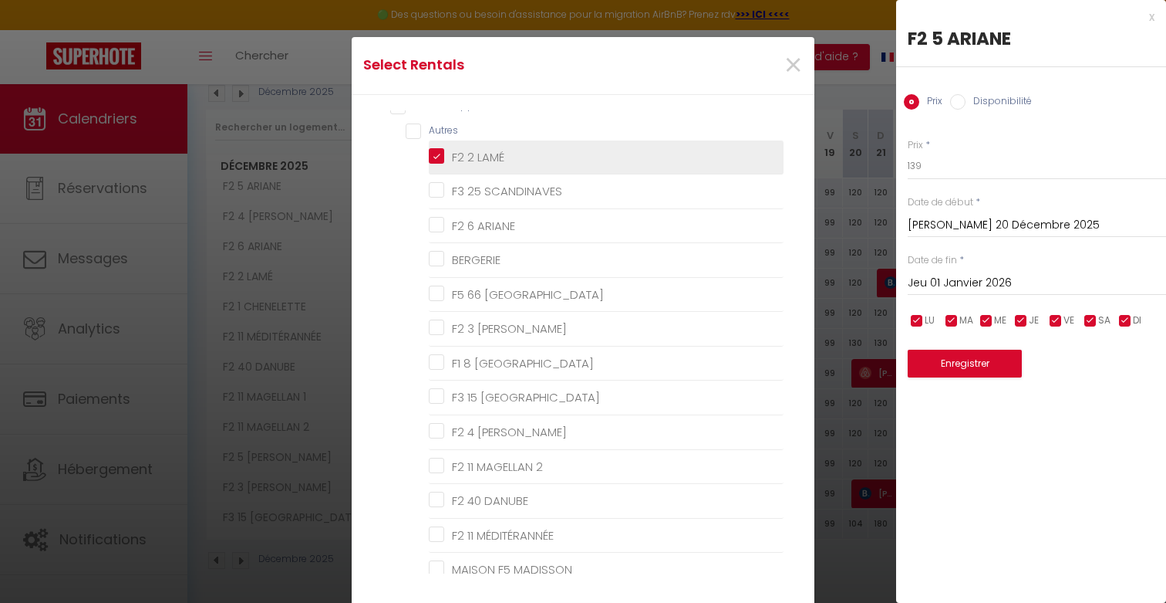
checkbox CELTES "false"
checkbox 1 "false"
checkbox CHENELETTE "false"
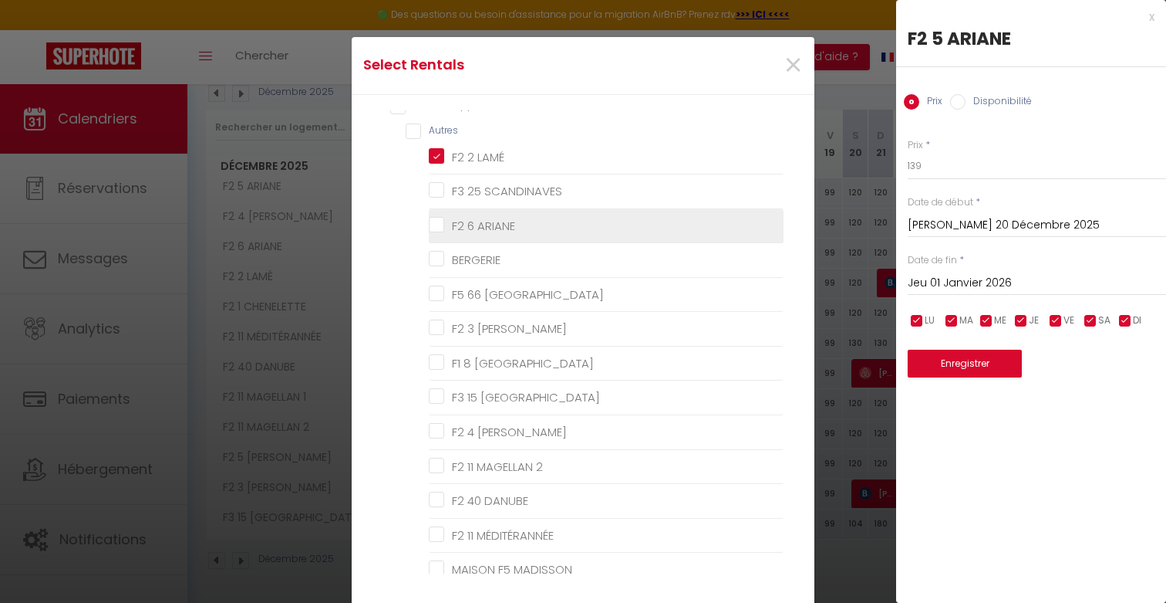
click at [470, 220] on ARIANE "F2 6 ARIANE" at bounding box center [606, 225] width 355 height 15
checkbox ARIANE "true"
checkbox SCANDINAVES "false"
checkbox input "false"
checkbox PRAGUE "false"
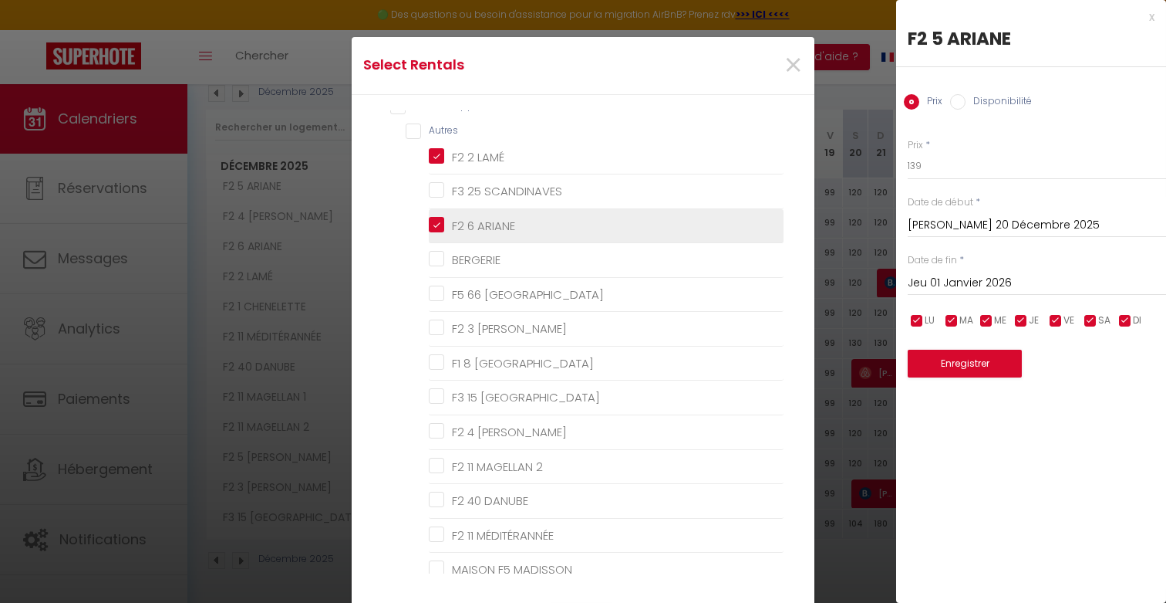
checkbox FONTAINE "false"
checkbox AMSTERDAM "false"
checkbox PRAGUE "false"
checkbox MARTEL "false"
checkbox 2 "false"
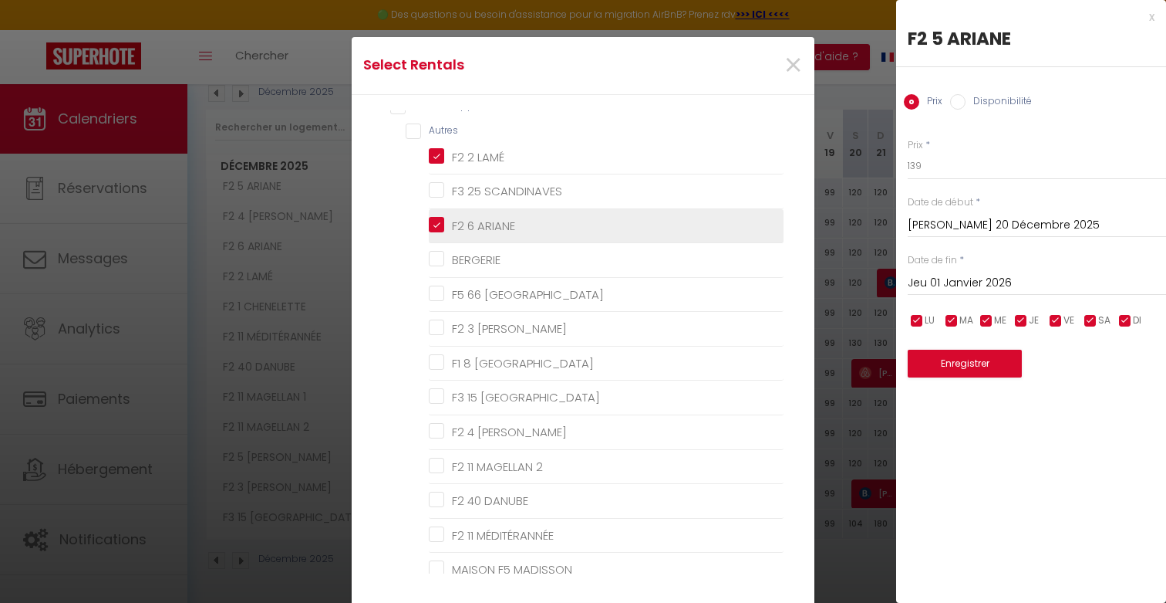
checkbox DANUBE "false"
checkbox MÉDITÉRANNÉE "false"
checkbox MADISSON "false"
checkbox FRANK "false"
checkbox CELTES "false"
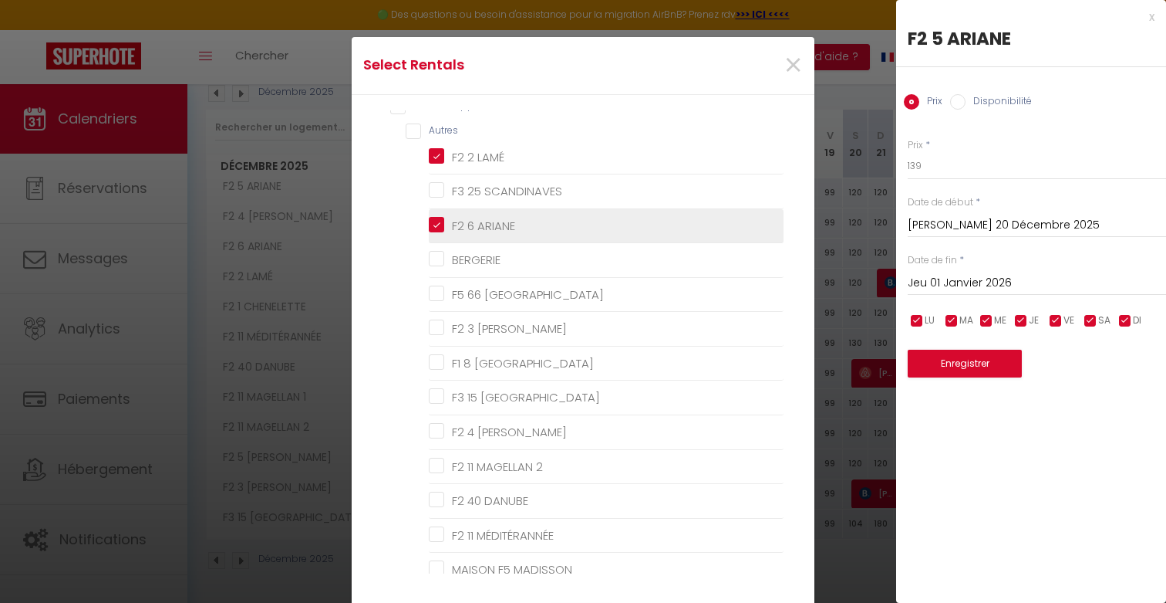
checkbox 1 "false"
checkbox CHENELETTE "false"
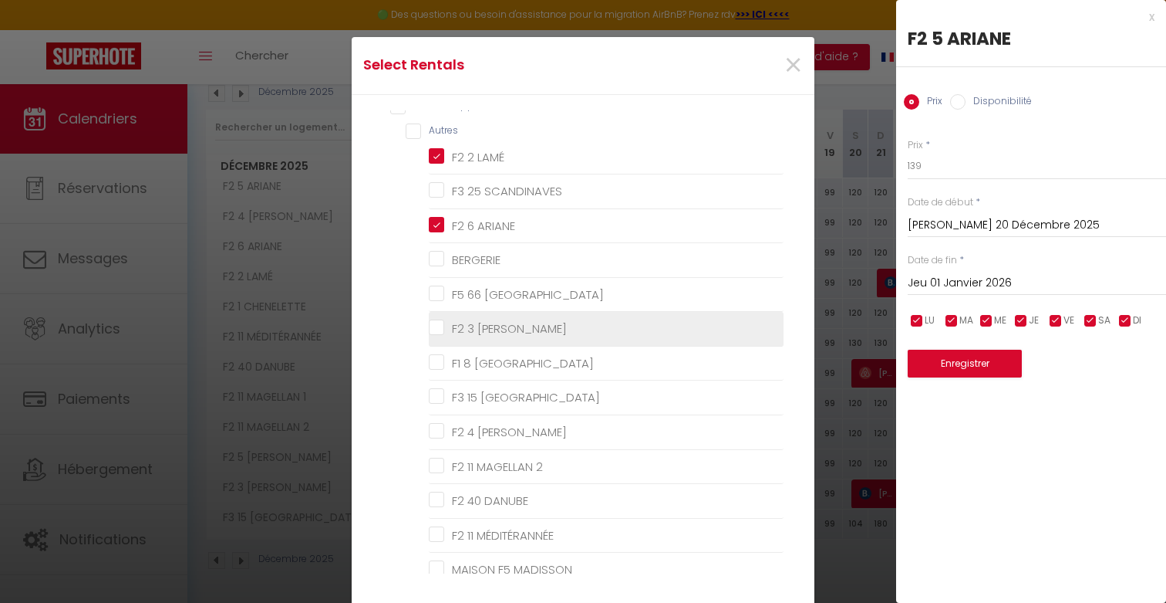
click at [468, 321] on FONTAINE "F2 3 [PERSON_NAME]" at bounding box center [606, 328] width 355 height 15
checkbox FONTAINE "true"
checkbox SCANDINAVES "false"
checkbox input "false"
checkbox PRAGUE "false"
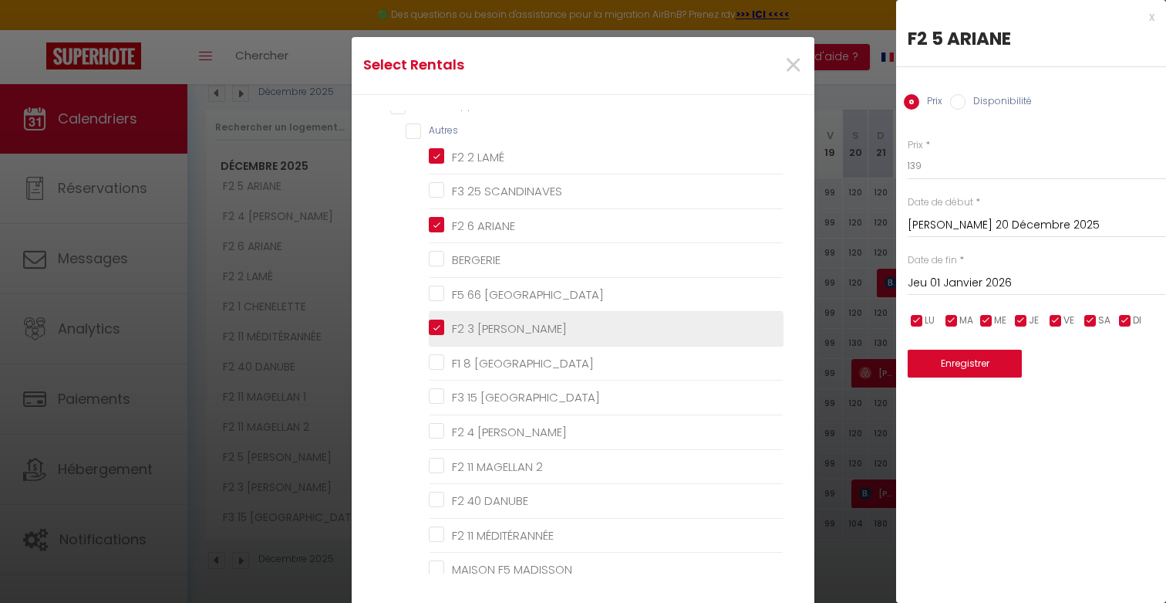
checkbox AMSTERDAM "false"
checkbox PRAGUE "false"
checkbox MARTEL "false"
checkbox 2 "false"
checkbox DANUBE "false"
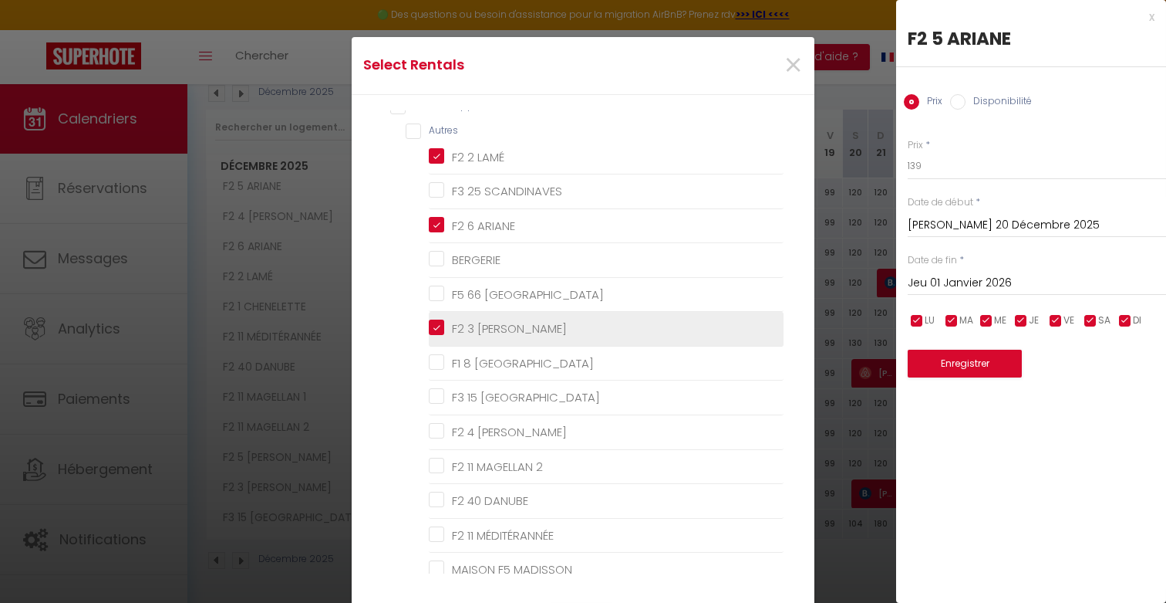
checkbox MÉDITÉRANNÉE "false"
checkbox MADISSON "false"
checkbox FRANK "false"
checkbox CELTES "false"
checkbox 1 "false"
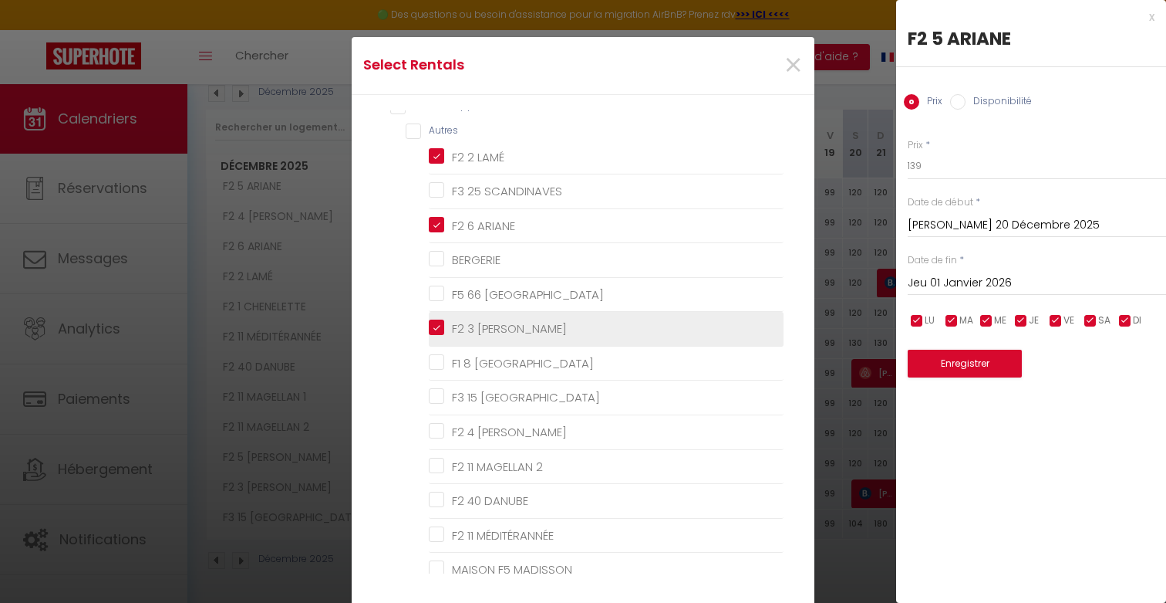
checkbox CHENELETTE "false"
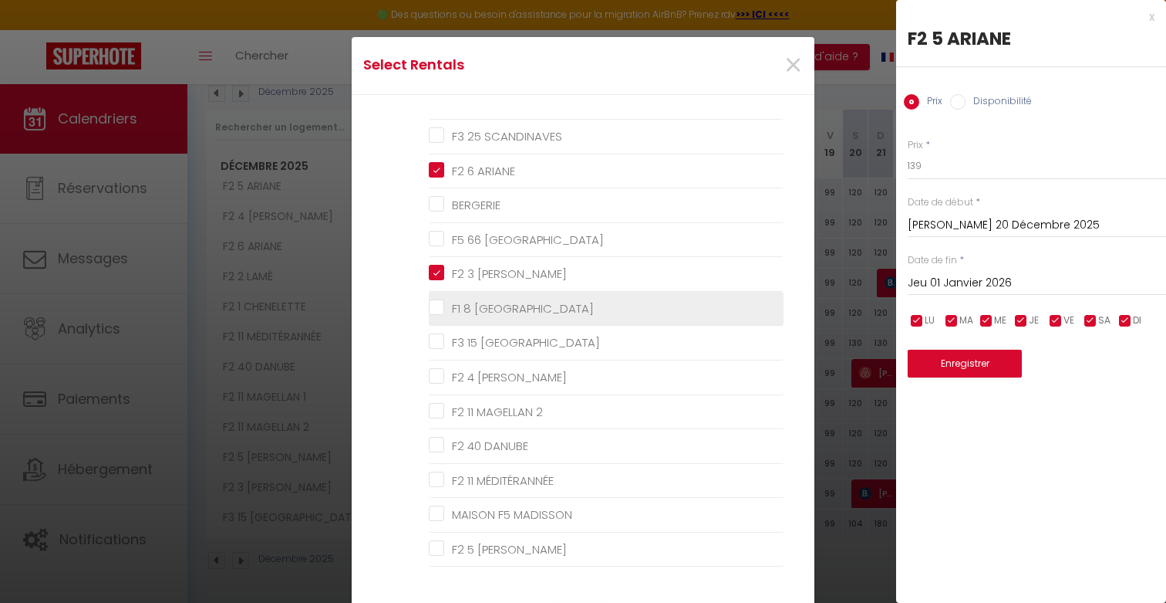
scroll to position [77, 0]
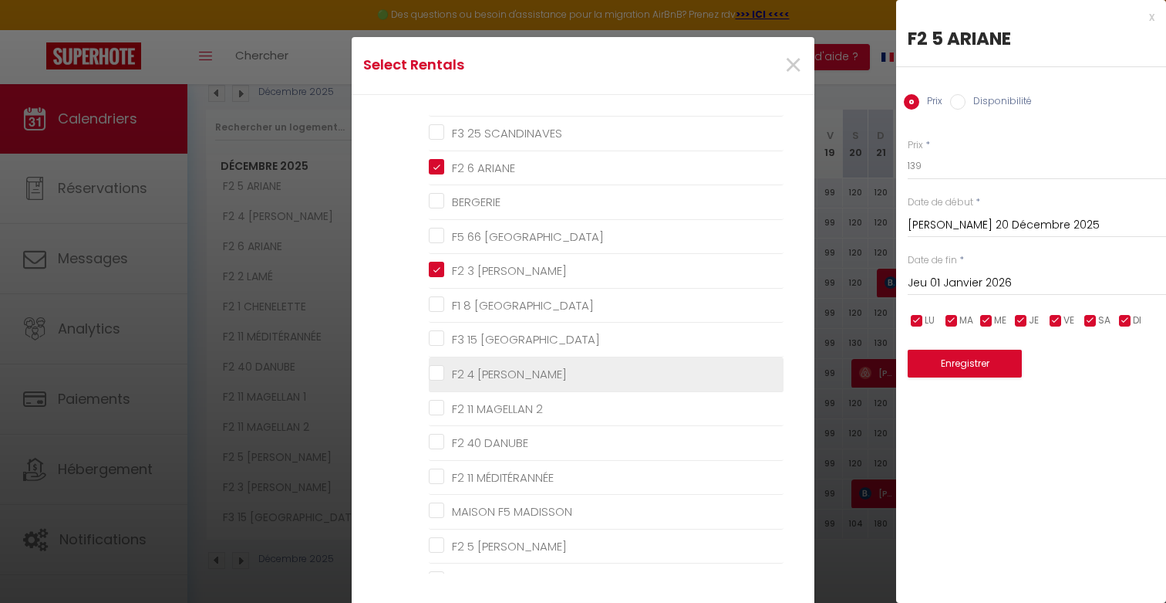
click at [468, 375] on MARTEL "F2 4 [PERSON_NAME]" at bounding box center [606, 373] width 355 height 15
checkbox MARTEL "true"
checkbox SCANDINAVES "false"
checkbox input "false"
checkbox PRAGUE "false"
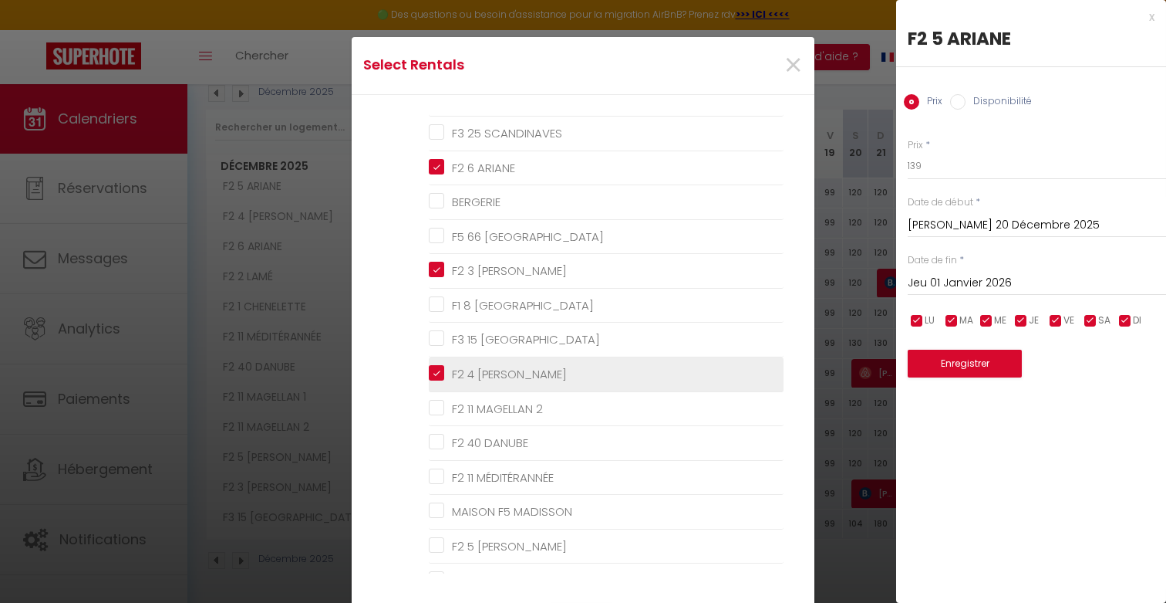
checkbox AMSTERDAM "false"
checkbox PRAGUE "false"
checkbox 2 "false"
checkbox DANUBE "false"
checkbox MÉDITÉRANNÉE "false"
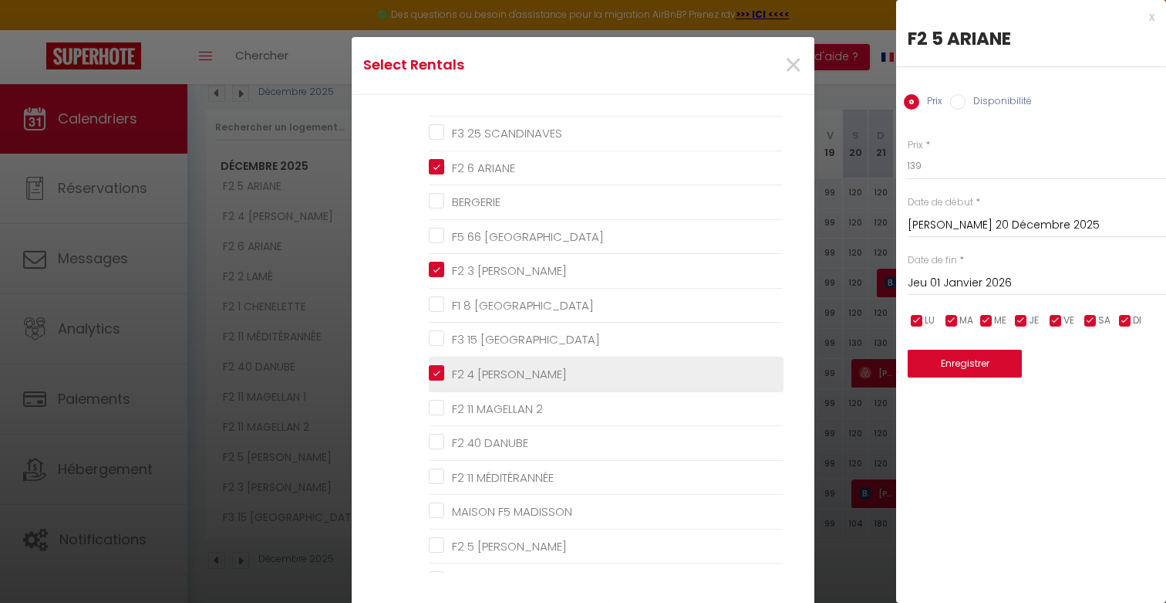
checkbox MADISSON "false"
checkbox FRANK "false"
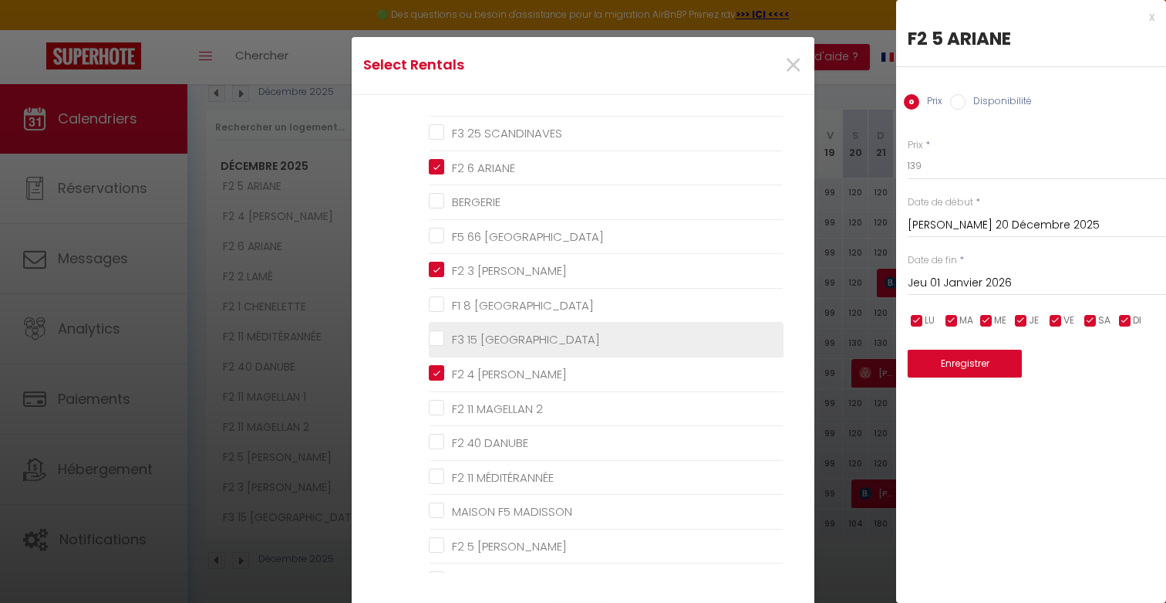
click at [470, 345] on PRAGUE "F3 15 [GEOGRAPHIC_DATA]" at bounding box center [606, 339] width 355 height 15
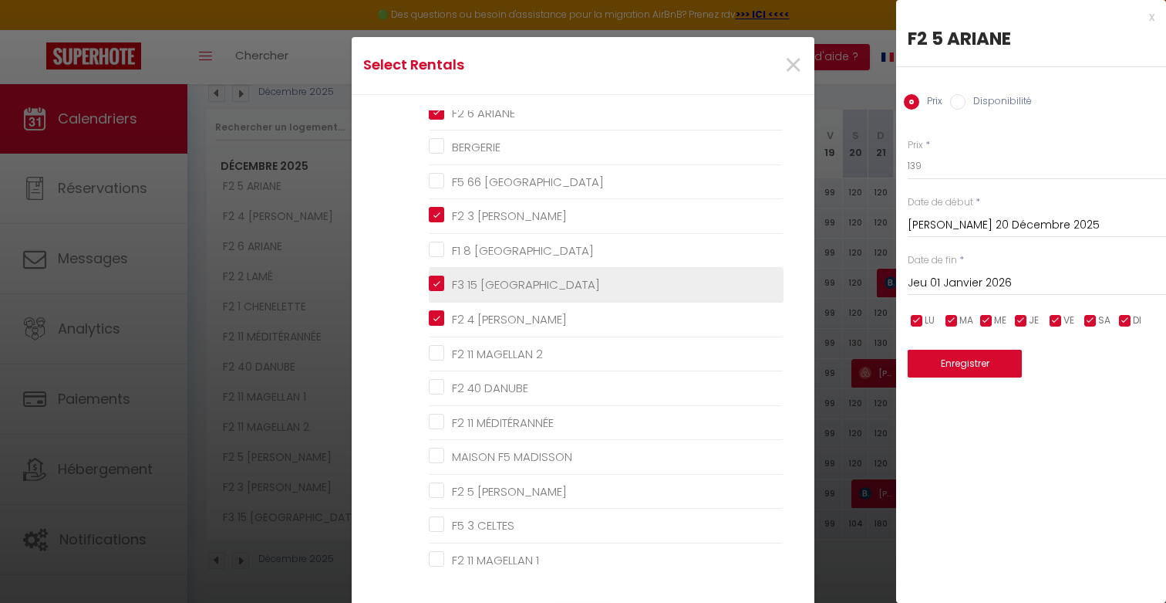
scroll to position [140, 0]
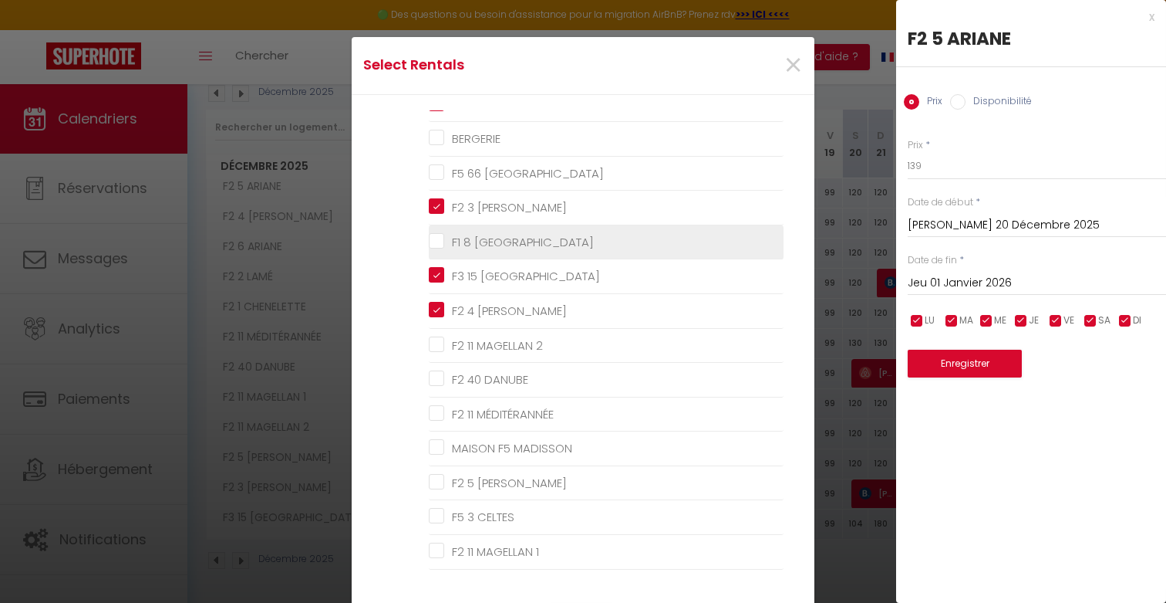
click at [475, 250] on span "F1 8 [GEOGRAPHIC_DATA]" at bounding box center [523, 242] width 142 height 16
click at [475, 250] on AMSTERDAM "F1 8 [GEOGRAPHIC_DATA]" at bounding box center [606, 242] width 355 height 15
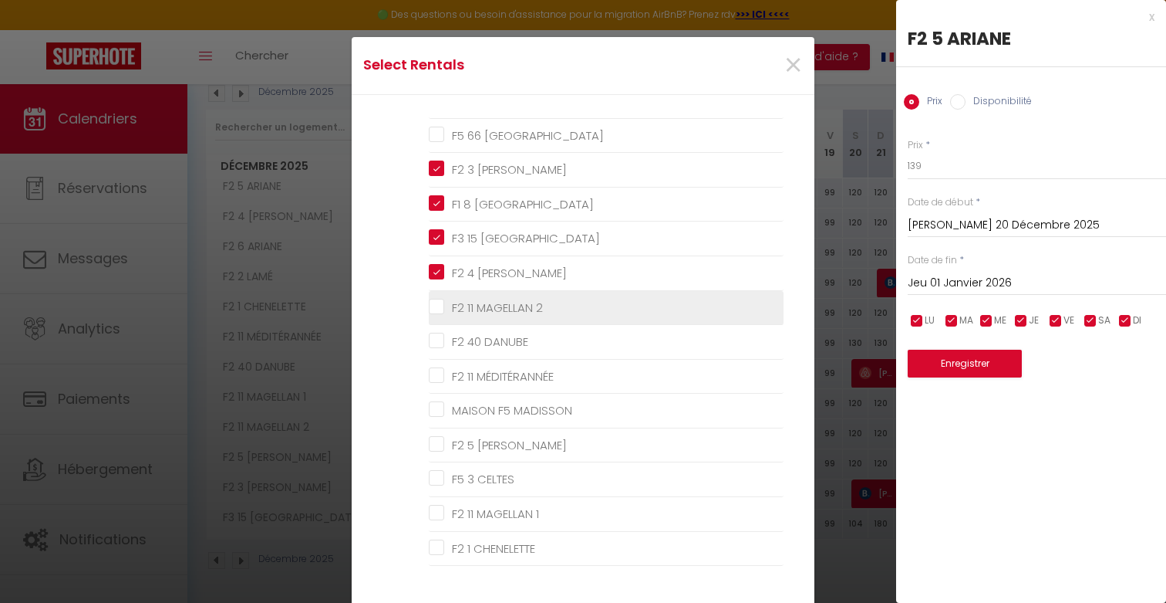
click at [474, 305] on 2 "F2 11 MAGELLAN 2" at bounding box center [606, 306] width 355 height 15
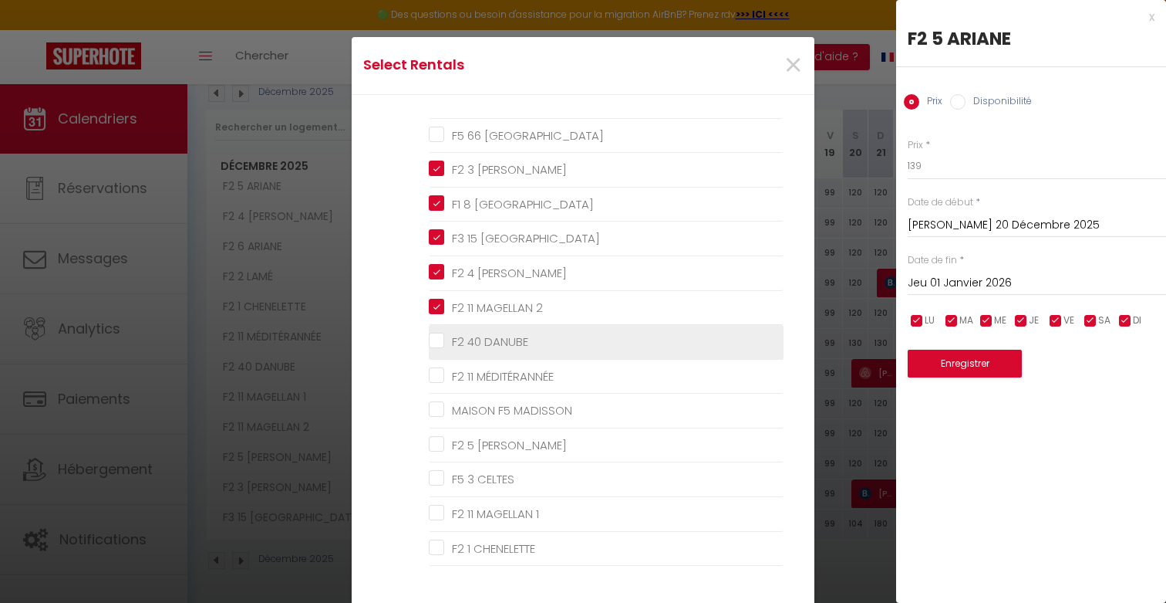
click at [474, 339] on DANUBE "F2 40 DANUBE" at bounding box center [606, 341] width 355 height 15
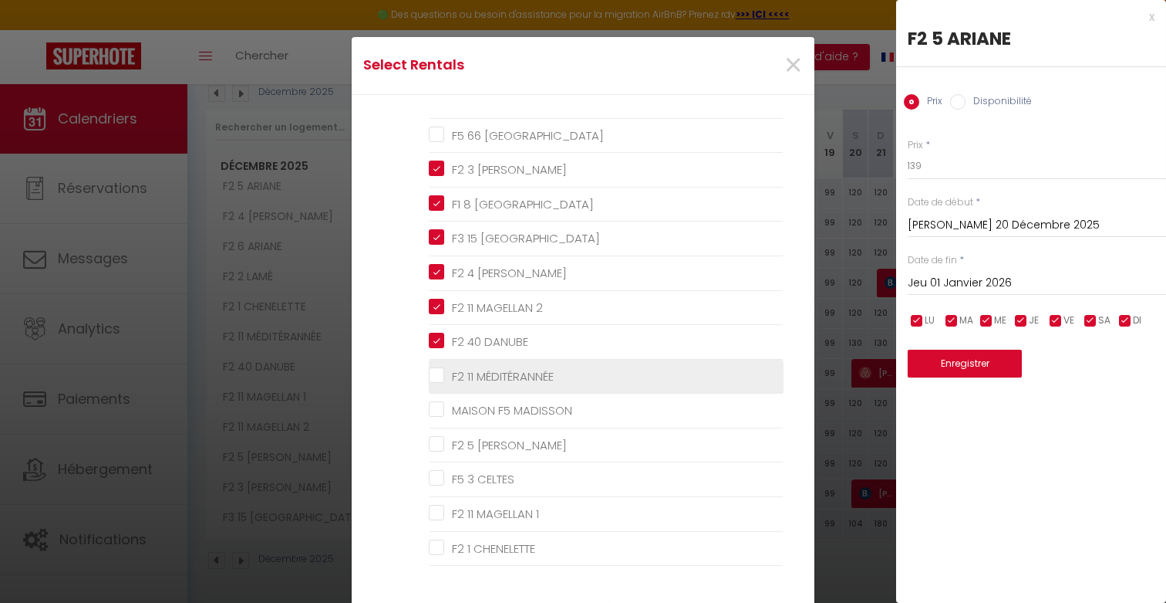
click at [477, 374] on MÉDITÉRANNÉE "F2 11 MÉDITÉRANNÉE" at bounding box center [606, 375] width 355 height 15
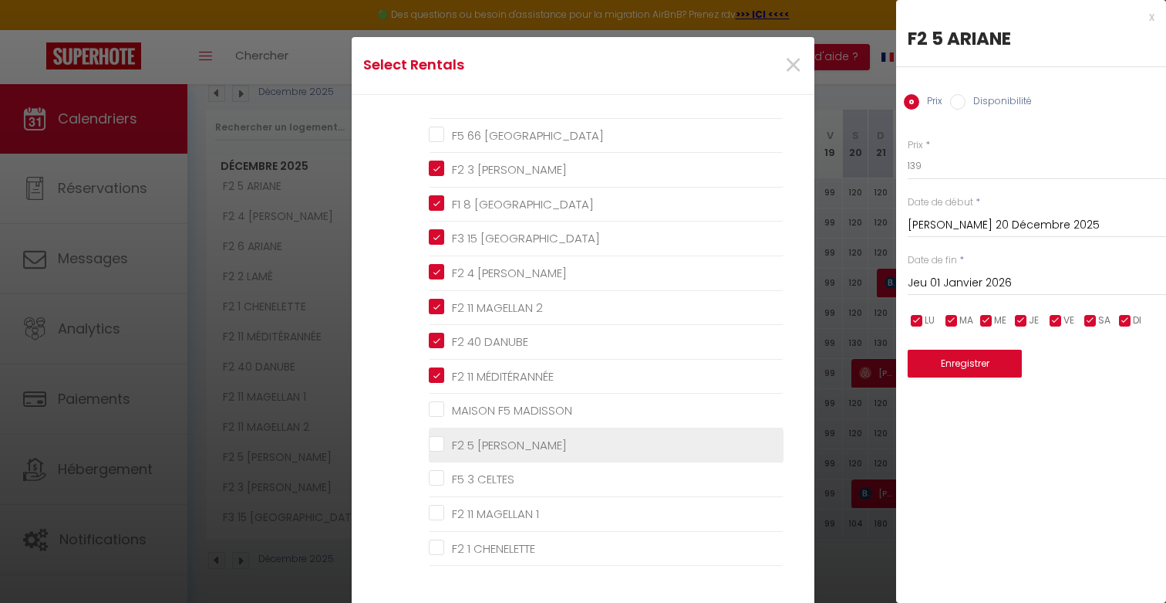
click at [475, 442] on FRANK "F2 5 [PERSON_NAME]" at bounding box center [606, 444] width 355 height 15
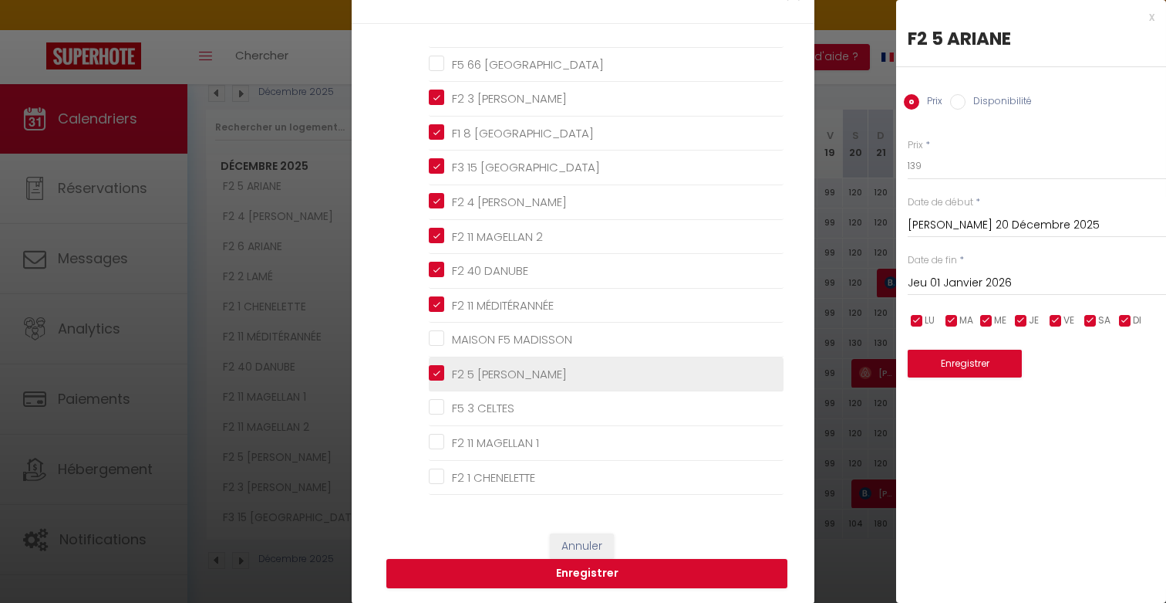
scroll to position [73, 0]
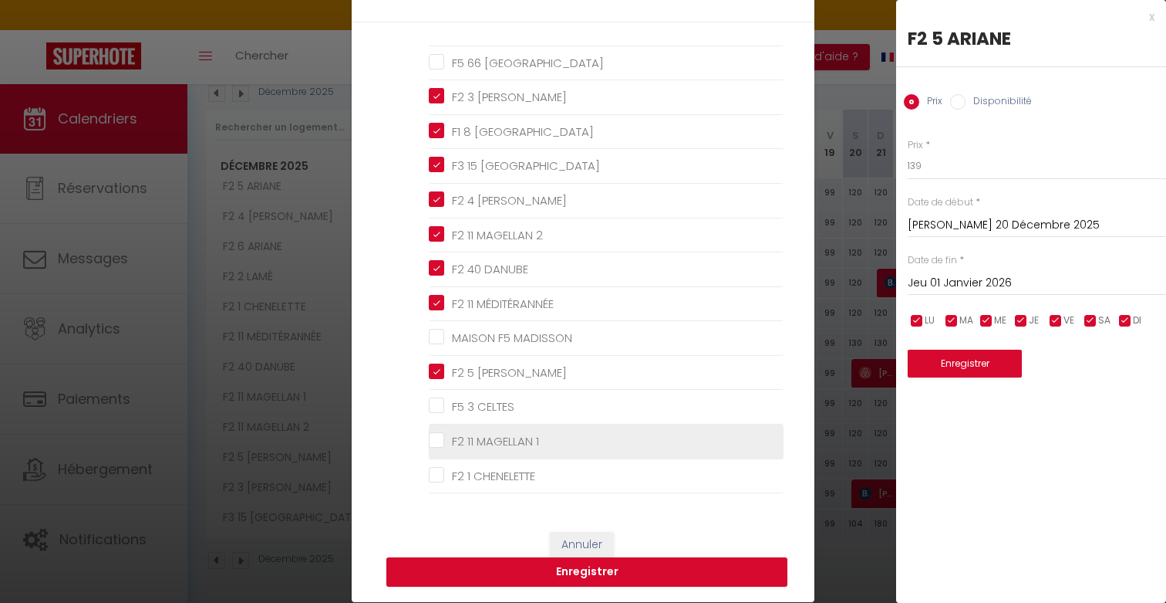
click at [477, 441] on 1 "F2 11 MAGELLAN 1" at bounding box center [606, 441] width 355 height 15
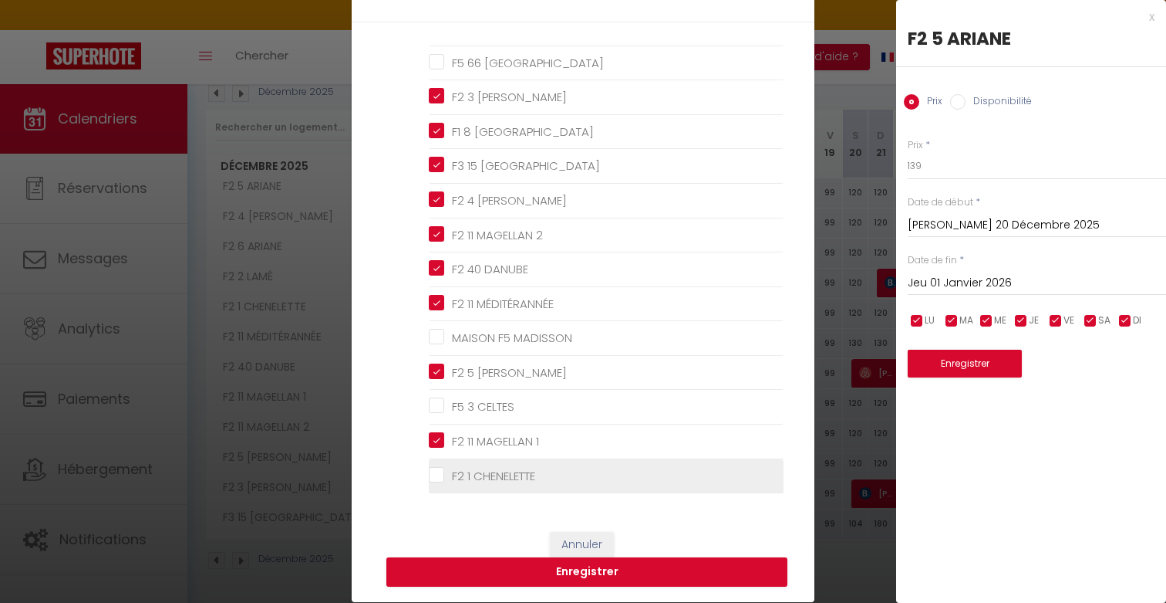
click at [477, 474] on CHENELETTE "F2 1 CHENELETTE" at bounding box center [606, 475] width 355 height 15
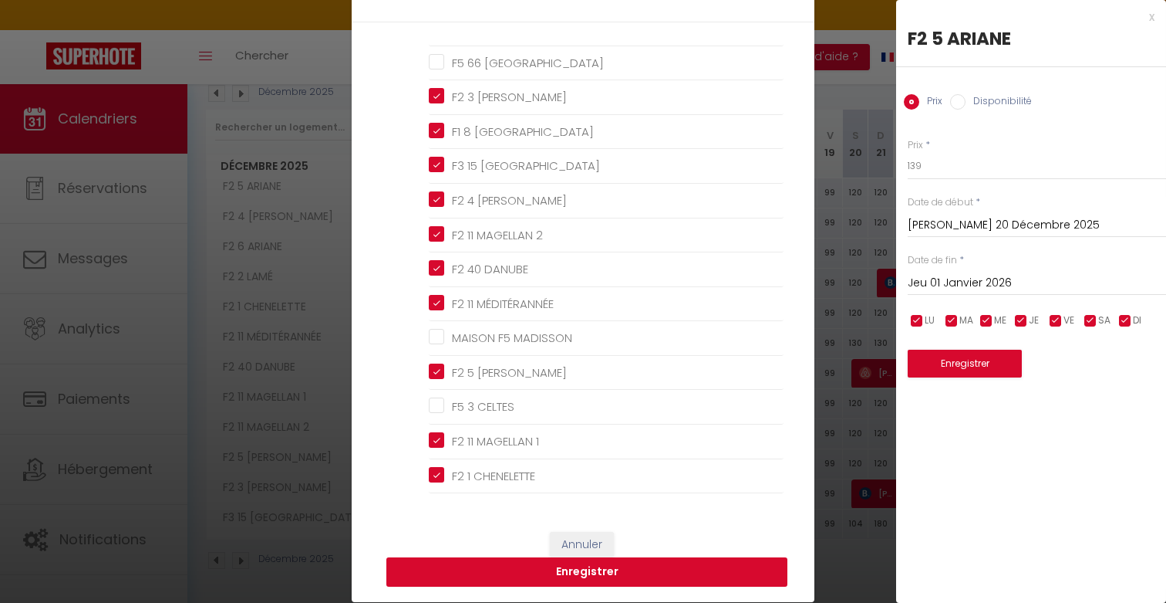
click at [579, 576] on button "Enregistrer" at bounding box center [587, 571] width 401 height 29
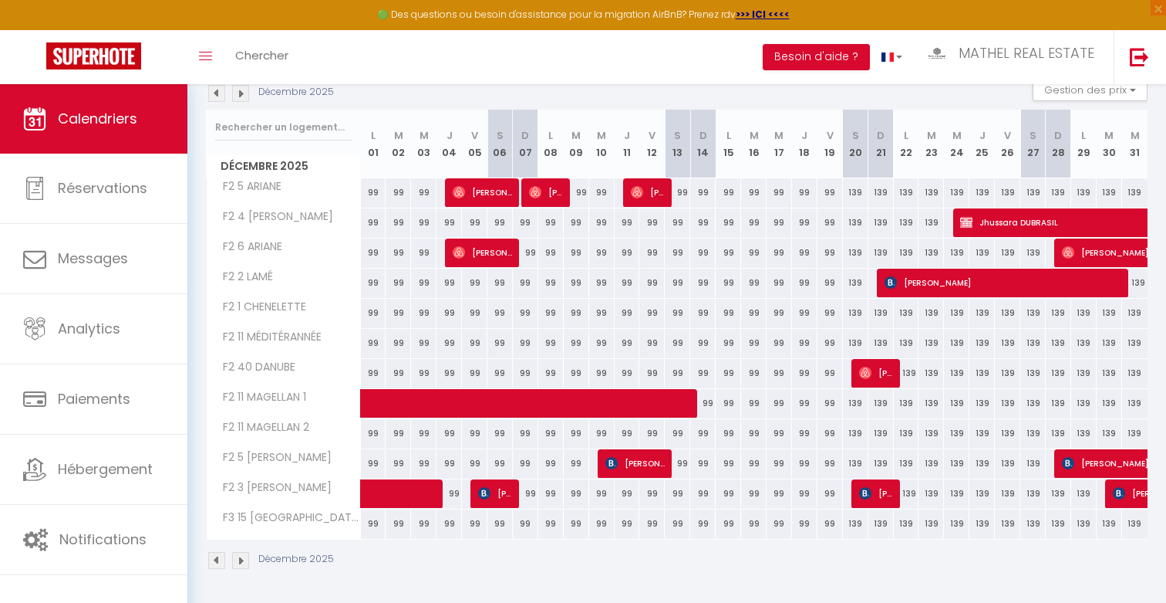
scroll to position [0, 0]
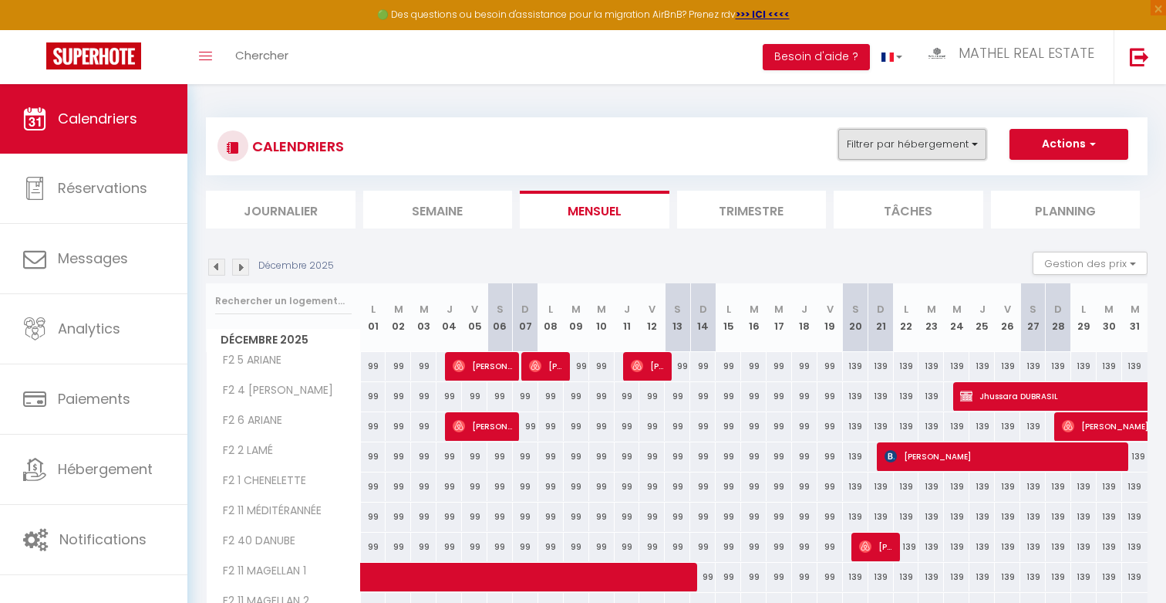
click at [892, 154] on button "Filtrer par hébergement" at bounding box center [913, 144] width 148 height 31
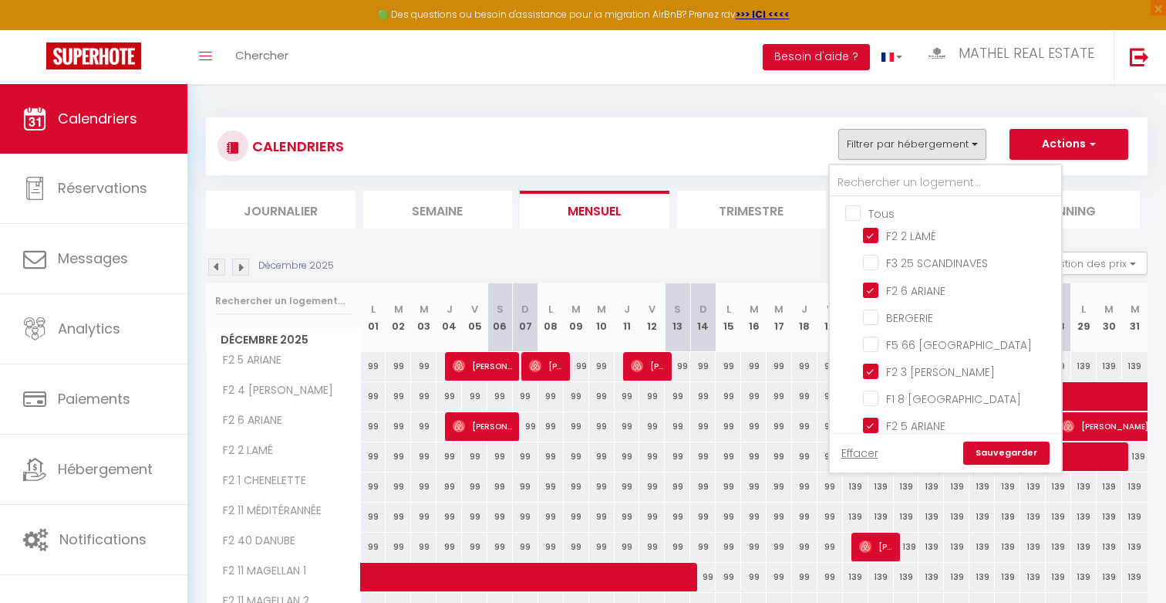
click at [893, 214] on input "Tous" at bounding box center [961, 211] width 231 height 15
click at [907, 258] on input "F3 25 SCANDINAVES" at bounding box center [959, 261] width 193 height 15
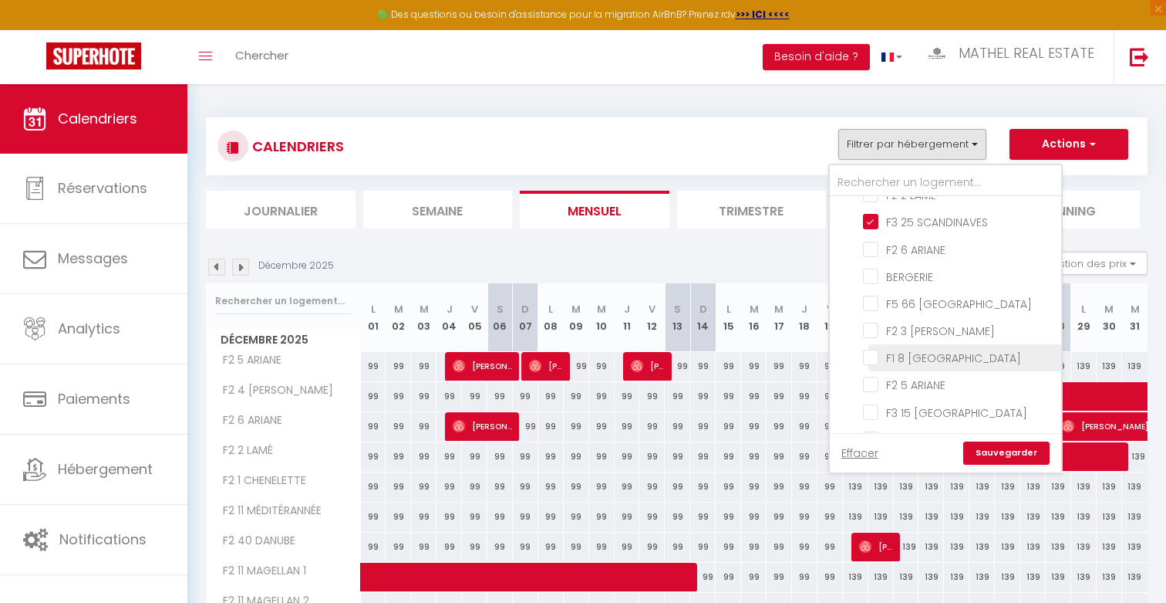
scroll to position [53, 0]
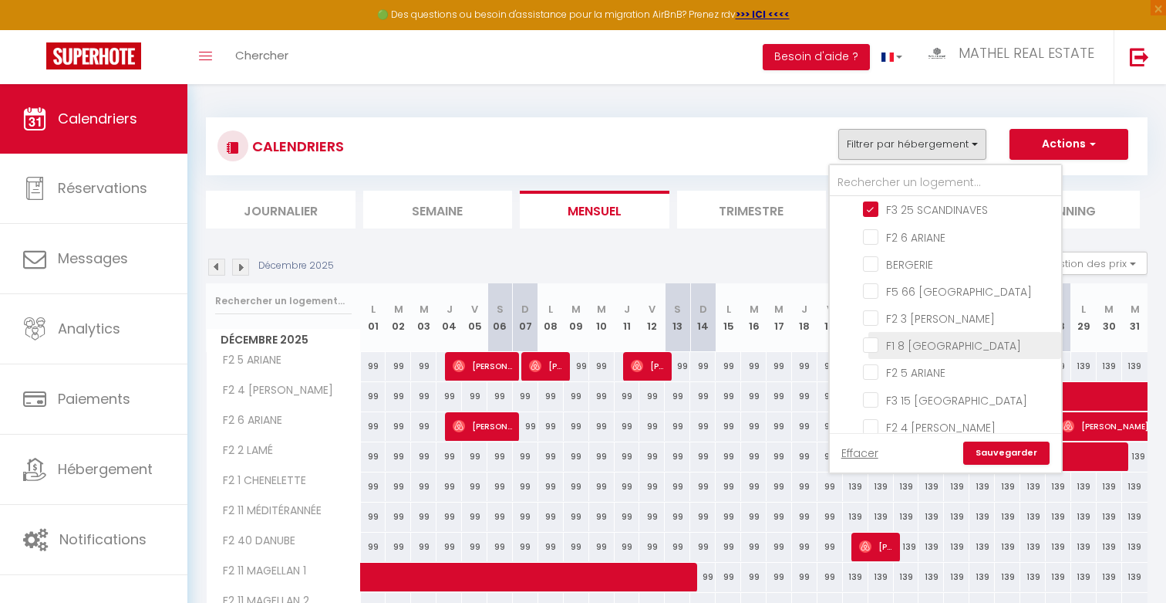
click at [931, 403] on span "F3 15 [GEOGRAPHIC_DATA]" at bounding box center [956, 400] width 141 height 15
click at [931, 403] on input "F3 15 [GEOGRAPHIC_DATA]" at bounding box center [959, 397] width 193 height 15
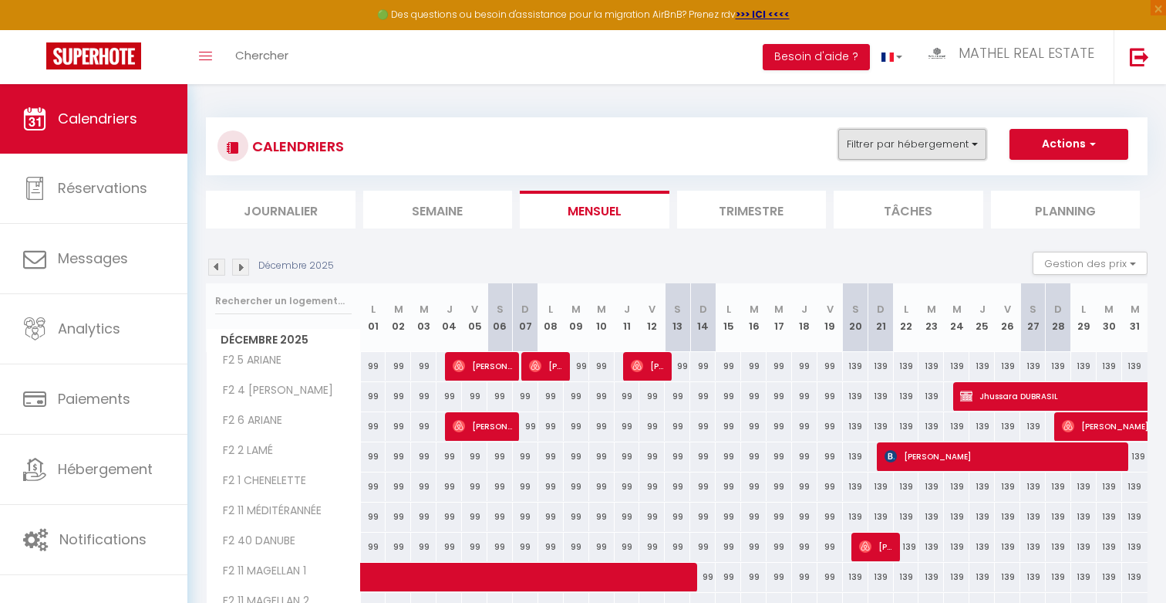
click at [883, 149] on button "Filtrer par hébergement" at bounding box center [913, 144] width 148 height 31
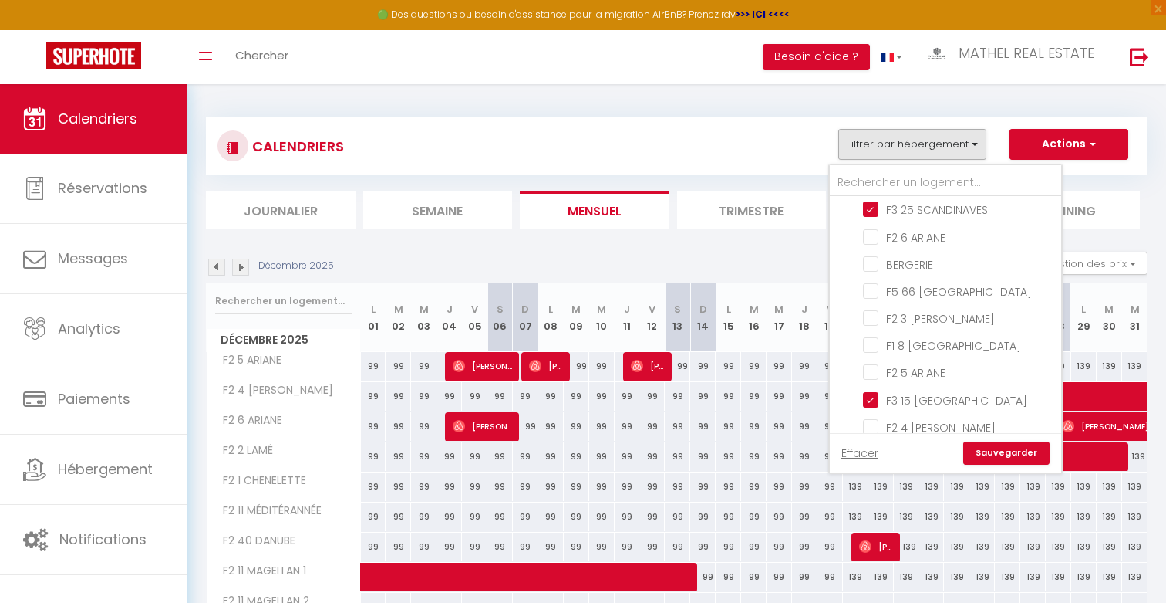
click at [999, 457] on link "Sauvegarder" at bounding box center [1007, 452] width 86 height 23
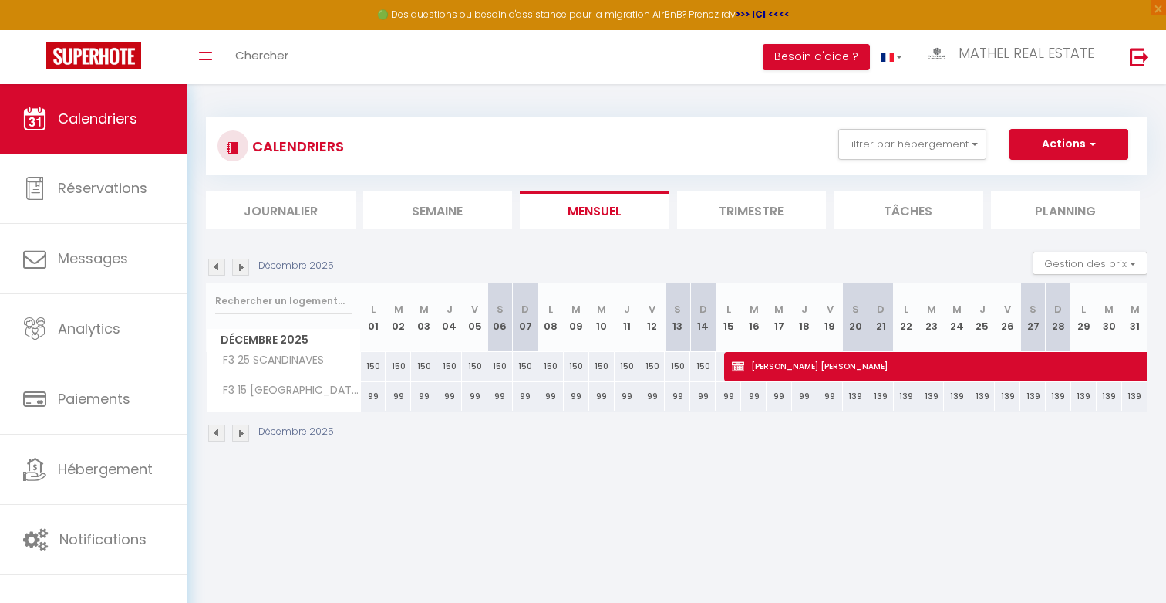
click at [216, 265] on img at bounding box center [216, 266] width 17 height 17
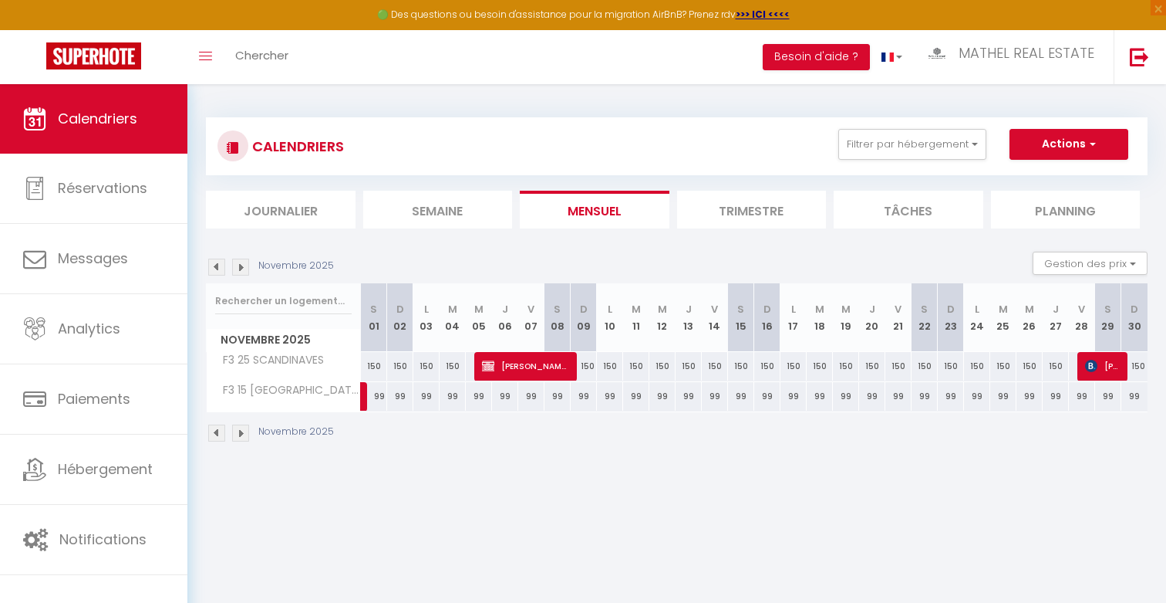
click at [216, 265] on img at bounding box center [216, 266] width 17 height 17
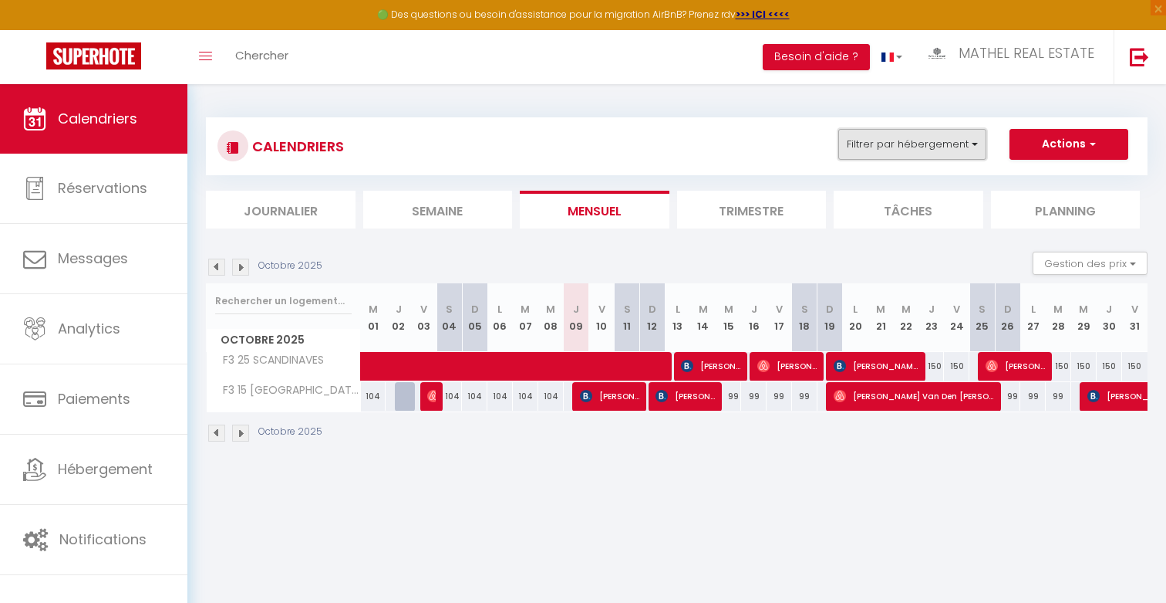
click at [925, 145] on button "Filtrer par hébergement" at bounding box center [913, 144] width 148 height 31
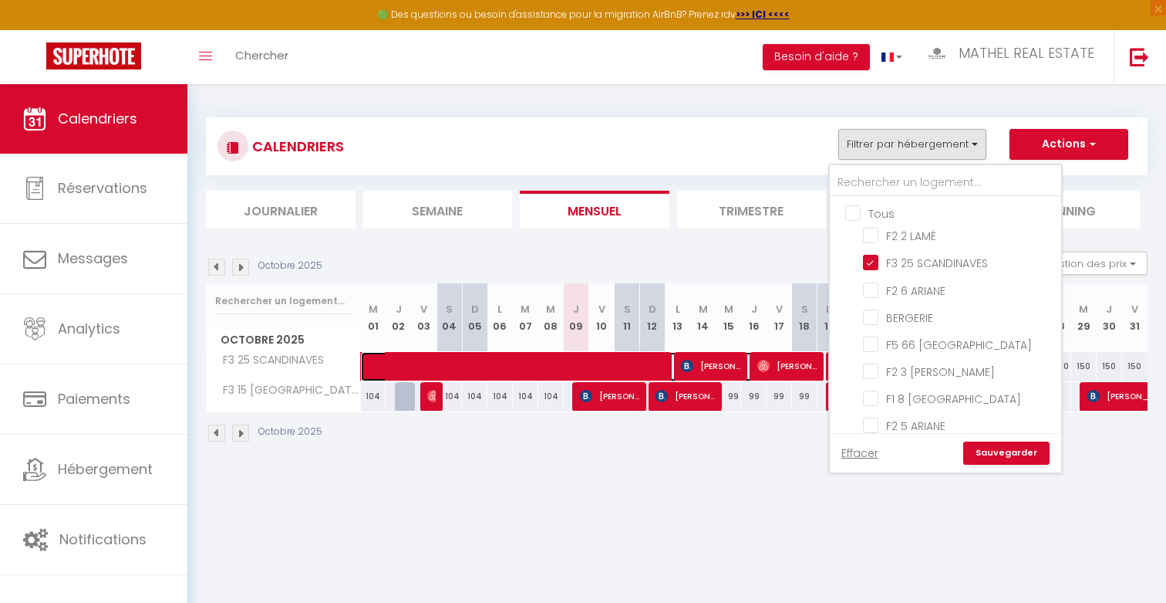
click at [756, 353] on span at bounding box center [590, 366] width 426 height 29
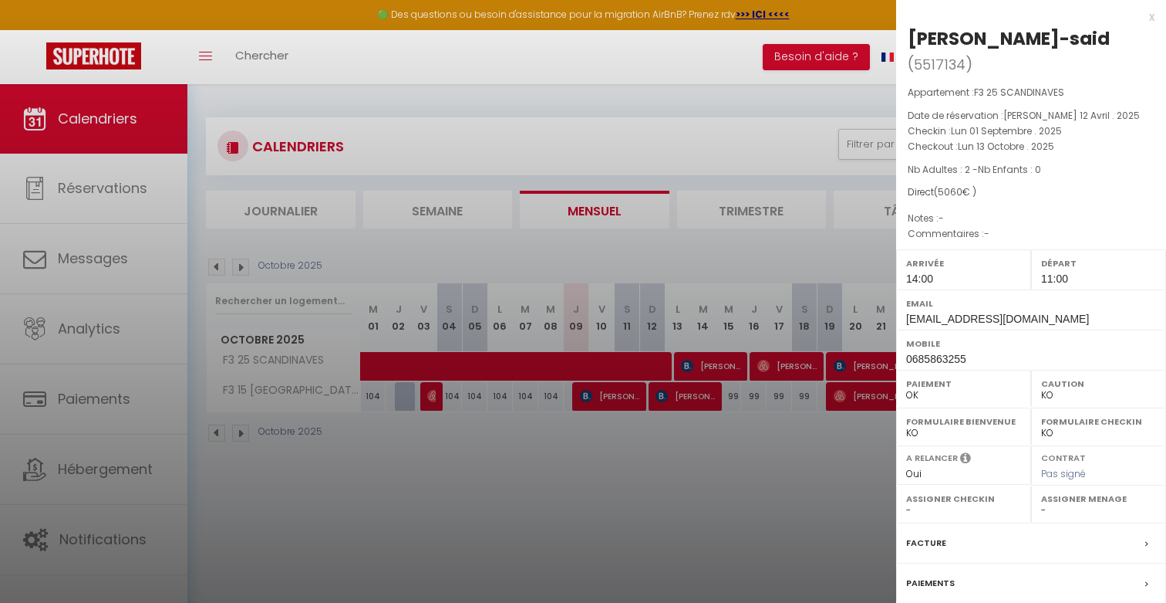
click at [795, 444] on div at bounding box center [583, 301] width 1166 height 603
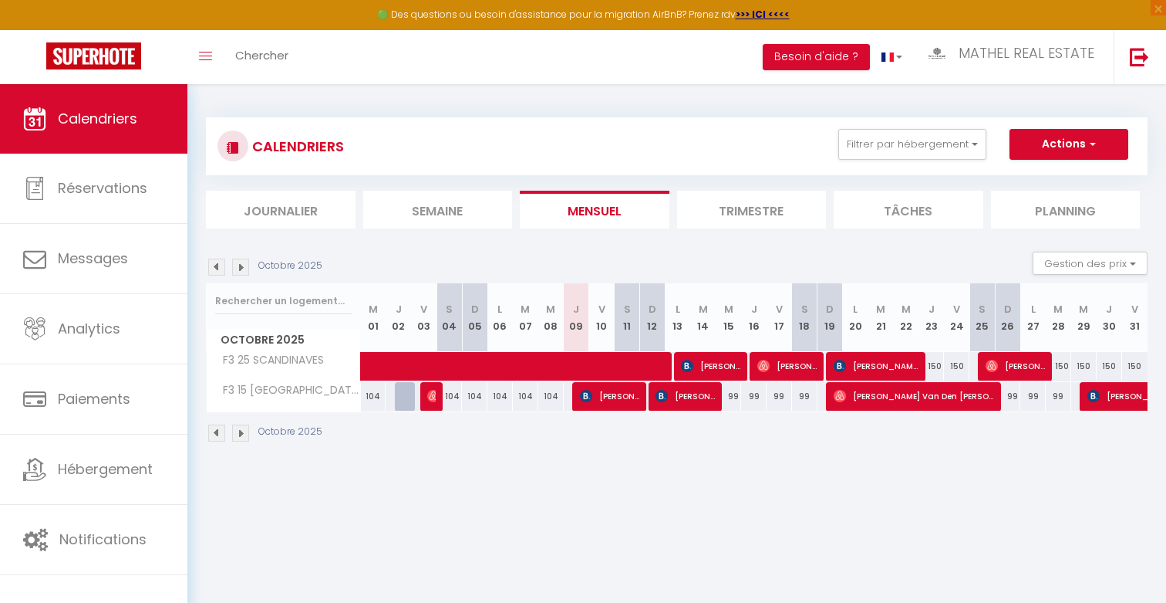
click at [946, 366] on div "150" at bounding box center [956, 366] width 25 height 29
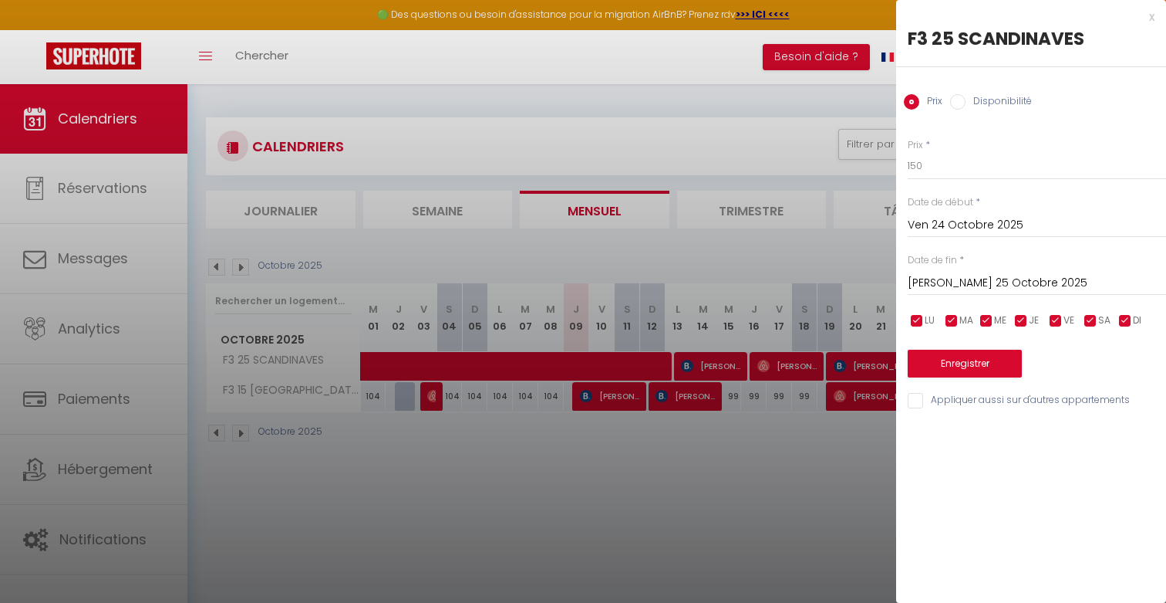
click at [949, 228] on input "Ven 24 Octobre 2025" at bounding box center [1037, 225] width 258 height 20
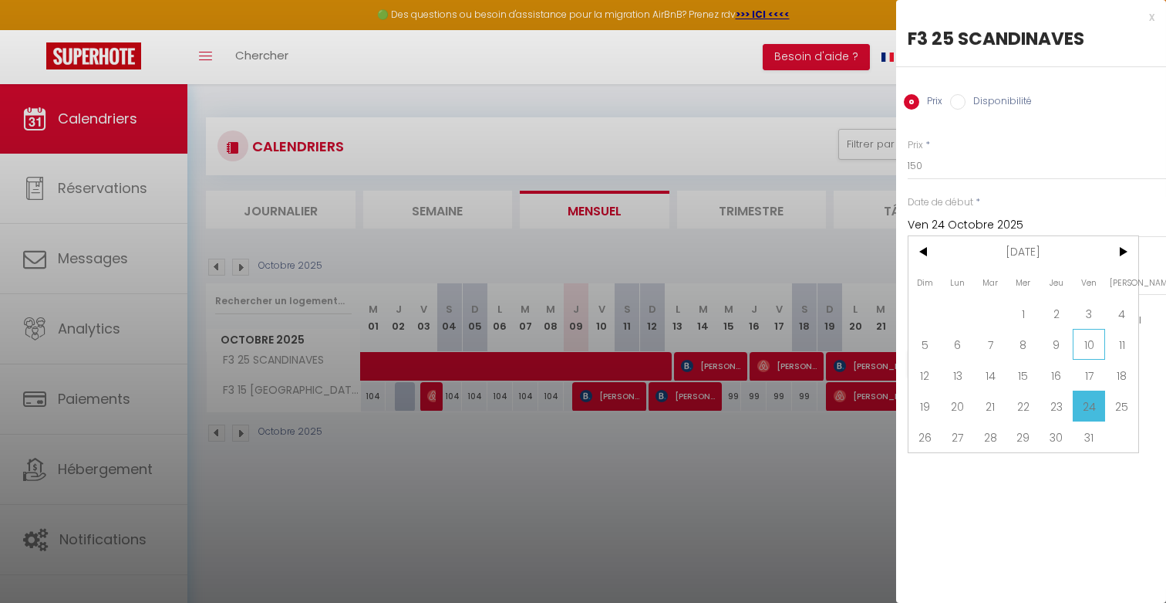
click at [1085, 349] on span "10" at bounding box center [1089, 344] width 33 height 31
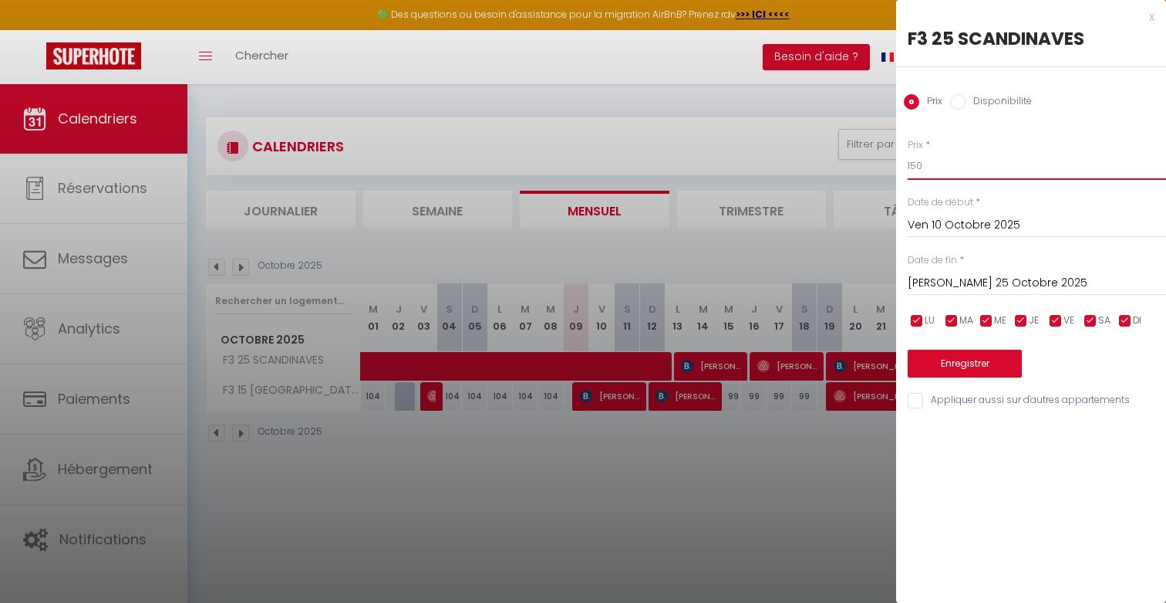
drag, startPoint x: 955, startPoint y: 167, endPoint x: 819, endPoint y: 155, distance: 137.1
click at [819, 157] on body "🟢 Des questions ou besoin d'assistance pour la migration AirBnB? Prenez rdv >>>…" at bounding box center [583, 385] width 1166 height 603
click at [973, 290] on input "[PERSON_NAME] 25 Octobre 2025" at bounding box center [1037, 283] width 258 height 20
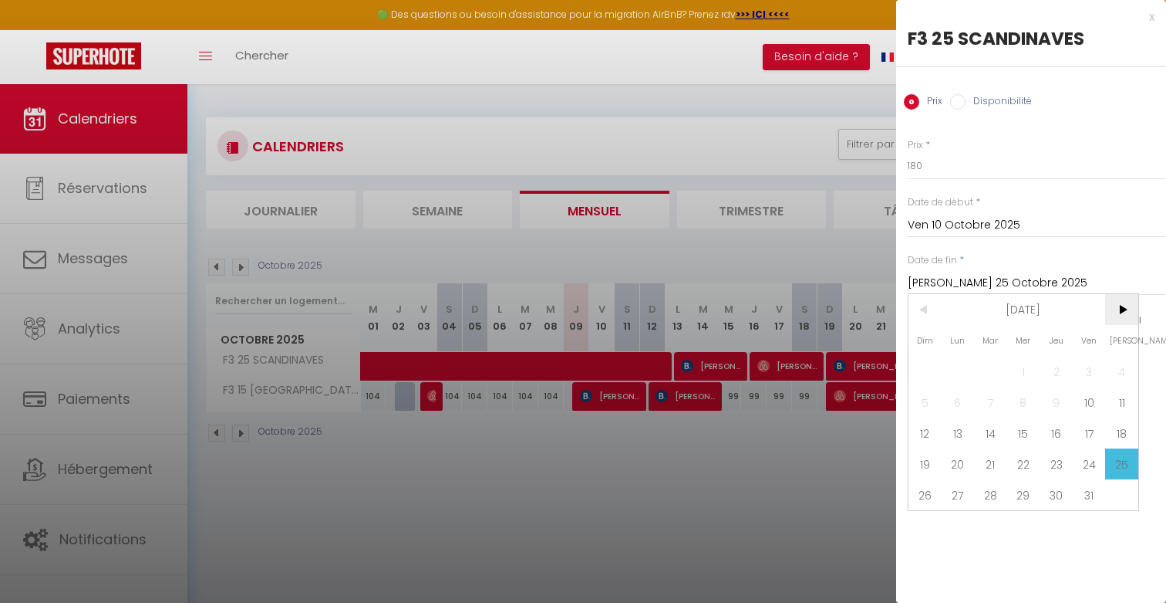
click at [1123, 316] on span ">" at bounding box center [1122, 309] width 33 height 31
click at [920, 308] on span "<" at bounding box center [925, 309] width 33 height 31
click at [1113, 434] on span "20" at bounding box center [1122, 432] width 33 height 31
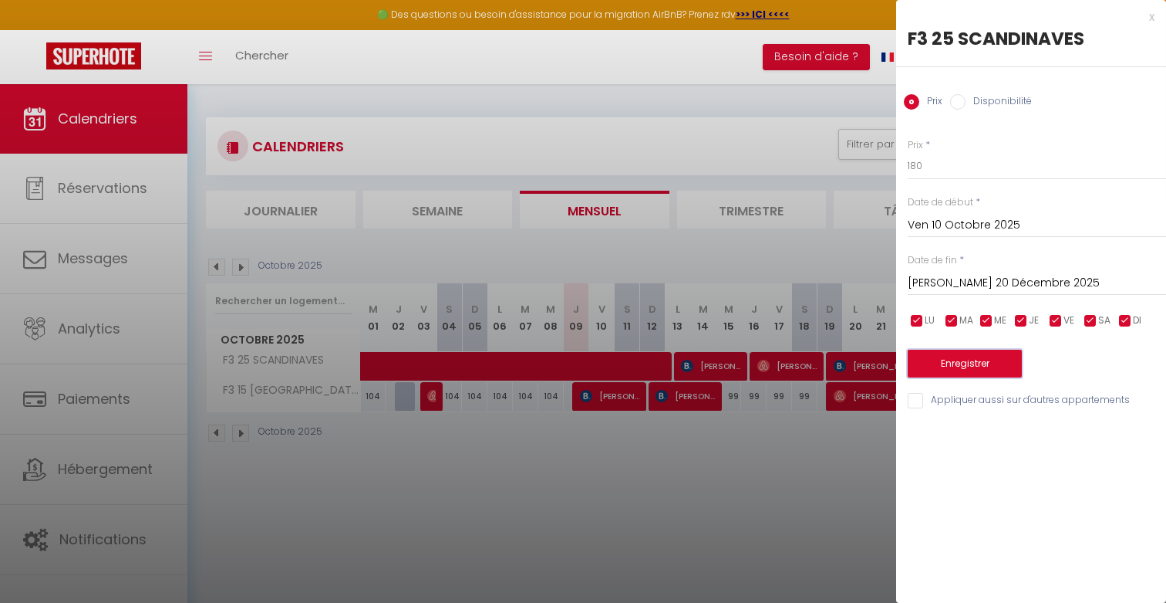
click at [979, 370] on button "Enregistrer" at bounding box center [965, 363] width 114 height 28
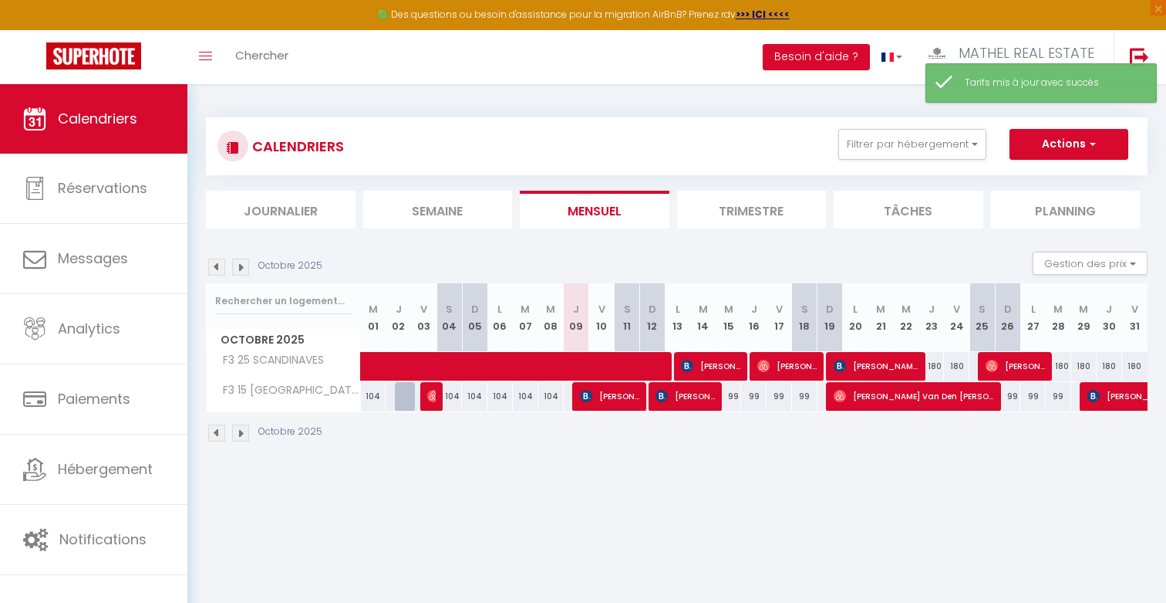
click at [234, 263] on img at bounding box center [240, 266] width 17 height 17
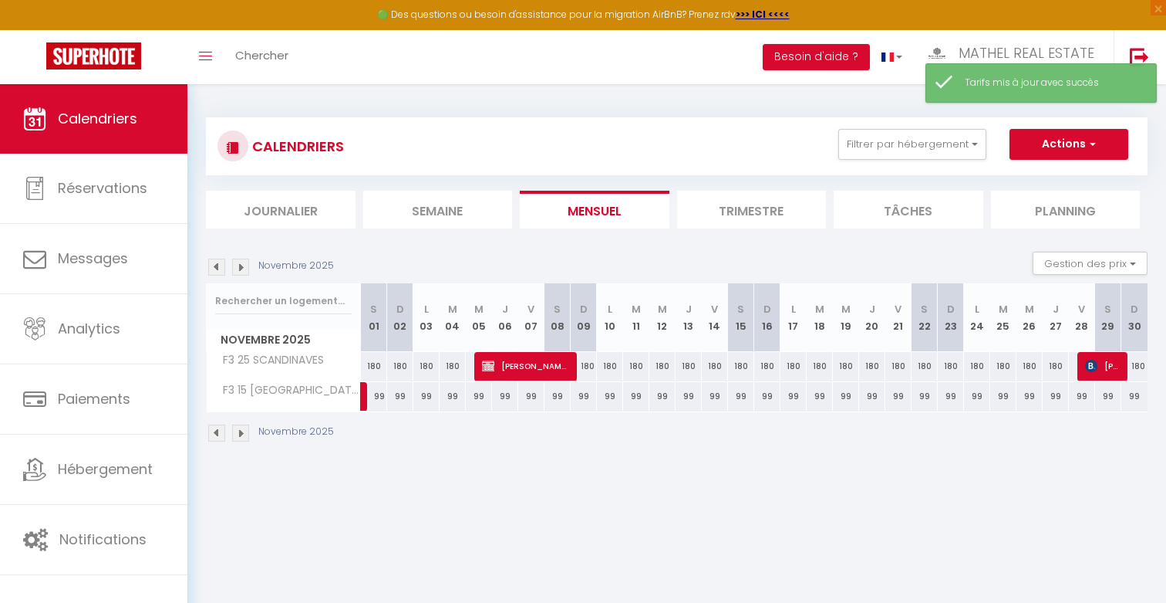
click at [234, 263] on img at bounding box center [240, 266] width 17 height 17
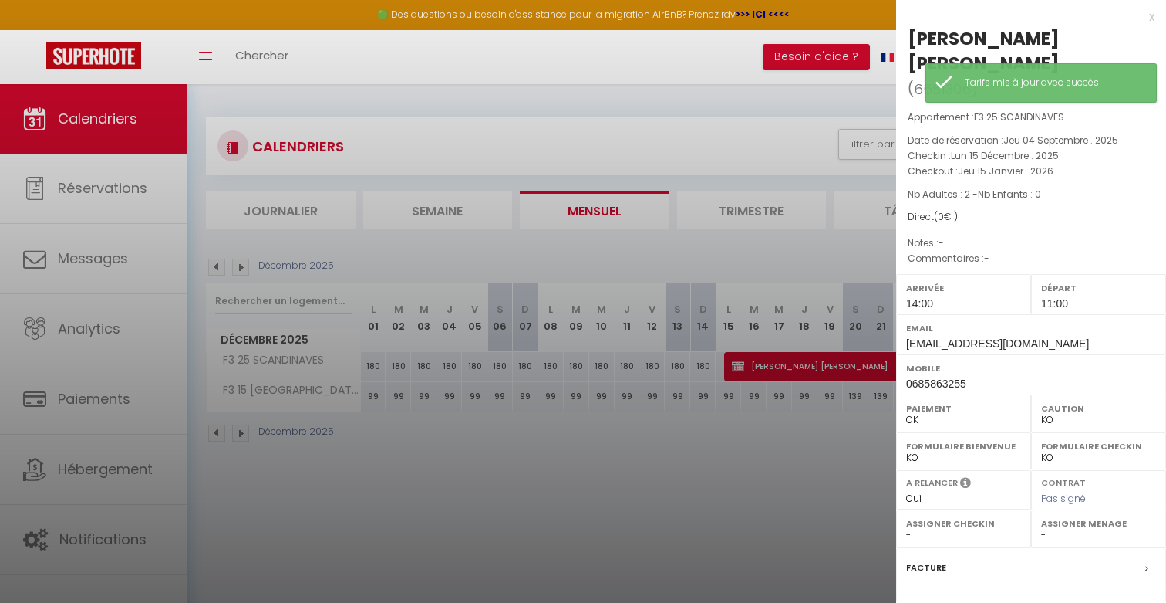
click at [759, 366] on div at bounding box center [583, 301] width 1166 height 603
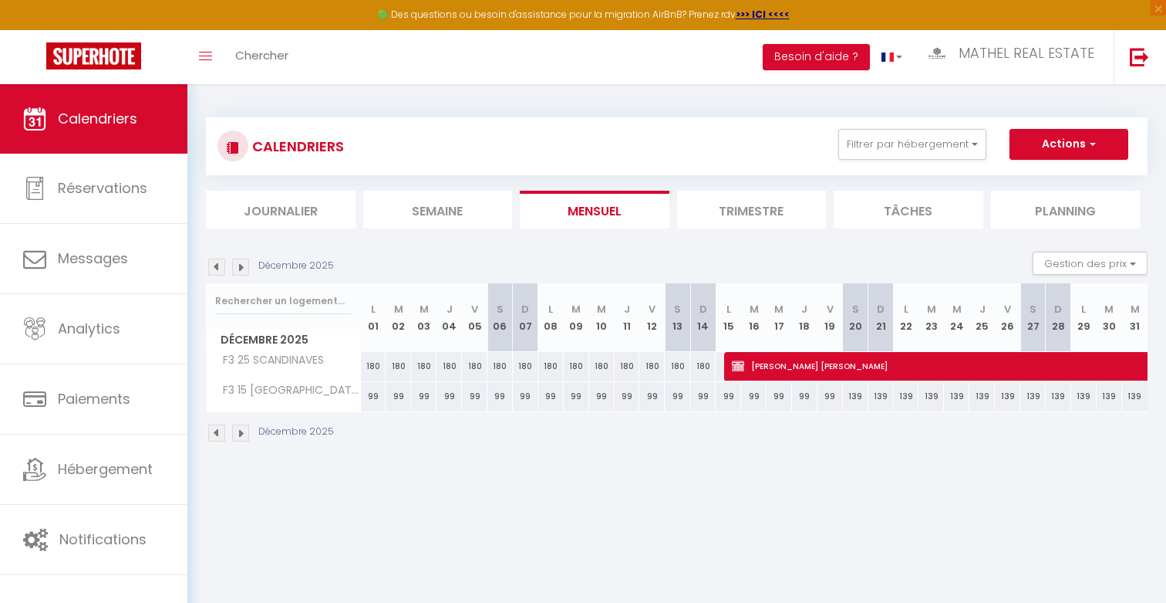
click at [238, 257] on div "Décembre 2025 Gestion des prix Nb Nuits minimum Règles Disponibilité" at bounding box center [677, 268] width 942 height 32
click at [238, 265] on img at bounding box center [240, 266] width 17 height 17
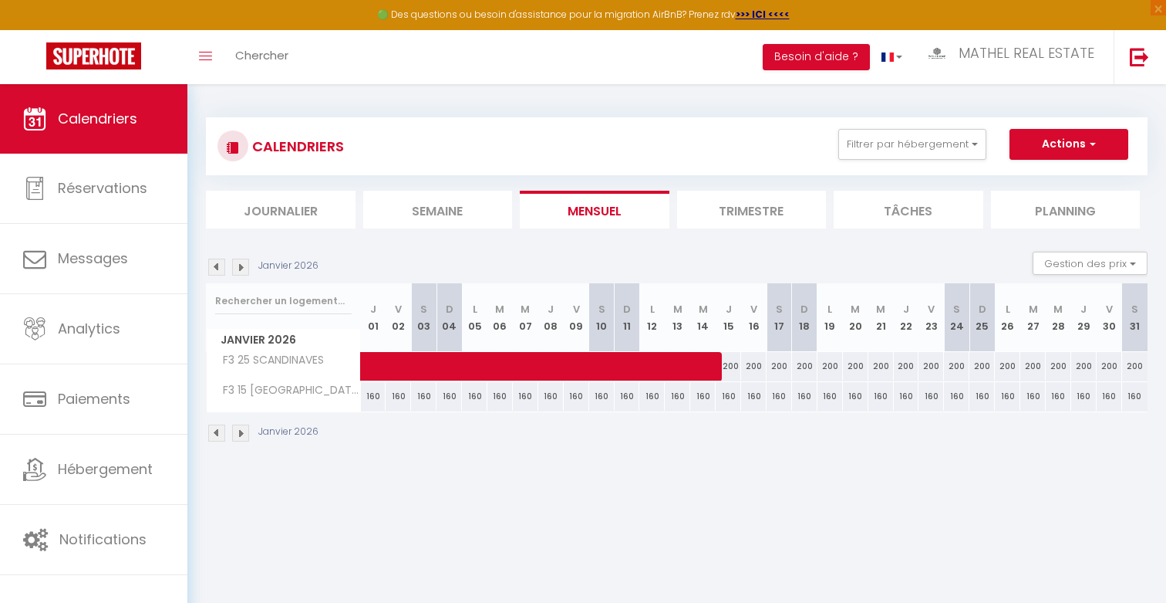
click at [224, 268] on img at bounding box center [216, 266] width 17 height 17
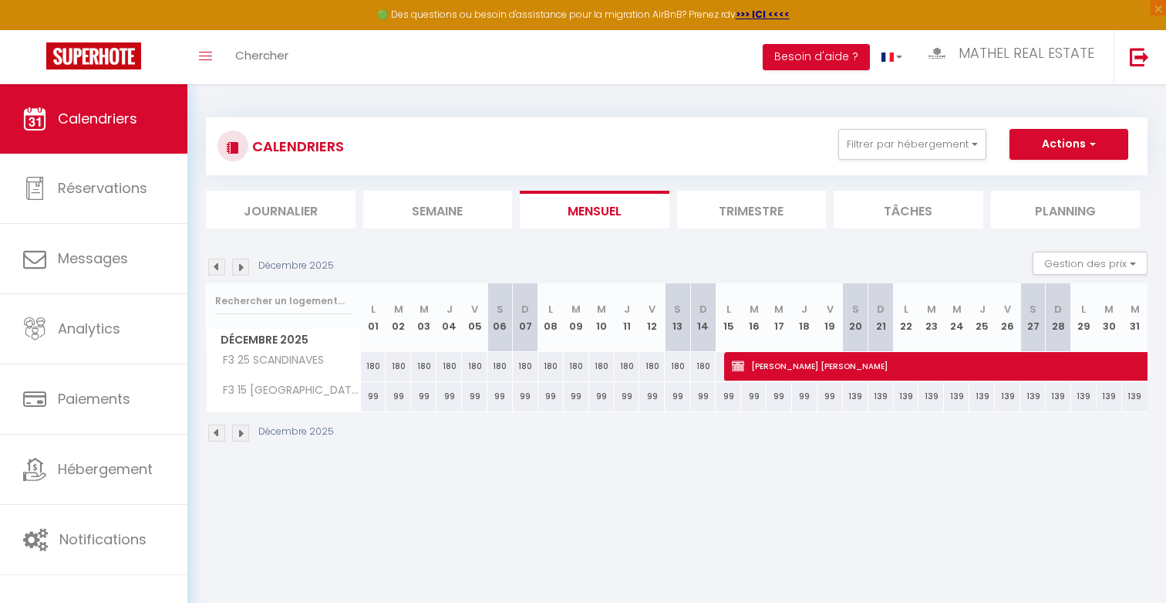
click at [224, 268] on img at bounding box center [216, 266] width 17 height 17
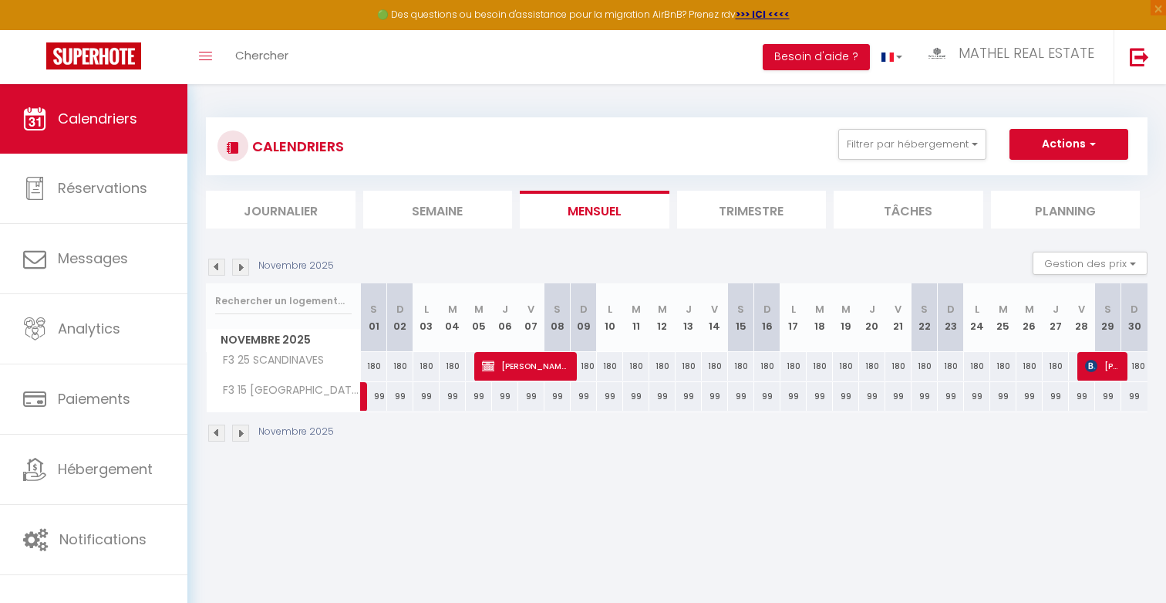
click at [237, 268] on img at bounding box center [240, 266] width 17 height 17
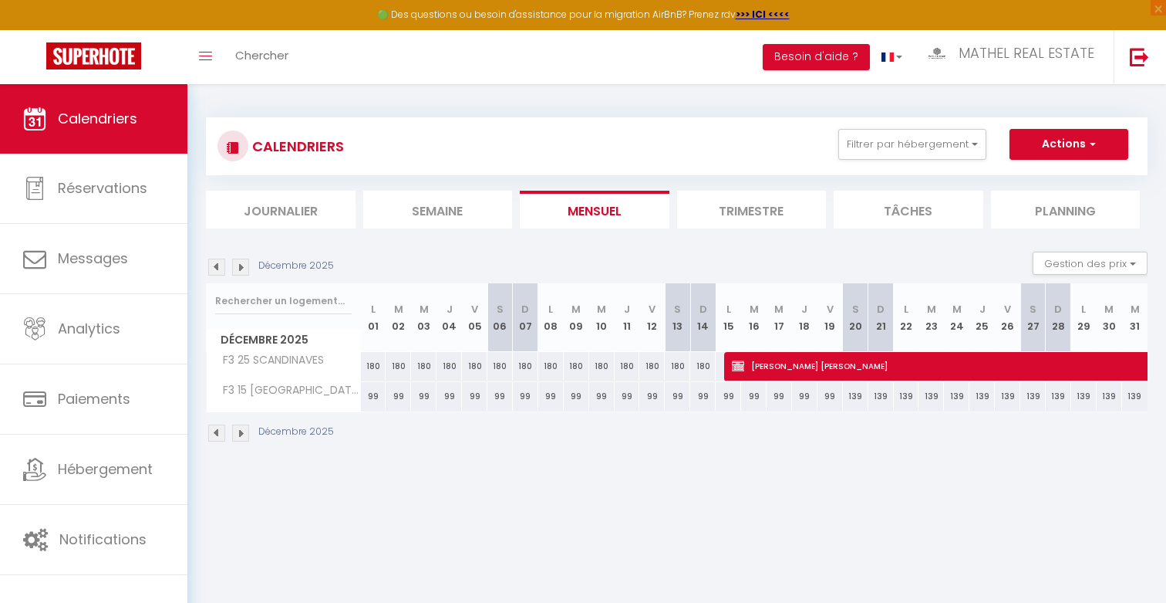
click at [218, 268] on img at bounding box center [216, 266] width 17 height 17
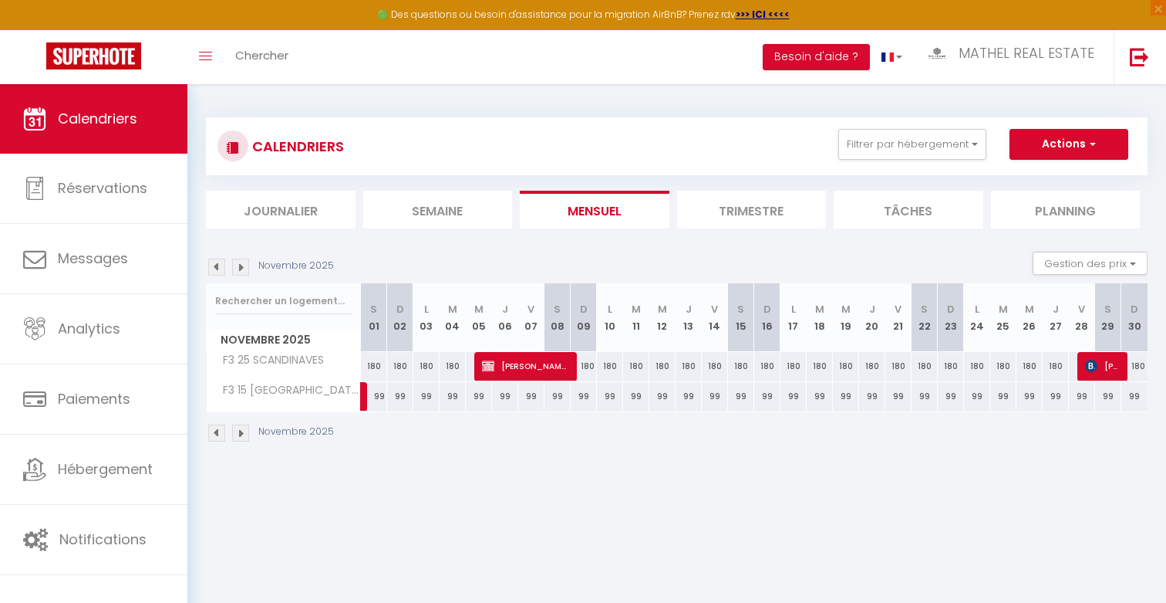
click at [218, 268] on img at bounding box center [216, 266] width 17 height 17
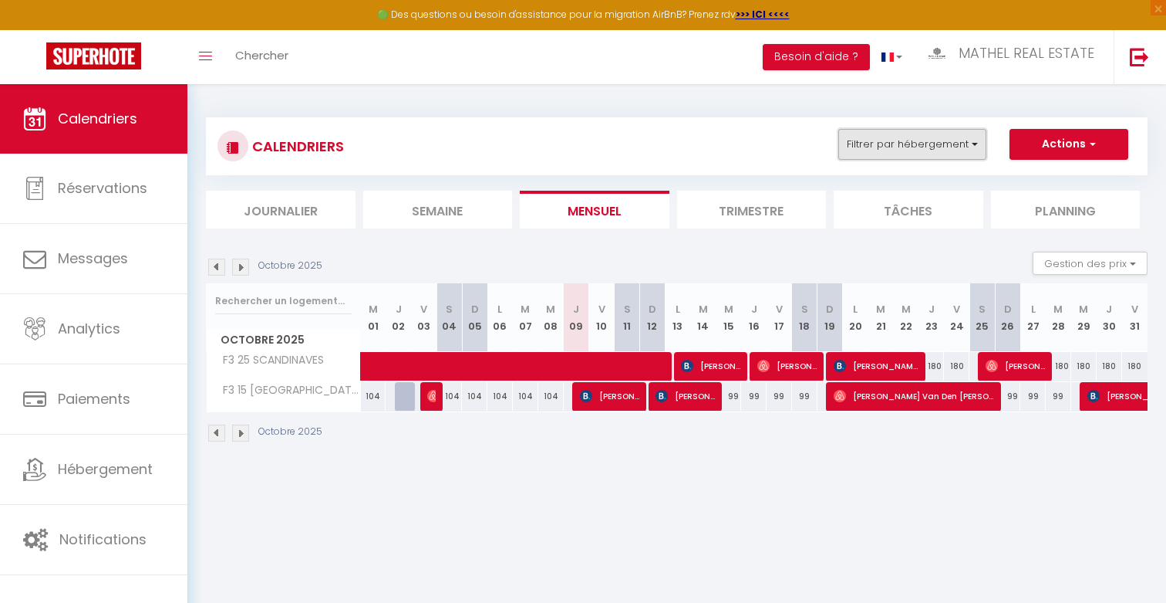
click at [888, 147] on button "Filtrer par hébergement" at bounding box center [913, 144] width 148 height 31
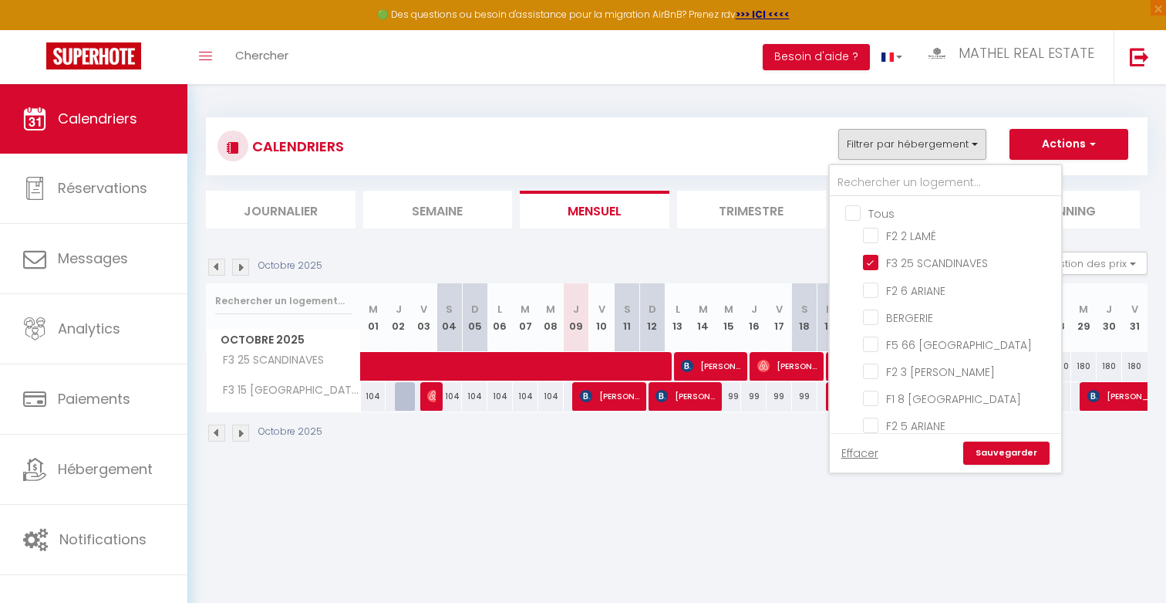
click at [873, 213] on input "Tous" at bounding box center [961, 211] width 231 height 15
click at [906, 314] on input "BERGERIE" at bounding box center [959, 316] width 193 height 15
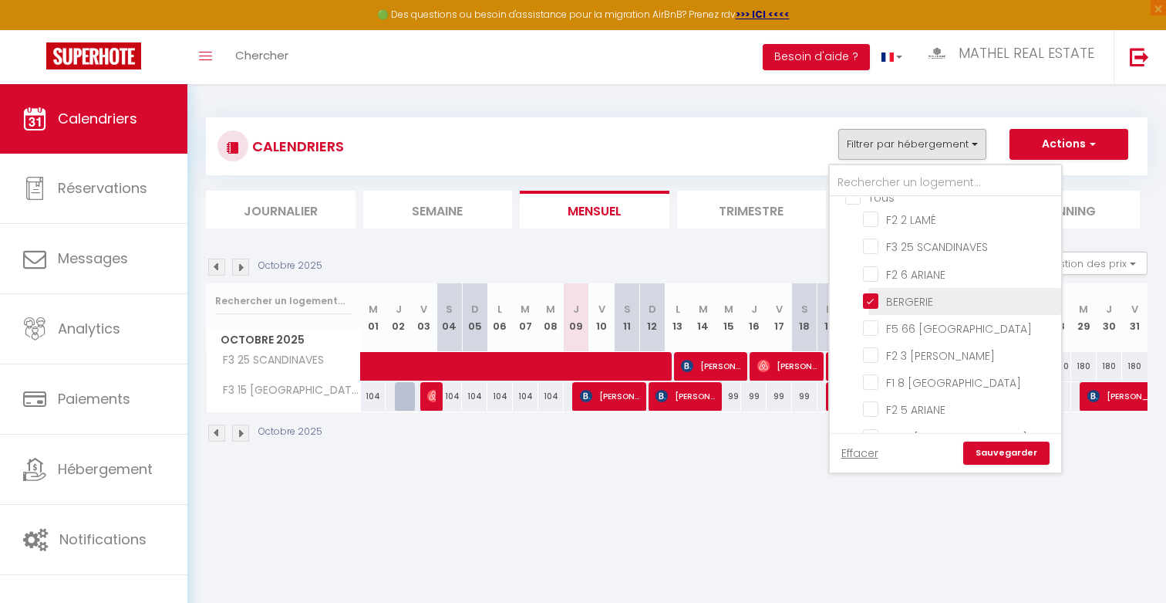
scroll to position [22, 0]
click at [903, 299] on input "BERGERIE" at bounding box center [959, 293] width 193 height 15
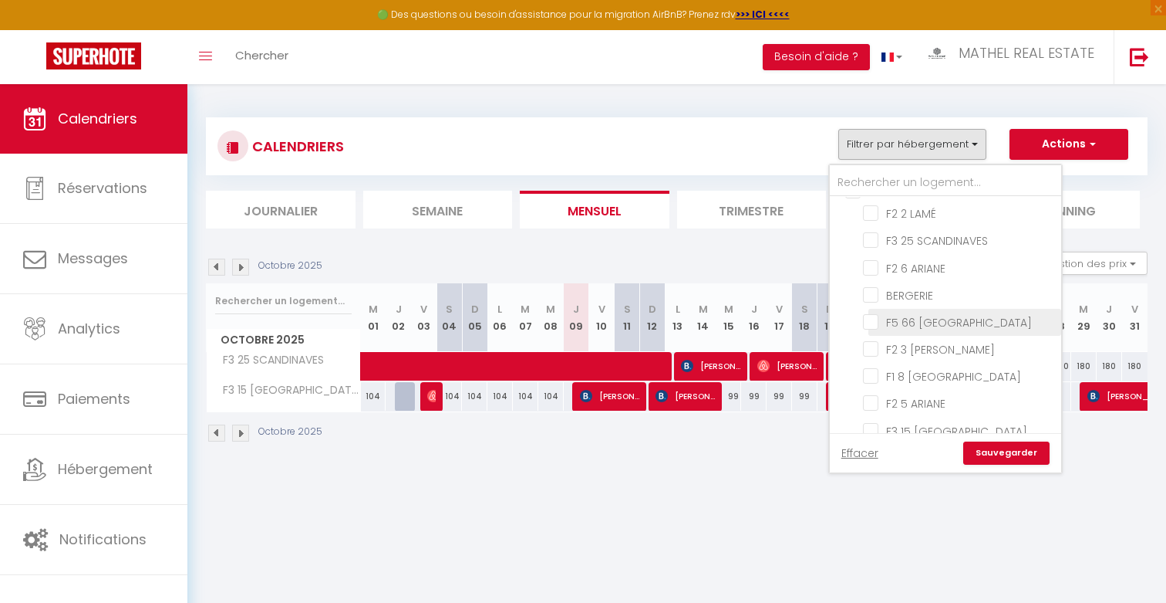
click at [911, 319] on input "F5 66 [GEOGRAPHIC_DATA]" at bounding box center [959, 320] width 193 height 15
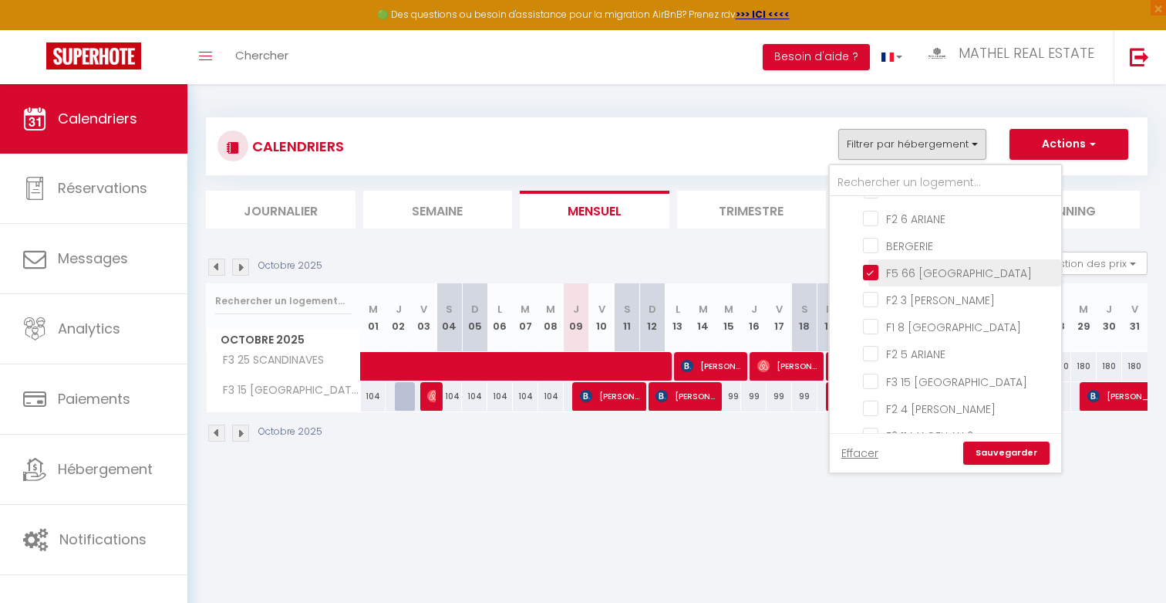
scroll to position [75, 0]
click at [910, 245] on input "BERGERIE" at bounding box center [959, 241] width 193 height 15
click at [909, 245] on input "BERGERIE" at bounding box center [959, 241] width 193 height 15
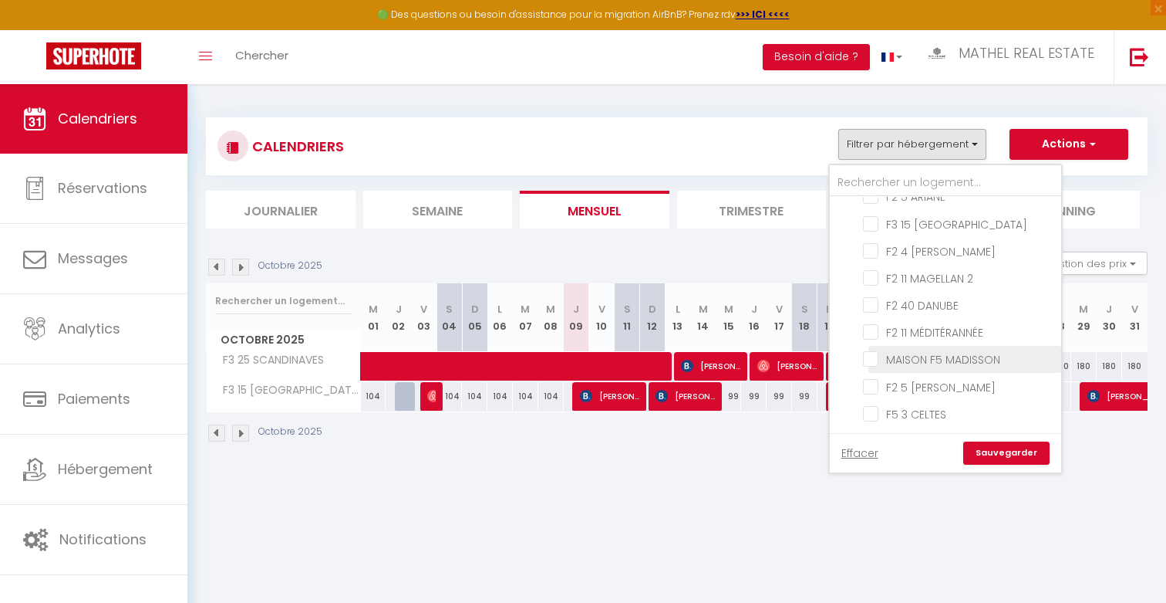
click at [923, 350] on input "MAISON F5 MADISSON" at bounding box center [959, 357] width 193 height 15
click at [920, 356] on input "F5 3 CELTES" at bounding box center [959, 363] width 193 height 15
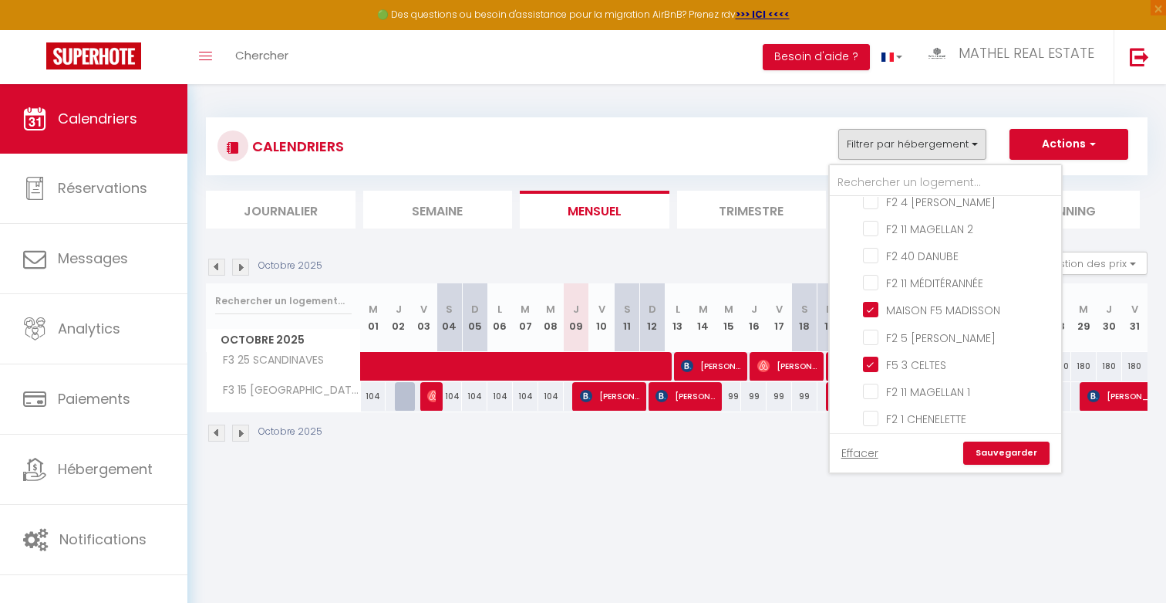
click at [1006, 459] on link "Sauvegarder" at bounding box center [1007, 452] width 86 height 23
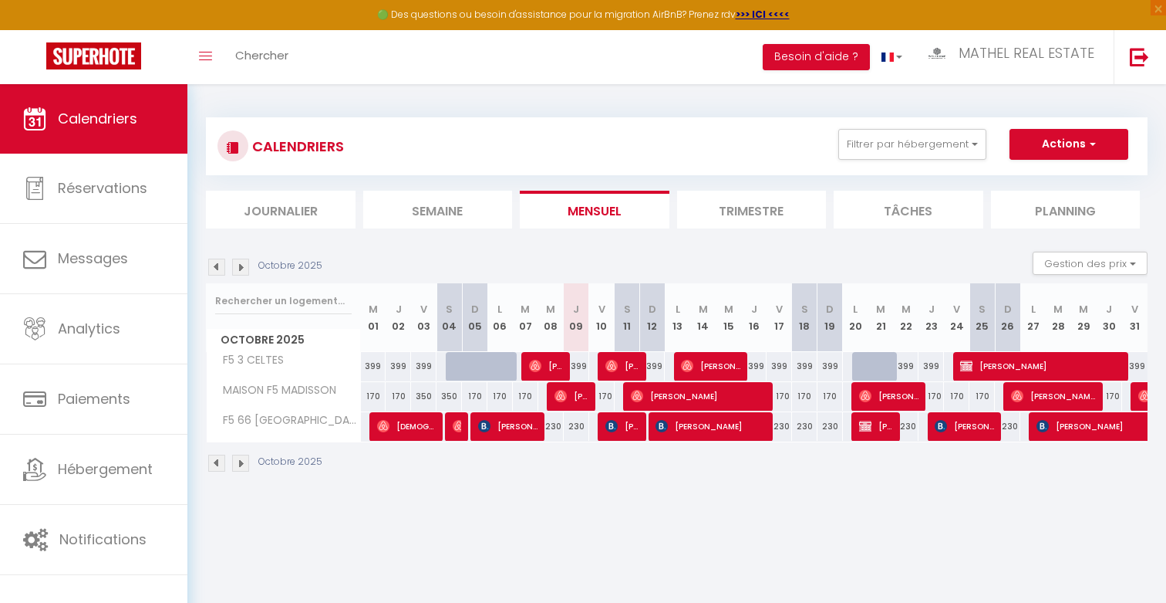
click at [241, 266] on img at bounding box center [240, 266] width 17 height 17
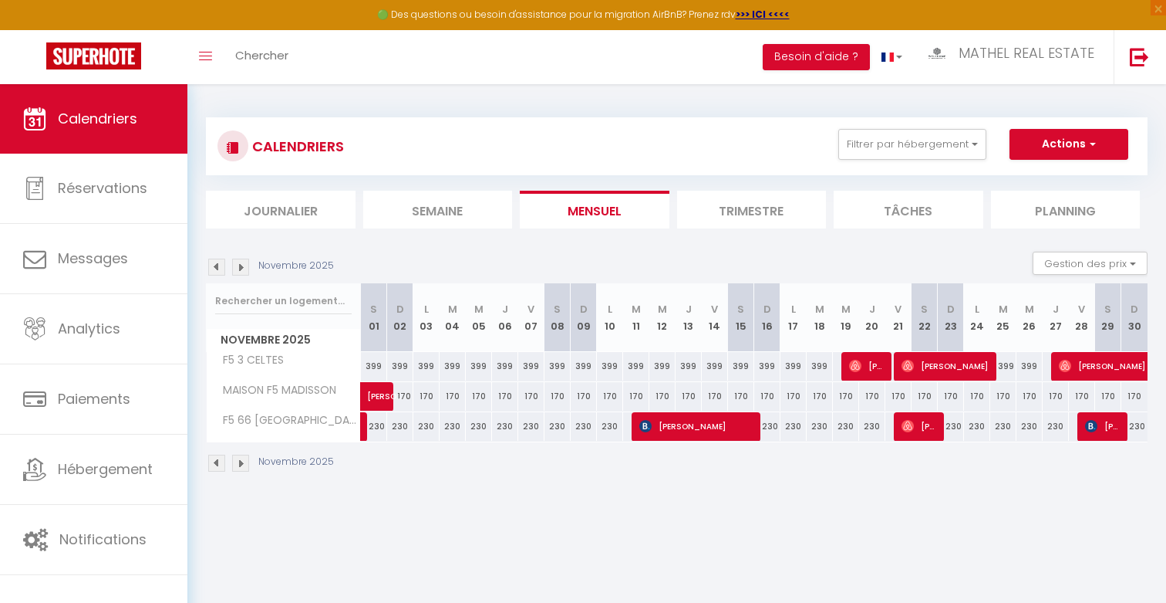
click at [214, 263] on img at bounding box center [216, 266] width 17 height 17
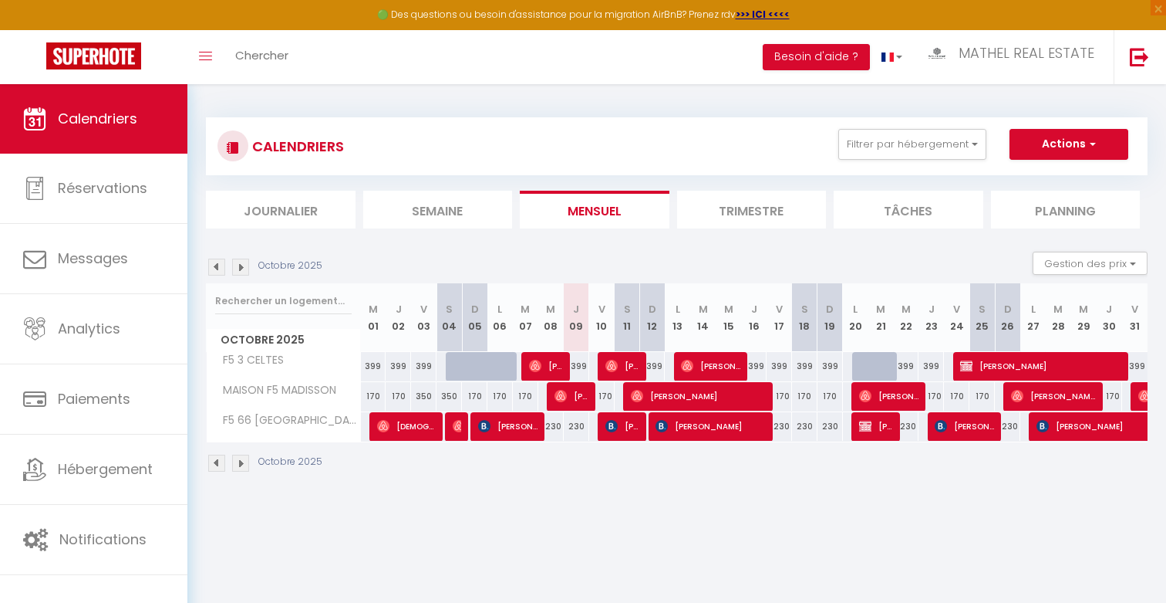
click at [607, 392] on div "170" at bounding box center [601, 396] width 25 height 29
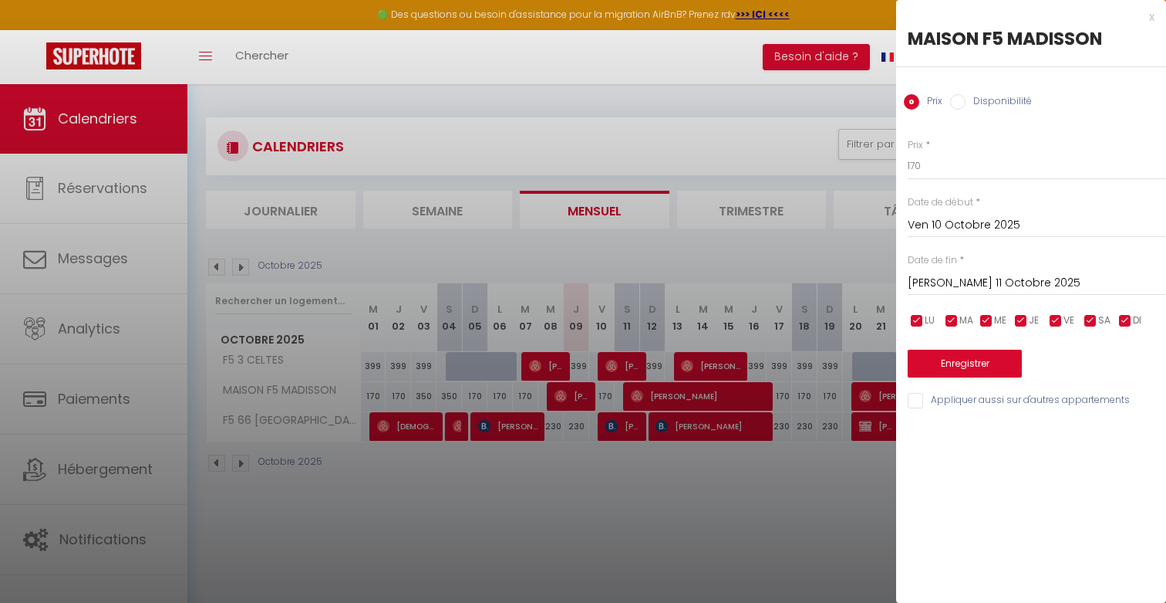
click at [1047, 290] on input "[PERSON_NAME] 11 Octobre 2025" at bounding box center [1037, 283] width 258 height 20
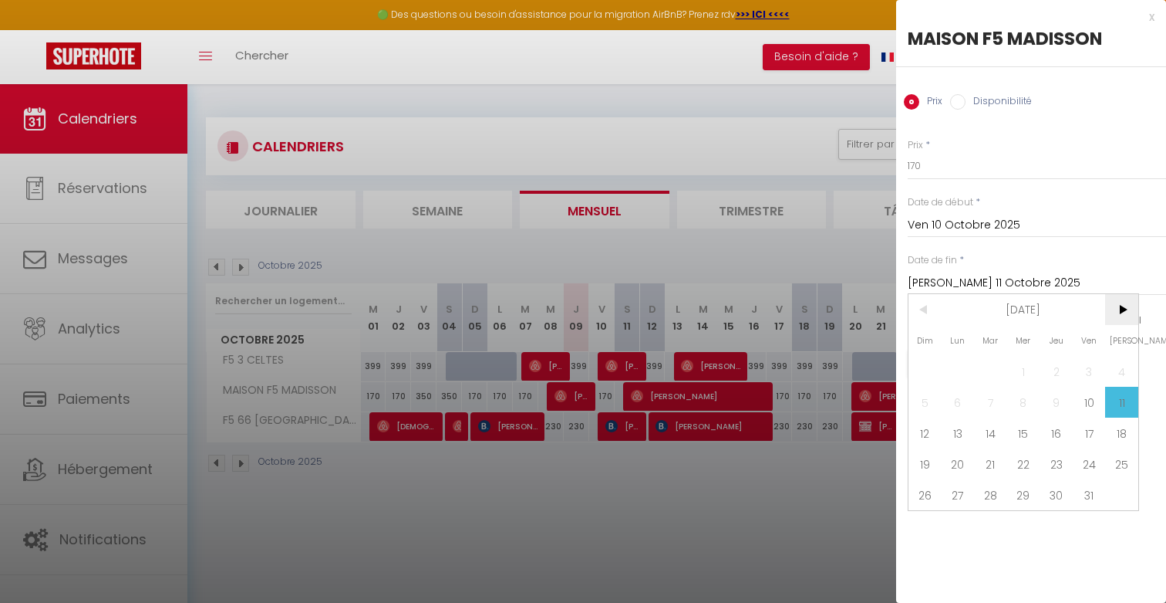
click at [1123, 305] on span ">" at bounding box center [1122, 309] width 33 height 31
click at [1120, 434] on span "20" at bounding box center [1122, 432] width 33 height 31
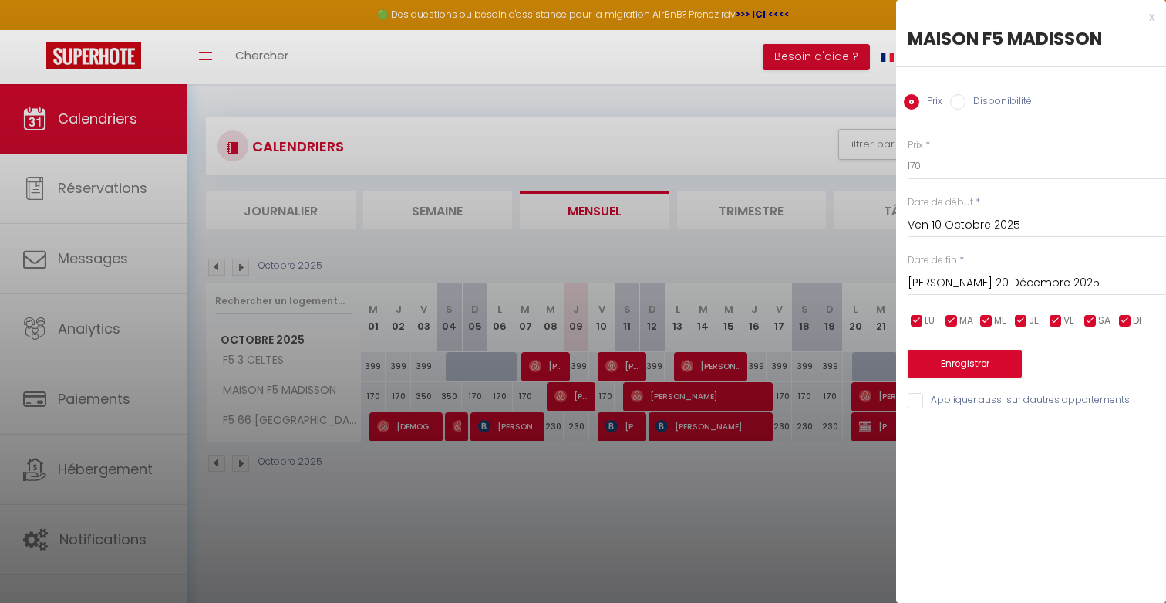
click at [592, 249] on div at bounding box center [583, 301] width 1166 height 603
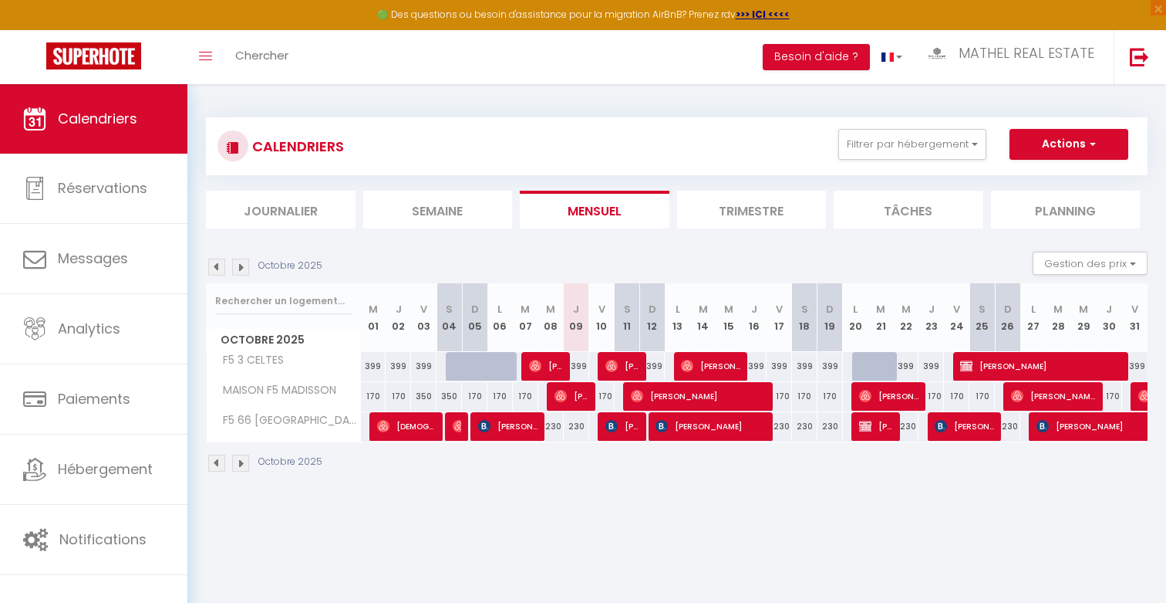
click at [245, 266] on img at bounding box center [240, 266] width 17 height 17
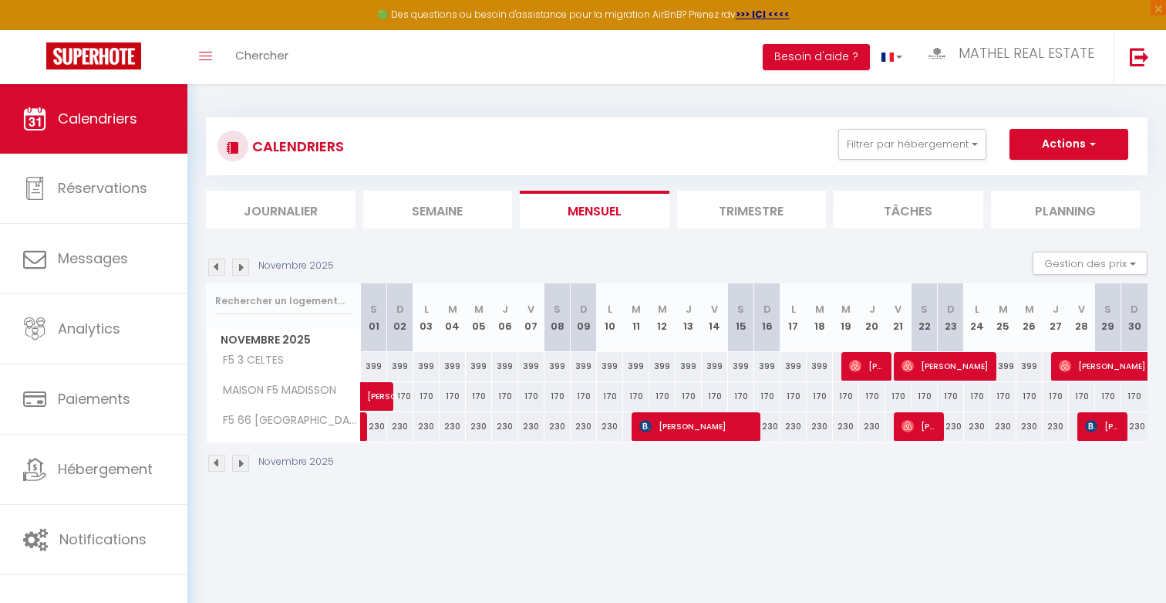
click at [245, 266] on img at bounding box center [240, 266] width 17 height 17
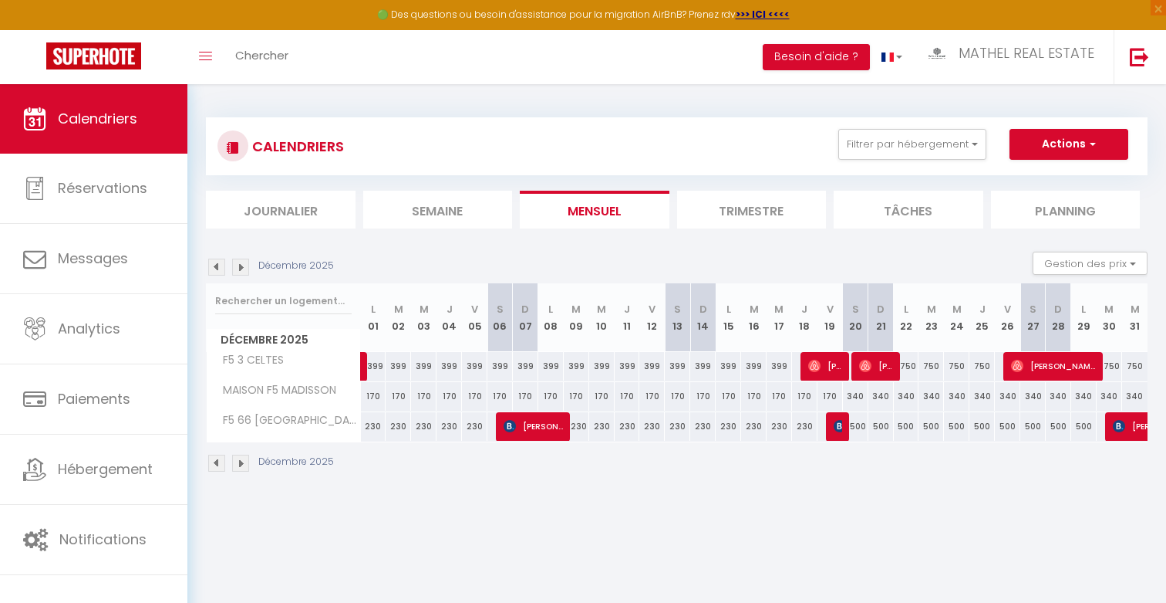
click at [213, 270] on img at bounding box center [216, 266] width 17 height 17
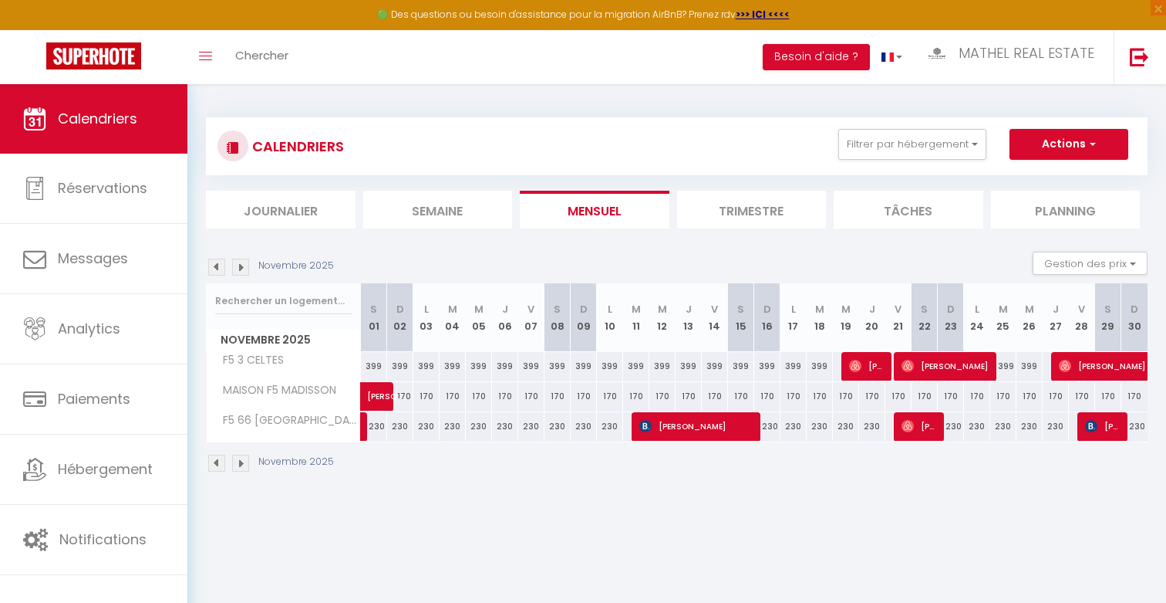
click at [213, 270] on img at bounding box center [216, 266] width 17 height 17
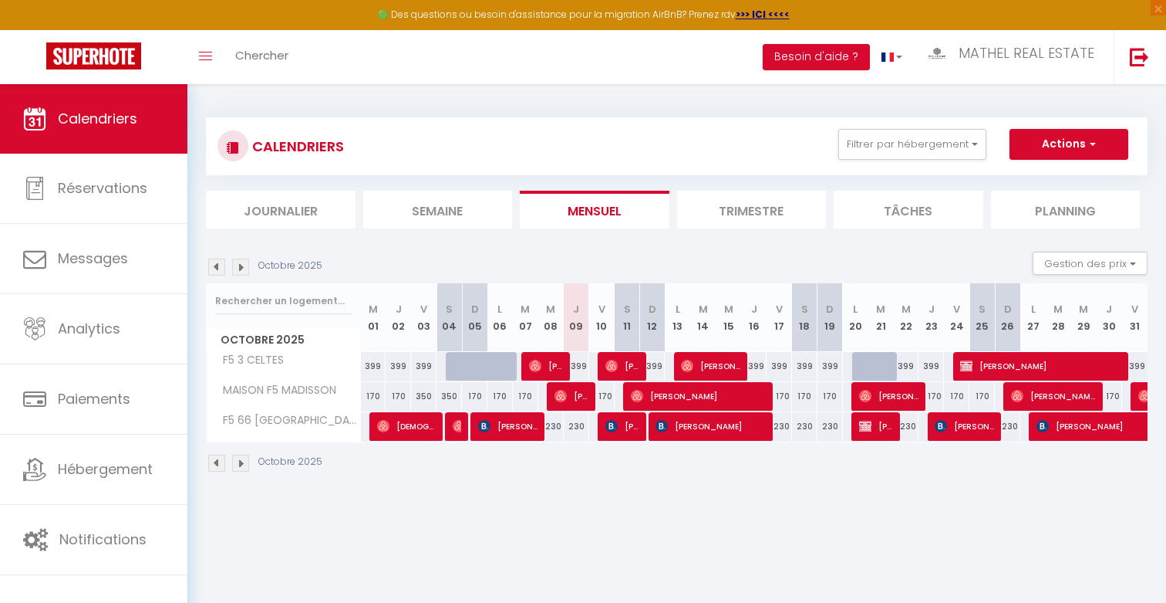
click at [583, 368] on div "399" at bounding box center [576, 366] width 25 height 29
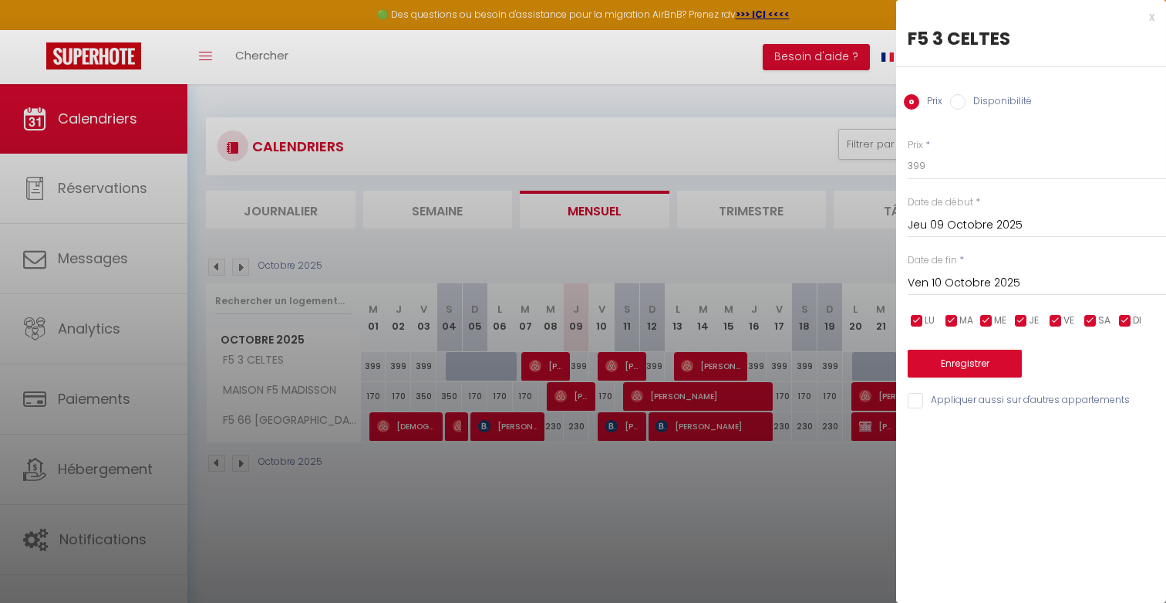
click at [765, 505] on div at bounding box center [583, 301] width 1166 height 603
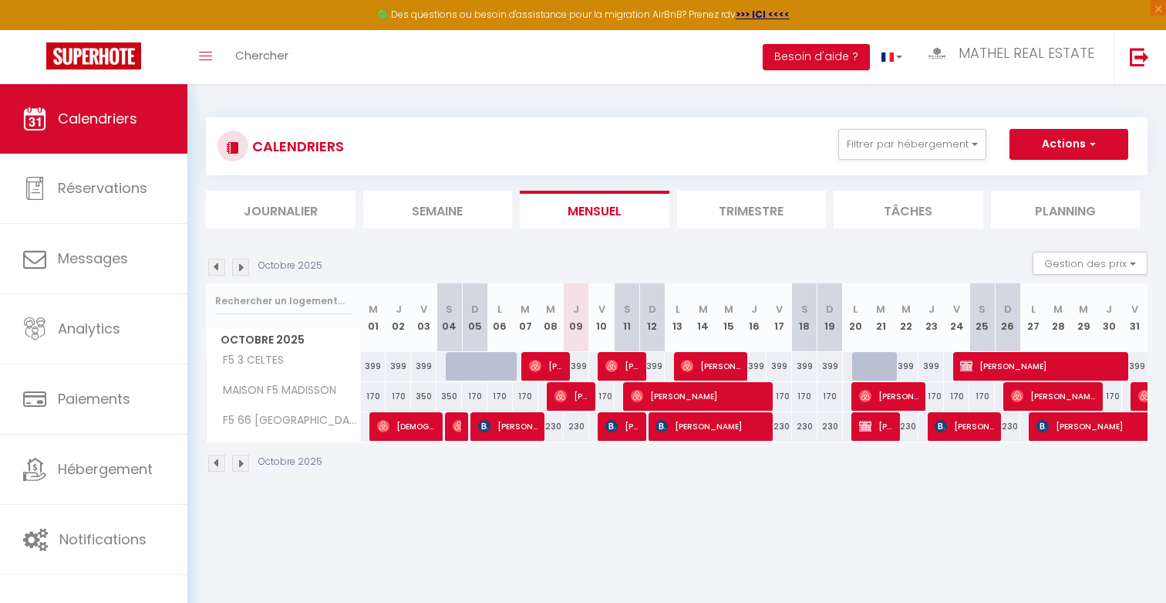
click at [238, 268] on img at bounding box center [240, 266] width 17 height 17
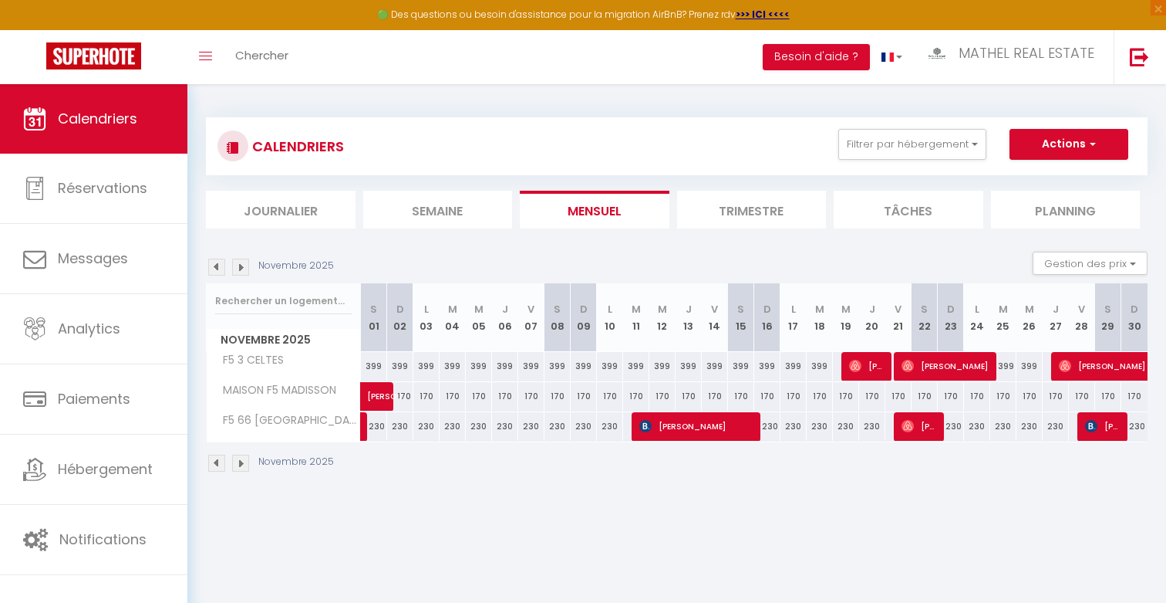
click at [235, 262] on img at bounding box center [240, 266] width 17 height 17
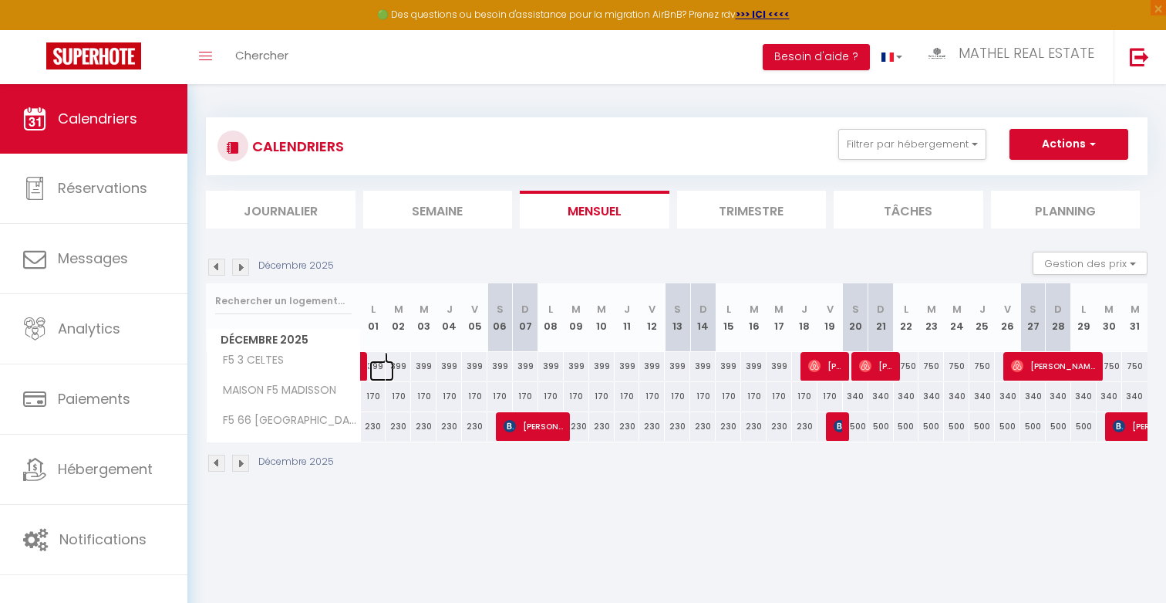
click at [381, 365] on link at bounding box center [382, 370] width 25 height 21
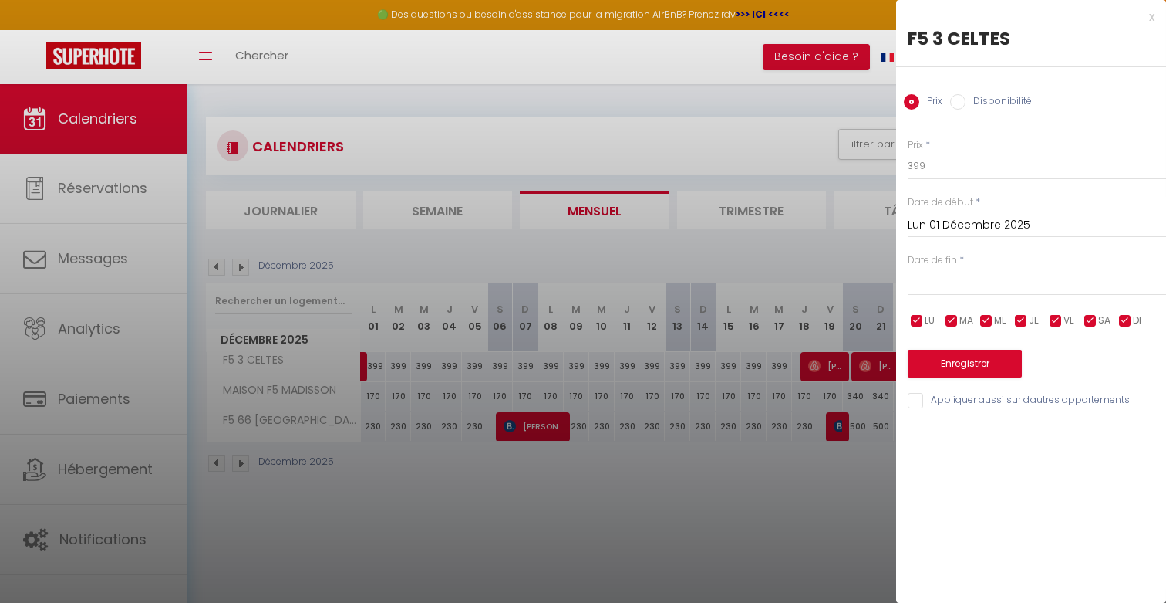
click at [1023, 234] on input "Lun 01 Décembre 2025" at bounding box center [1037, 225] width 258 height 20
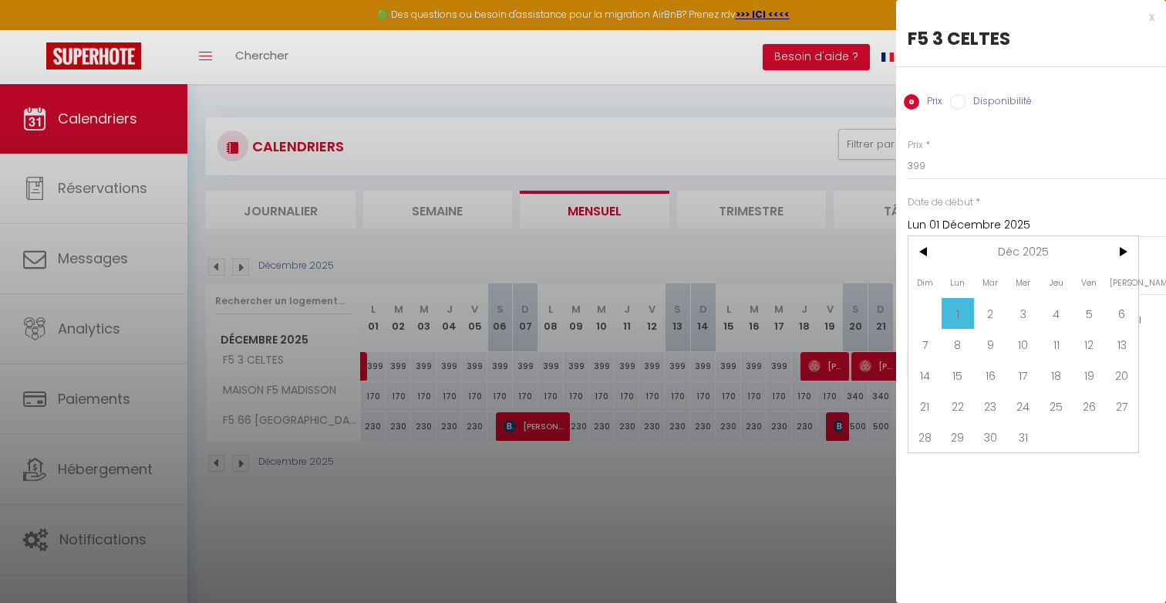
click at [967, 309] on span "1" at bounding box center [958, 313] width 33 height 31
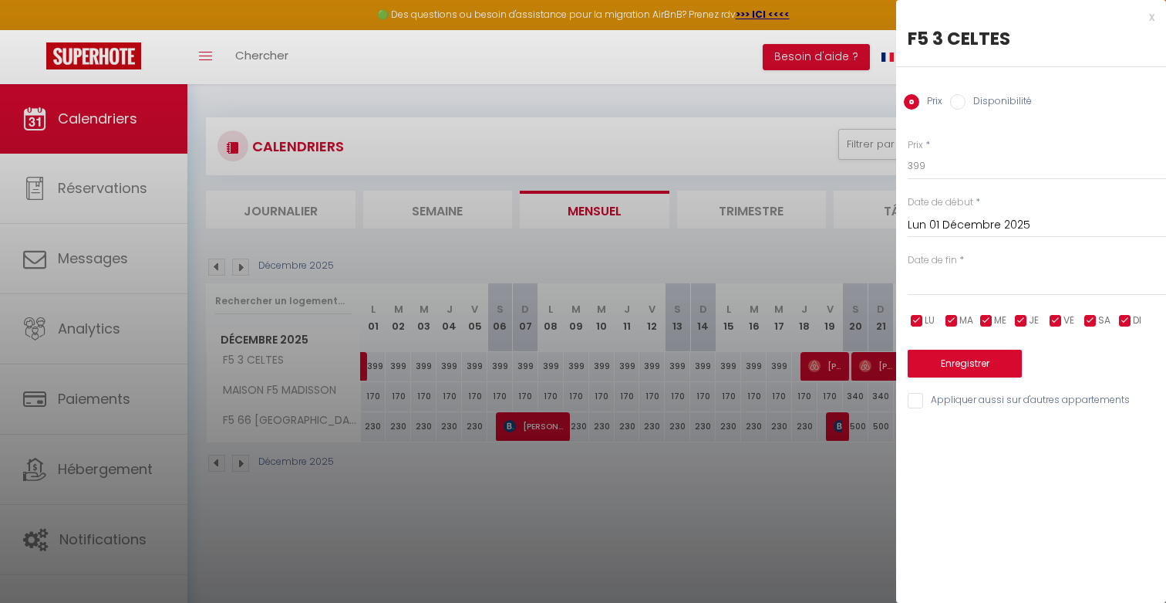
click at [1030, 291] on input "text" at bounding box center [1037, 283] width 258 height 20
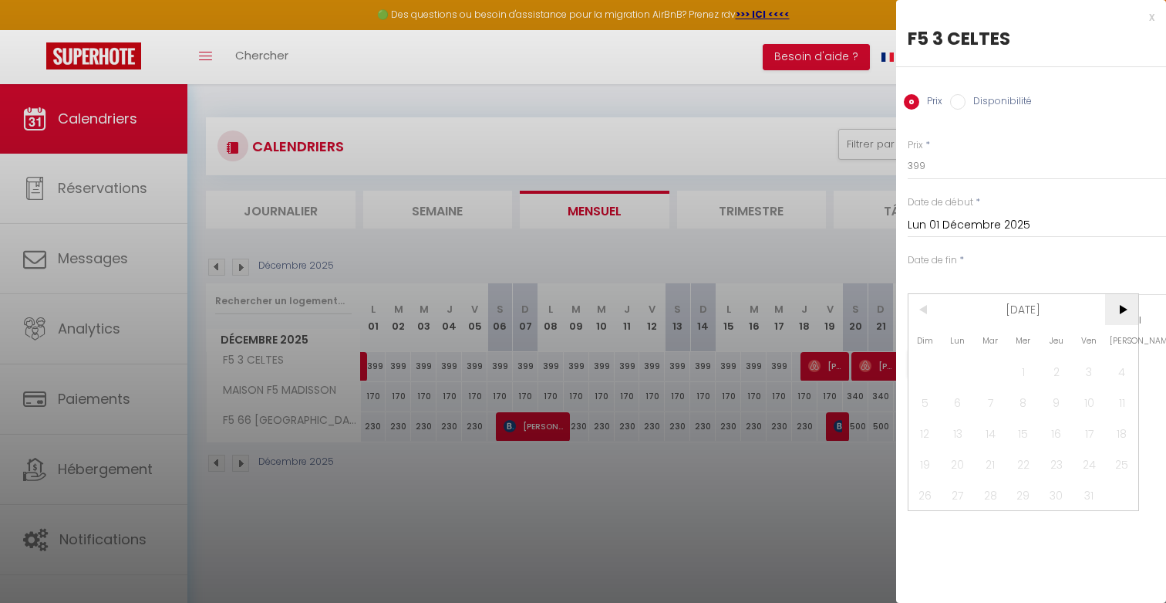
click at [1129, 319] on span ">" at bounding box center [1122, 309] width 33 height 31
click at [925, 306] on span "<" at bounding box center [925, 309] width 33 height 31
click at [1031, 432] on span "17" at bounding box center [1024, 432] width 33 height 31
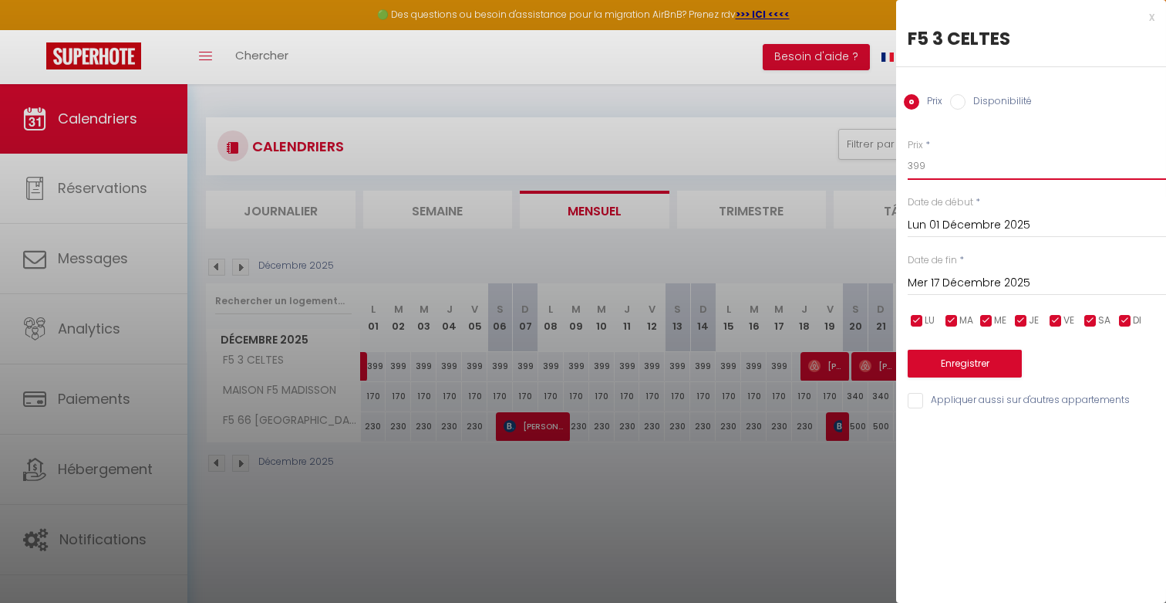
drag, startPoint x: 951, startPoint y: 177, endPoint x: 859, endPoint y: 154, distance: 94.7
click at [860, 154] on body "🟢 Des questions ou besoin d'assistance pour la migration AirBnB? Prenez rdv >>>…" at bounding box center [583, 385] width 1166 height 603
